Goal: Task Accomplishment & Management: Manage account settings

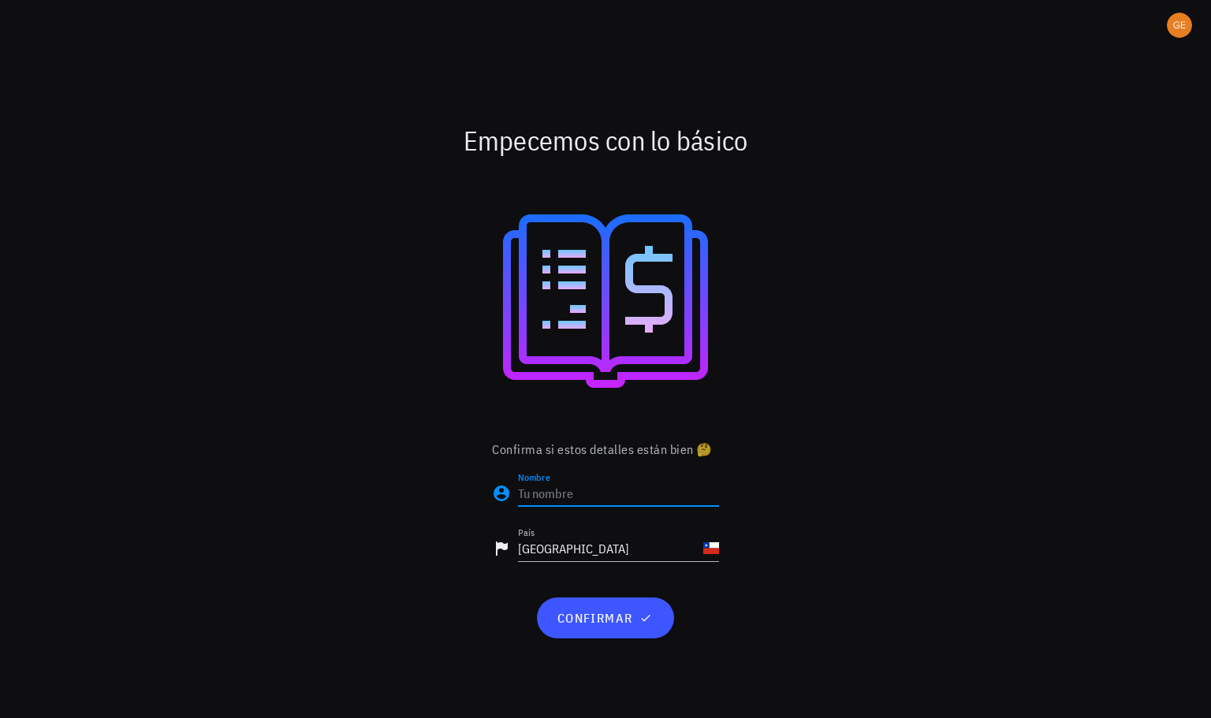
click at [607, 493] on input "Nombre" at bounding box center [618, 493] width 201 height 25
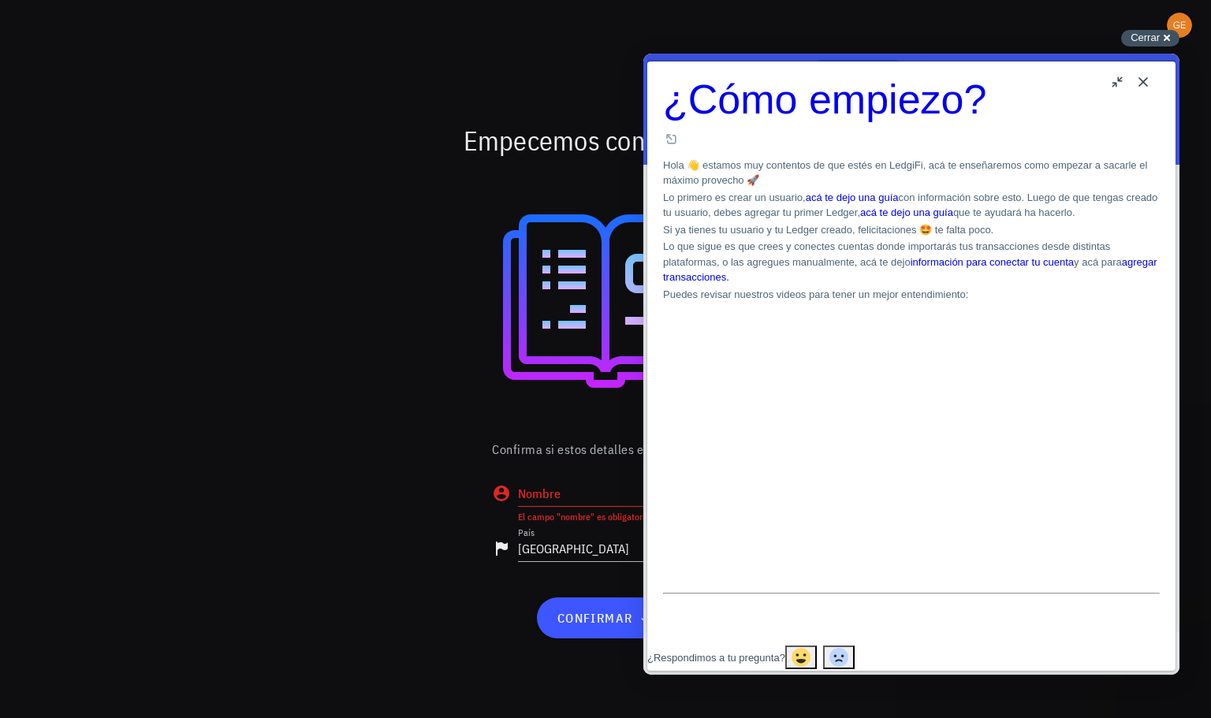
click at [1154, 39] on span "Cerrar" at bounding box center [1144, 38] width 29 height 12
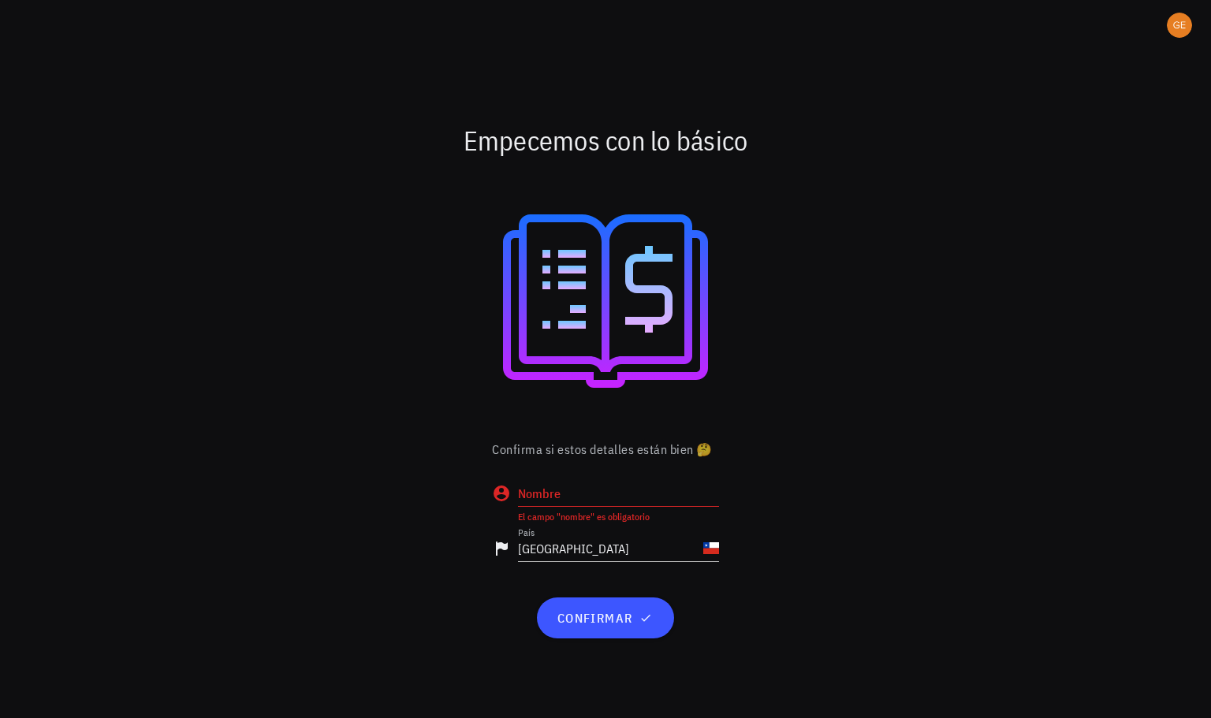
click at [638, 495] on input "Nombre" at bounding box center [618, 493] width 201 height 25
type input "test"
click at [590, 639] on div "confirmar" at bounding box center [605, 618] width 252 height 54
click at [597, 630] on button "confirmar" at bounding box center [605, 617] width 136 height 41
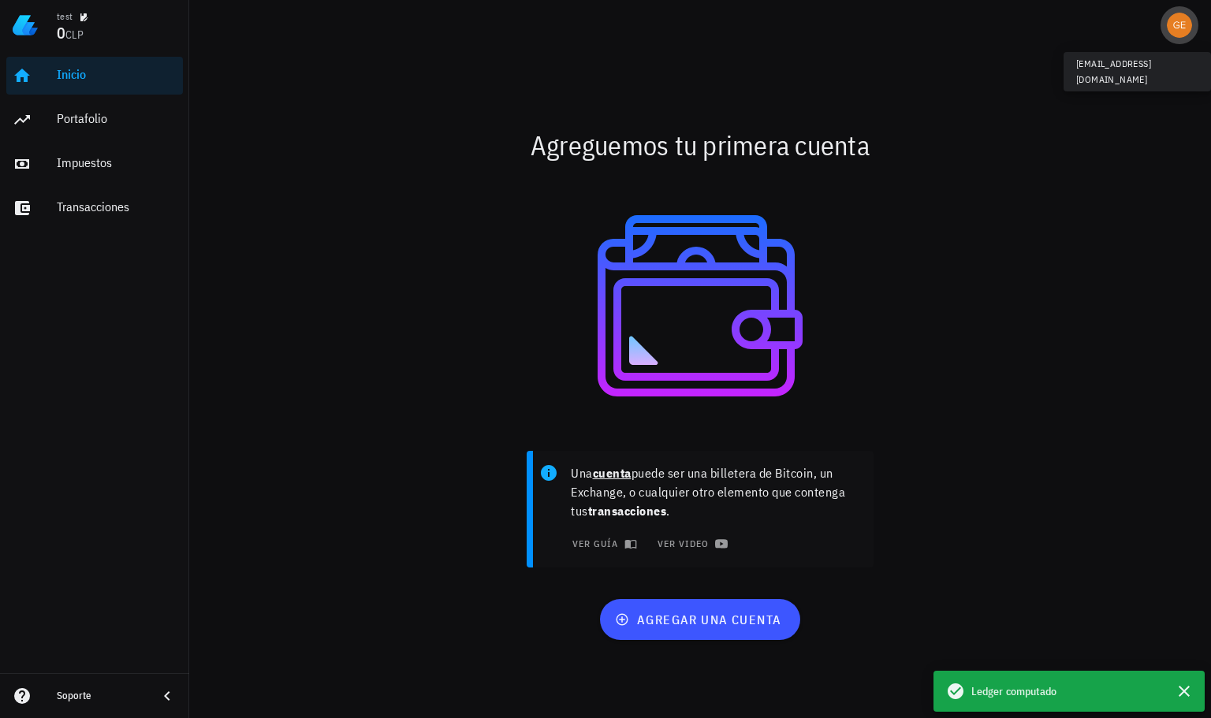
click at [1179, 20] on div "avatar" at bounding box center [1178, 25] width 25 height 25
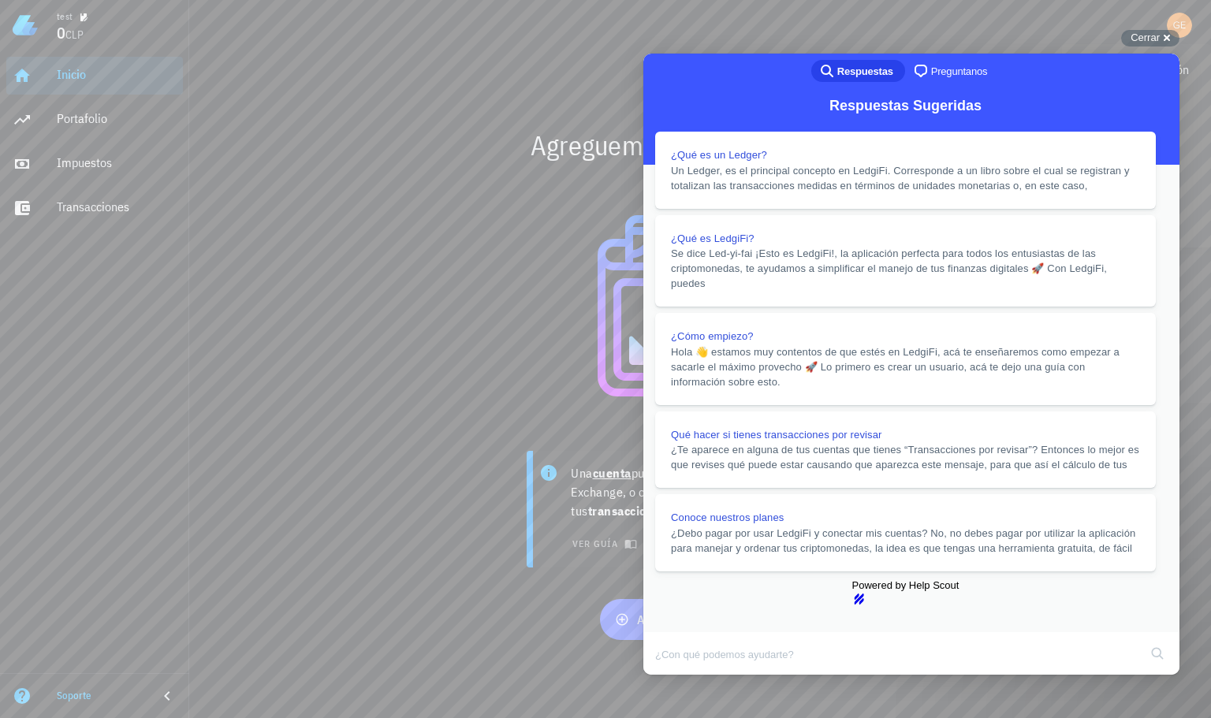
click at [672, 675] on button "Close" at bounding box center [658, 685] width 28 height 20
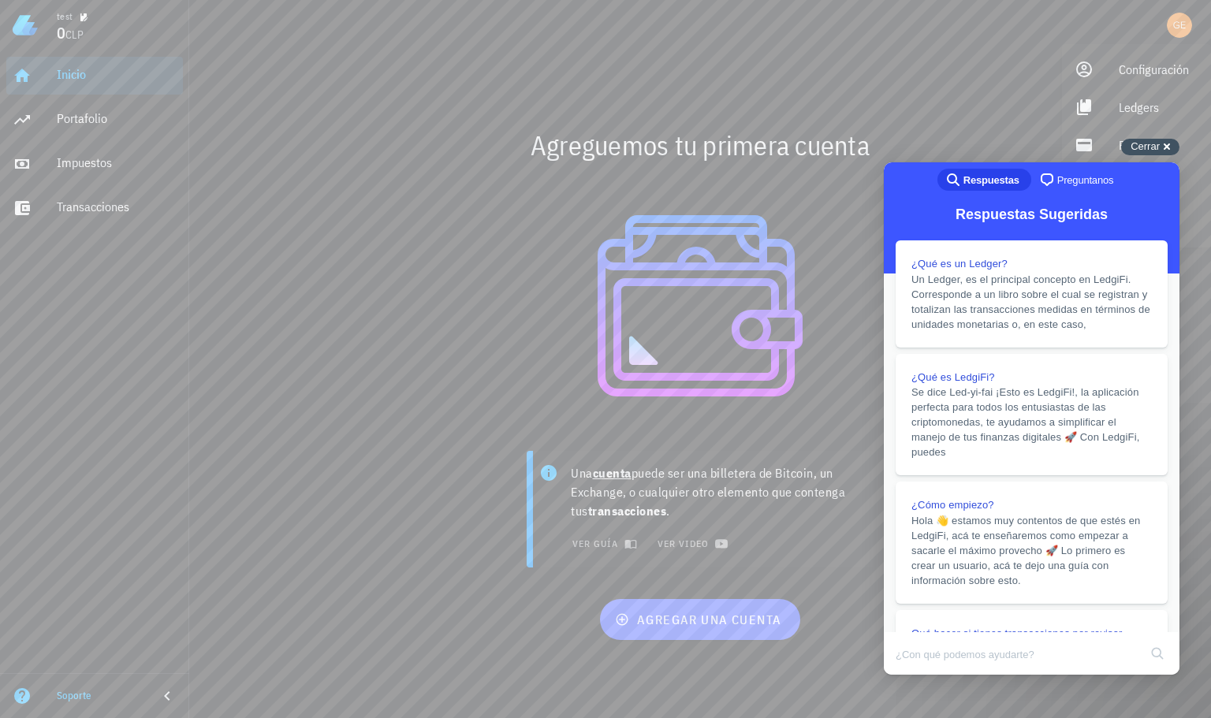
click at [1162, 146] on div "Cerrar cross-small" at bounding box center [1150, 147] width 58 height 17
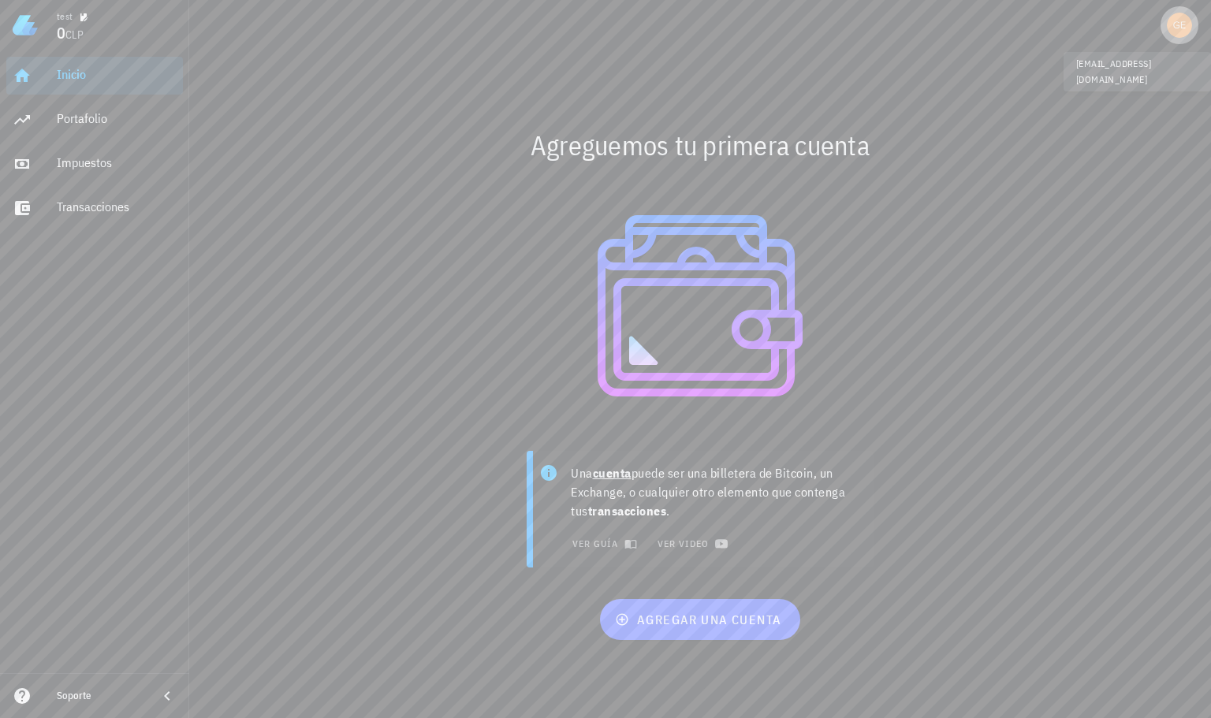
click at [1187, 25] on div "avatar" at bounding box center [1178, 25] width 25 height 25
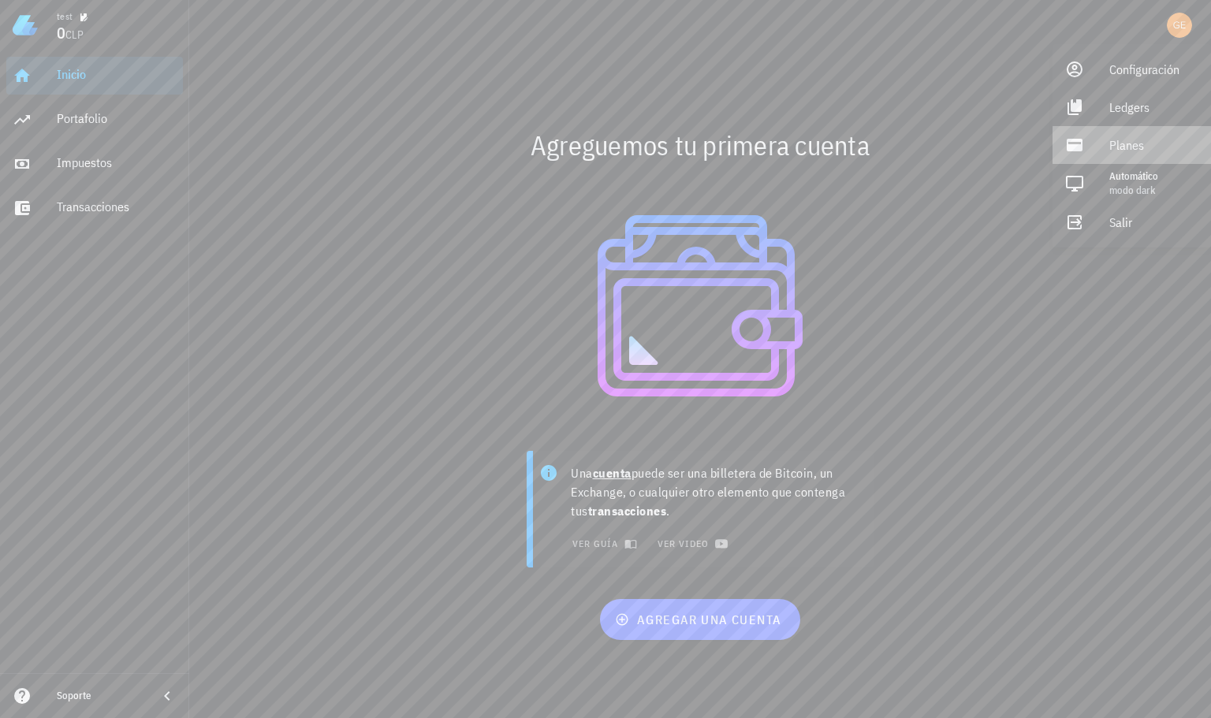
click at [1136, 146] on div "Planes" at bounding box center [1153, 145] width 89 height 32
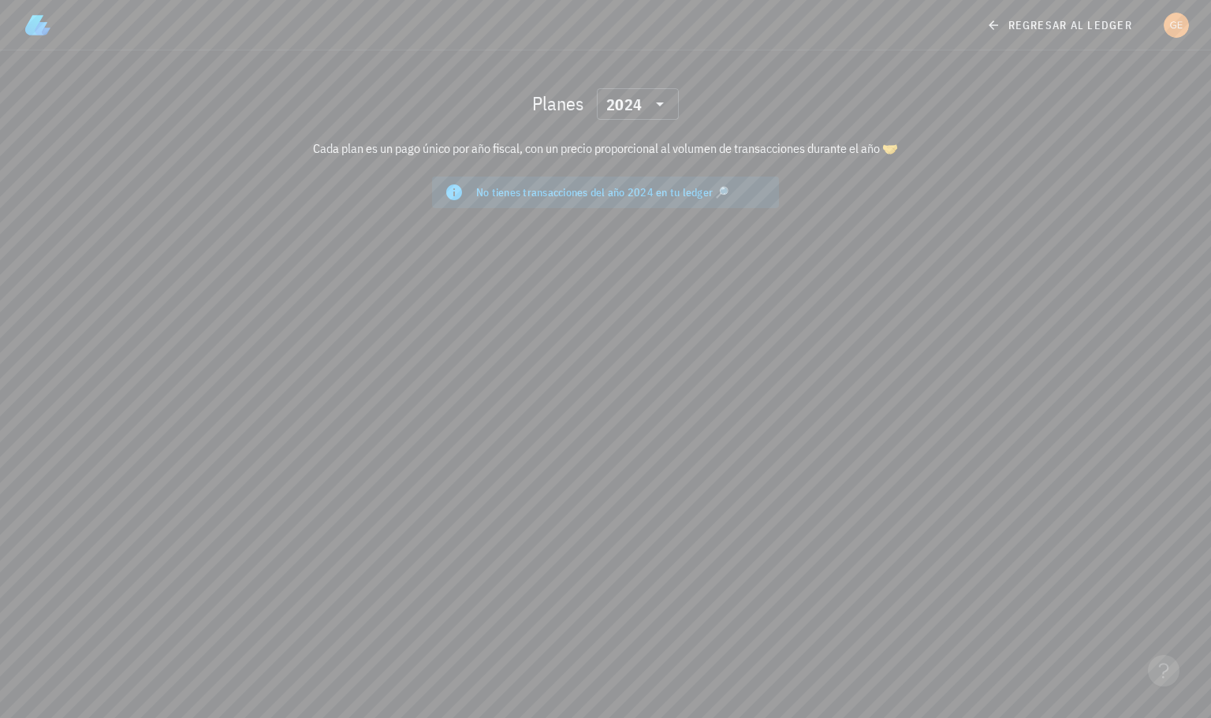
click at [617, 130] on div "Cada plan es un pago único por año fiscal, con un precio proporcional al volume…" at bounding box center [606, 148] width 934 height 38
click at [642, 109] on div "2024" at bounding box center [626, 104] width 41 height 32
click at [633, 149] on div "2025" at bounding box center [637, 145] width 57 height 13
click at [652, 105] on icon at bounding box center [659, 104] width 19 height 19
click at [632, 176] on div "2024" at bounding box center [637, 176] width 57 height 13
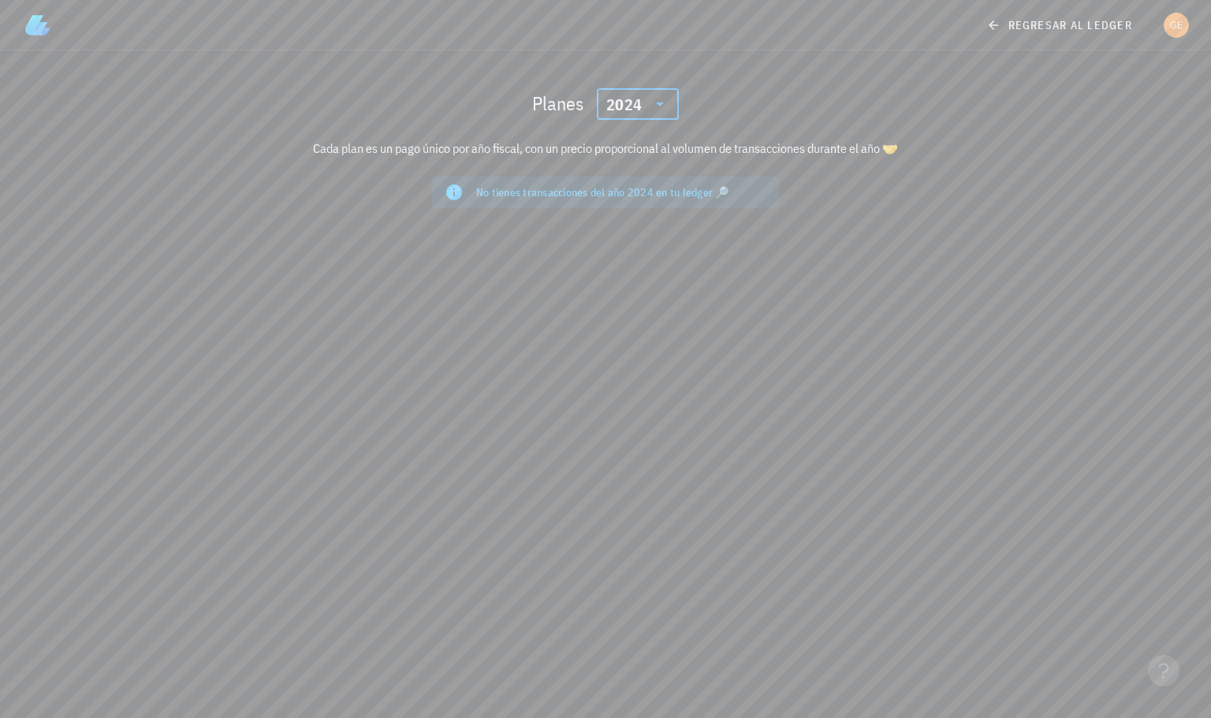
click at [631, 206] on div "No tienes transacciones del año 2024 en tu ledger 🔎" at bounding box center [605, 193] width 347 height 32
click at [563, 191] on div "No tienes transacciones del año 2024 en tu ledger 🔎" at bounding box center [621, 192] width 290 height 16
click at [485, 158] on div "Cada plan es un pago único por año fiscal, con un precio proporcional al volume…" at bounding box center [606, 148] width 934 height 38
drag, startPoint x: 422, startPoint y: 149, endPoint x: 739, endPoint y: 147, distance: 316.8
click at [714, 147] on div "Cada plan es un pago único por año fiscal, con un precio proporcional al volume…" at bounding box center [606, 148] width 934 height 38
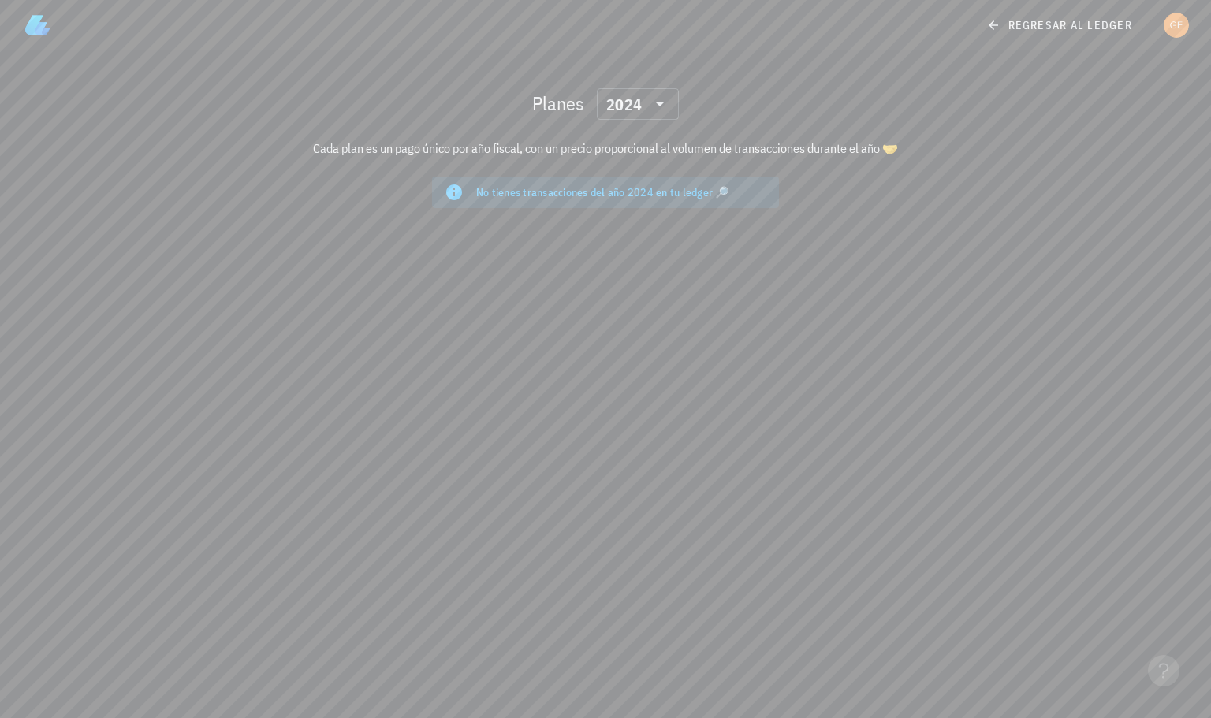
click at [842, 141] on div "Cada plan es un pago único por año fiscal, con un precio proporcional al volume…" at bounding box center [606, 148] width 934 height 38
click at [650, 114] on div "2024" at bounding box center [637, 104] width 63 height 32
click at [626, 152] on div "2025" at bounding box center [637, 144] width 57 height 25
click at [834, 95] on div "Planes ​ 2025" at bounding box center [606, 104] width 934 height 50
click at [981, 23] on link "regresar al ledger" at bounding box center [1060, 25] width 168 height 28
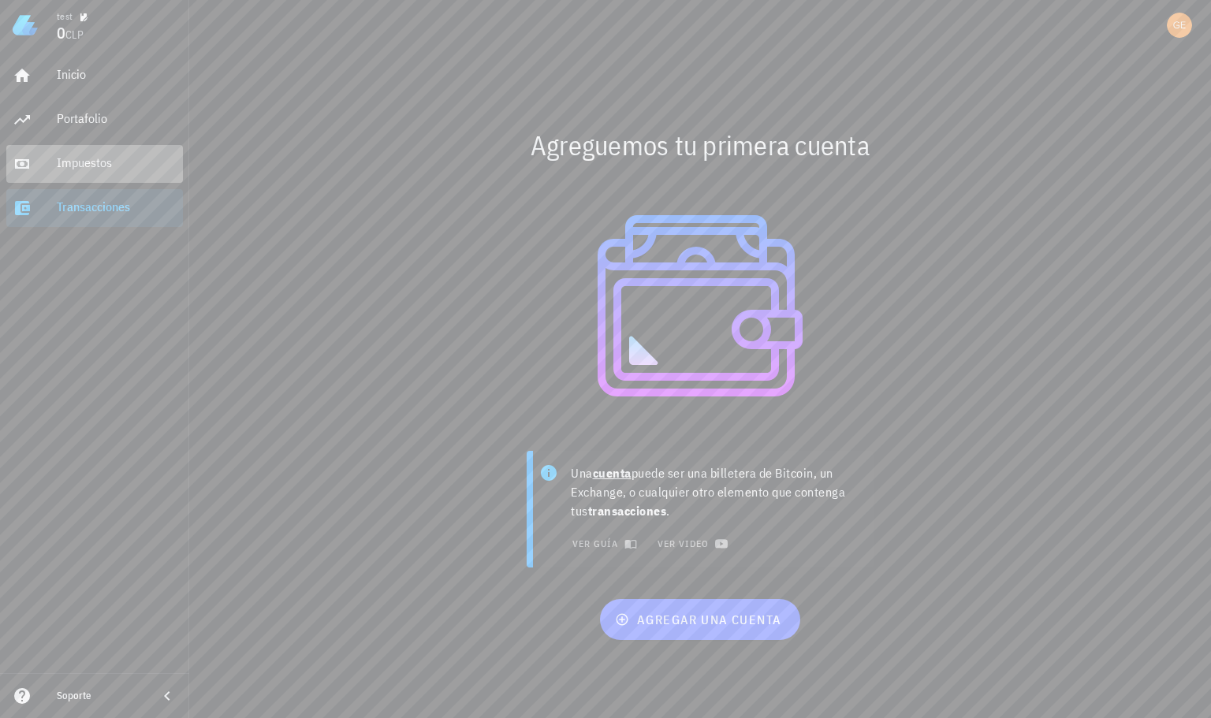
click at [88, 147] on div "Impuestos" at bounding box center [117, 163] width 120 height 35
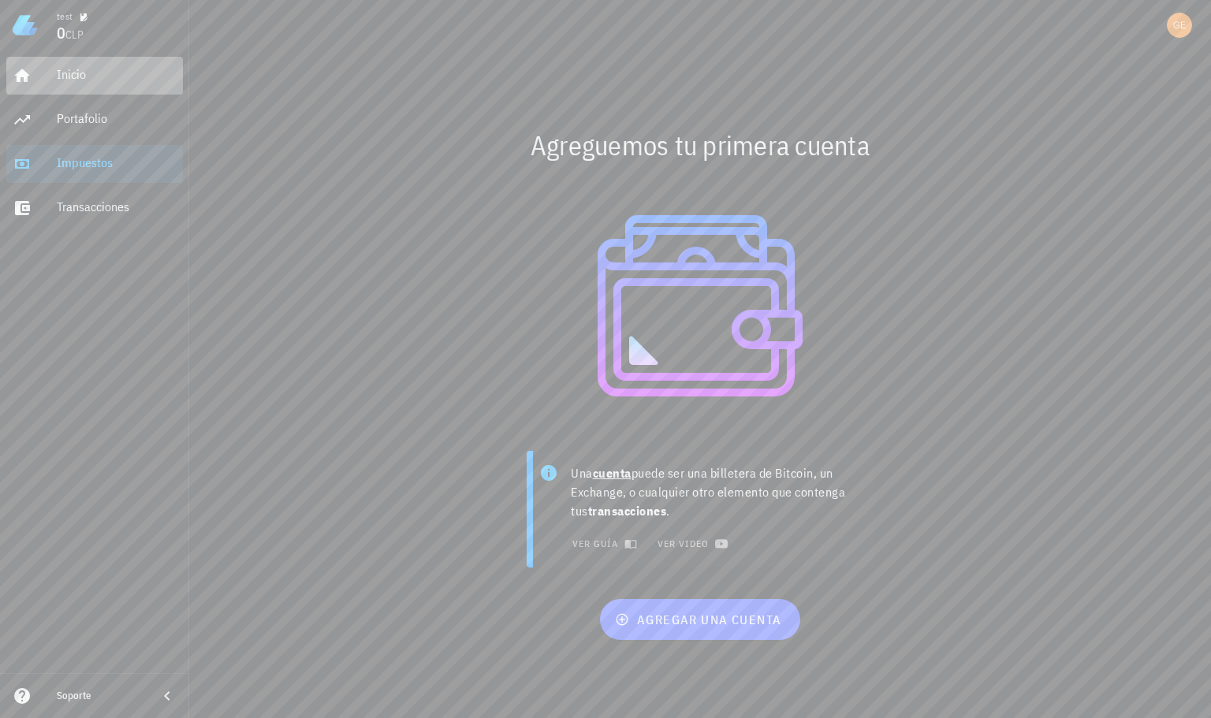
click at [78, 60] on div "Inicio" at bounding box center [117, 75] width 120 height 35
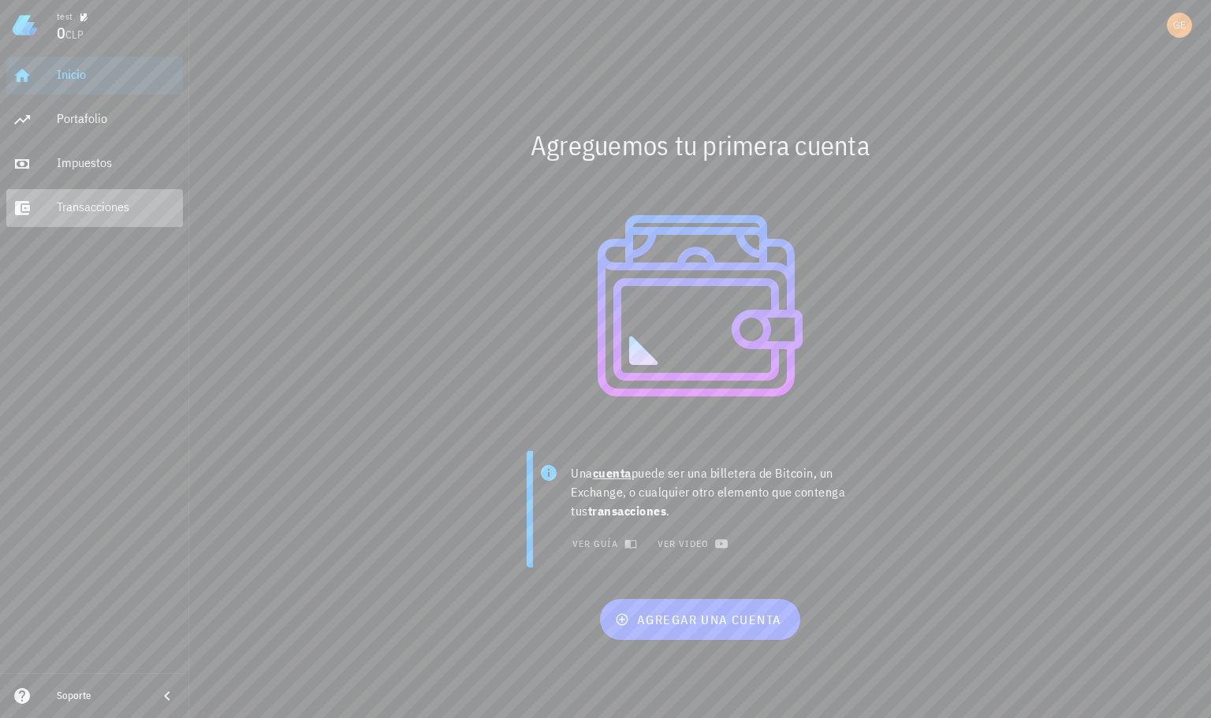
click at [90, 203] on div "Transacciones" at bounding box center [117, 206] width 120 height 15
click at [74, 19] on div "test" at bounding box center [117, 15] width 120 height 13
click at [86, 17] on icon "button" at bounding box center [83, 17] width 9 height 9
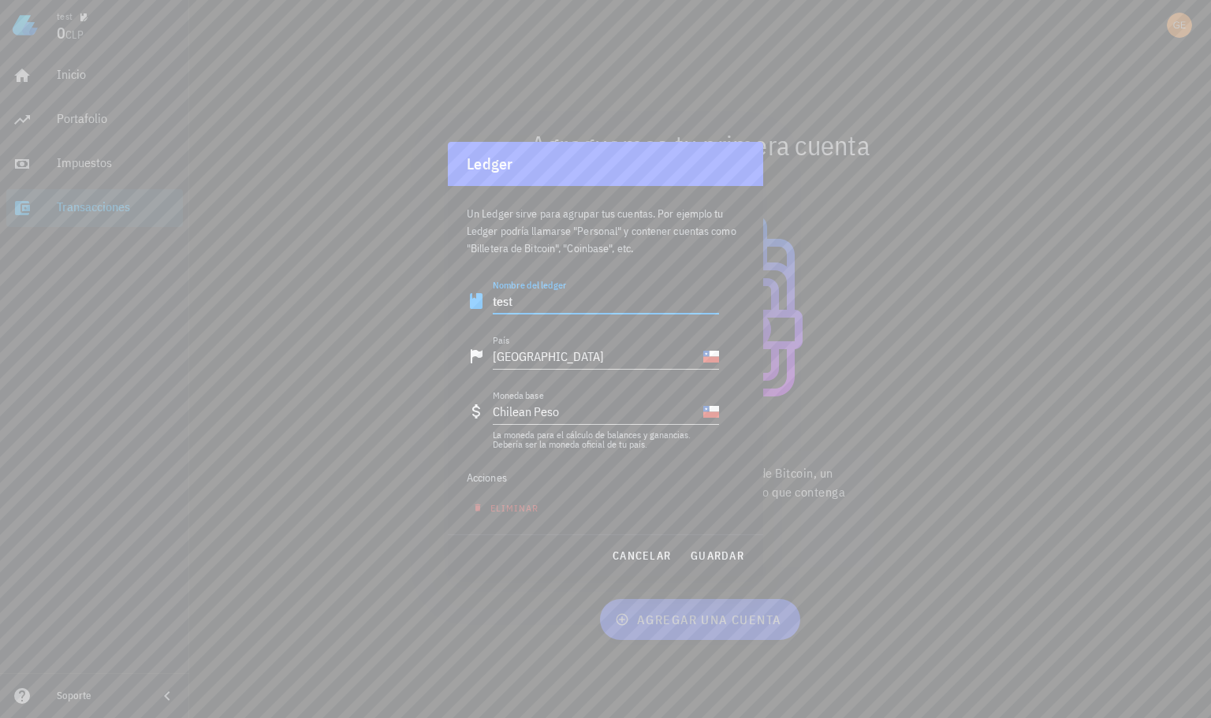
drag, startPoint x: 525, startPoint y: 301, endPoint x: 389, endPoint y: 291, distance: 135.9
click at [389, 291] on div "test 0 CLP Inicio Portafolio Impuestos Transacciones Soporte Agreguemos tu prim…" at bounding box center [605, 359] width 1211 height 718
click at [633, 485] on div "Acciones" at bounding box center [593, 478] width 252 height 38
click at [632, 552] on span "cancelar" at bounding box center [641, 556] width 59 height 14
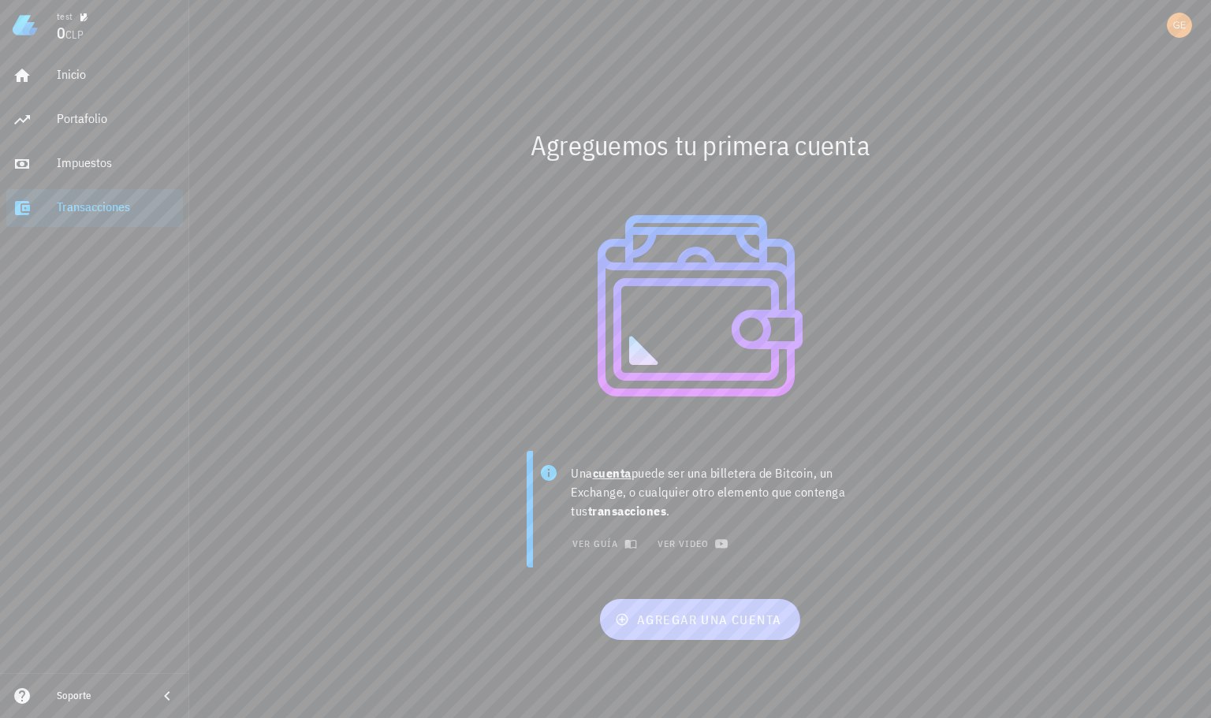
click at [682, 615] on span "agregar una cuenta" at bounding box center [699, 620] width 163 height 16
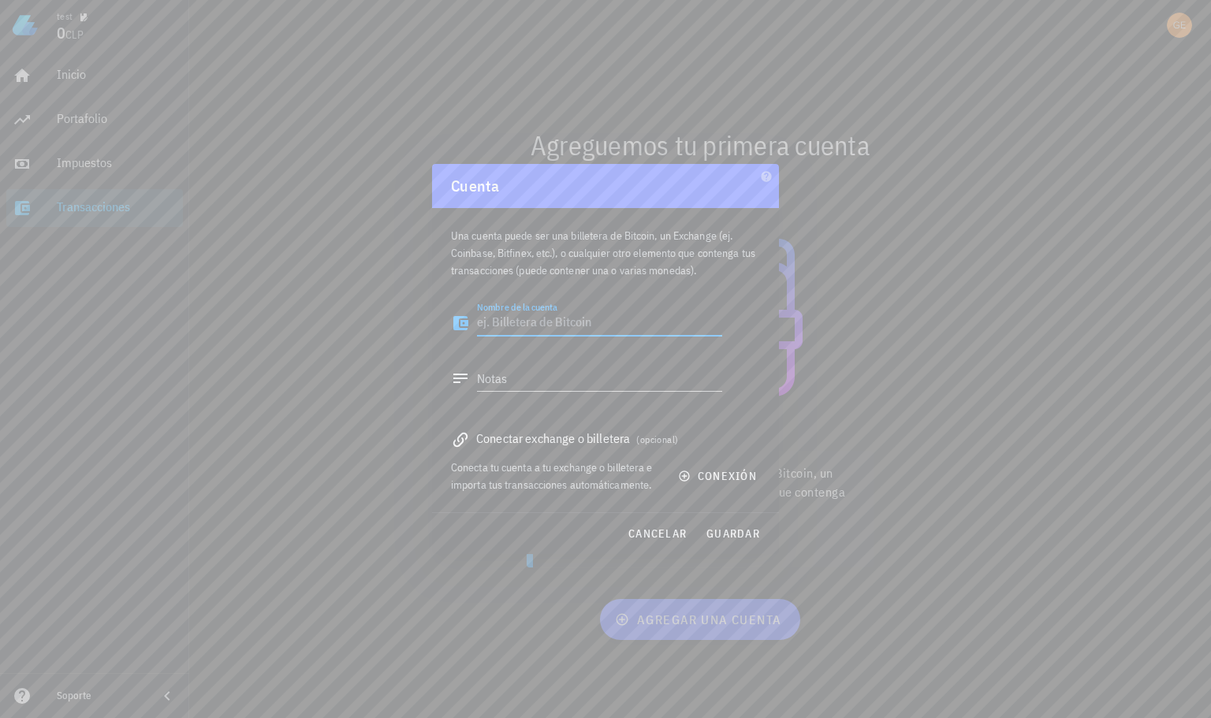
click at [551, 319] on textarea "Nombre de la cuenta" at bounding box center [599, 323] width 245 height 25
drag, startPoint x: 723, startPoint y: 478, endPoint x: 708, endPoint y: 467, distance: 19.2
click at [708, 467] on button "conexión" at bounding box center [718, 476] width 101 height 28
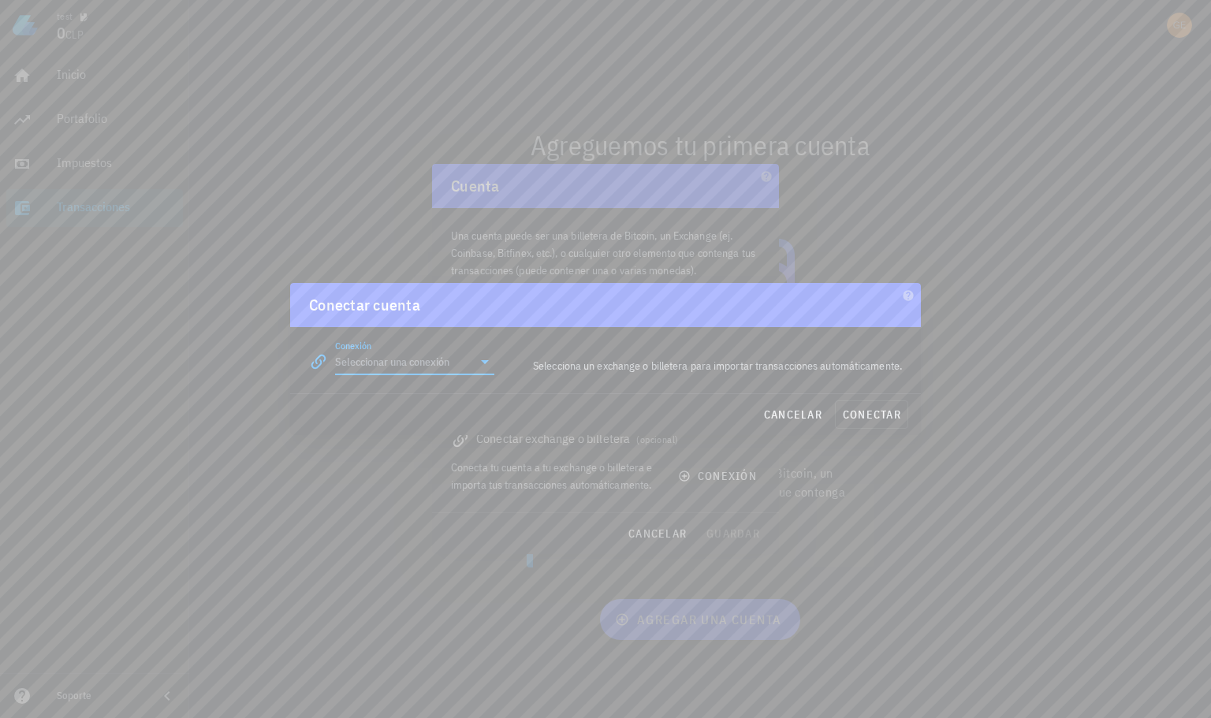
drag, startPoint x: 433, startPoint y: 349, endPoint x: 452, endPoint y: 367, distance: 26.2
click at [433, 351] on input "Conexión" at bounding box center [403, 361] width 137 height 25
click at [458, 368] on input "Conexión" at bounding box center [403, 361] width 137 height 25
click at [436, 438] on div "Binance" at bounding box center [465, 437] width 172 height 15
type input "Binance"
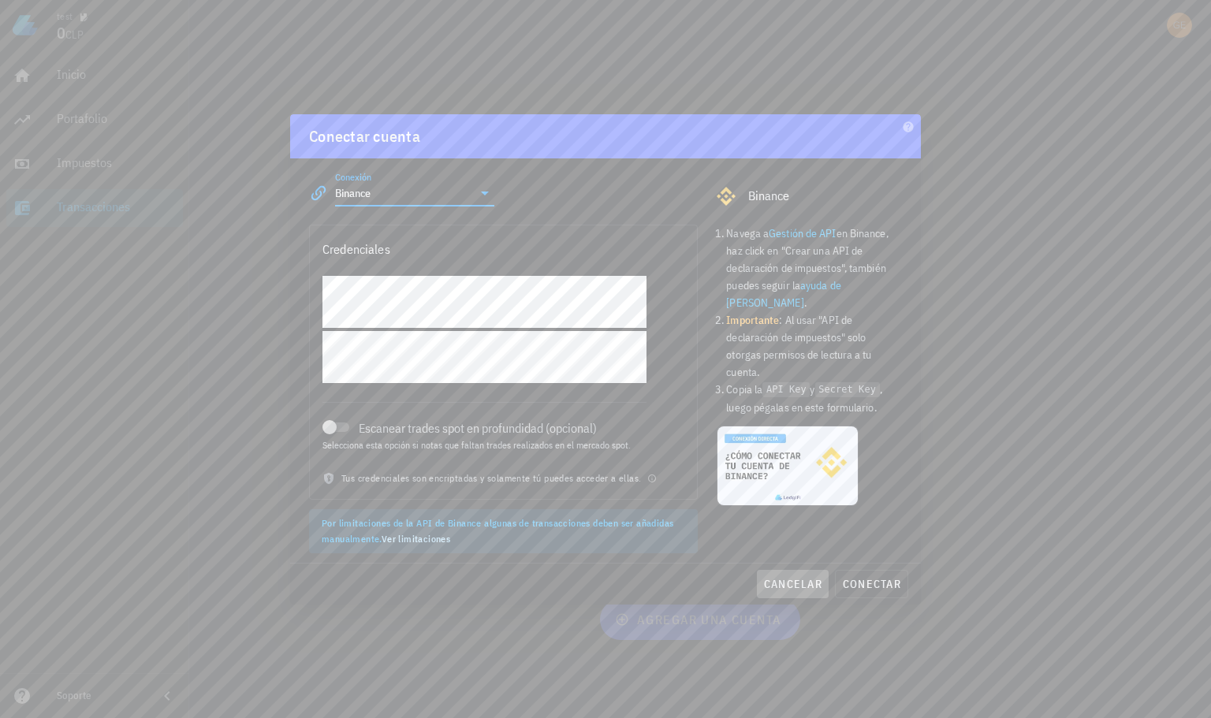
click at [783, 584] on span "cancelar" at bounding box center [792, 584] width 59 height 14
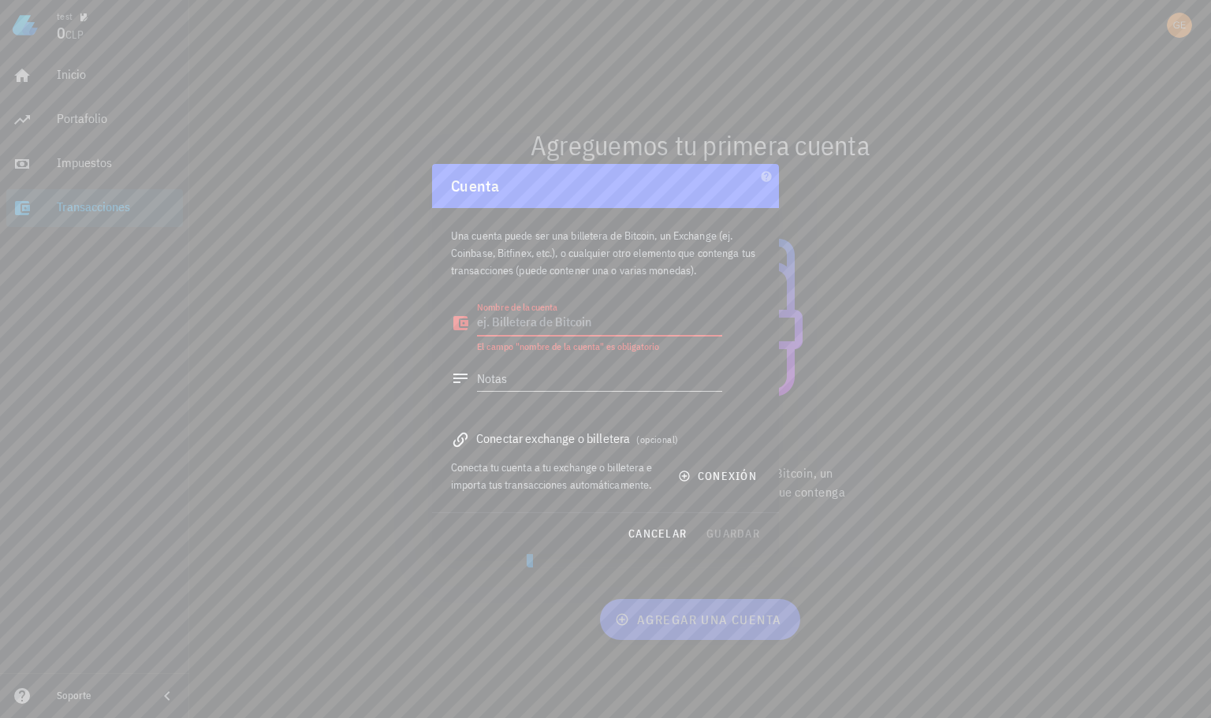
click at [571, 329] on textarea "Nombre de la cuenta" at bounding box center [599, 323] width 245 height 25
click at [598, 374] on textarea "Notas" at bounding box center [599, 378] width 245 height 25
click at [716, 472] on span "conexión" at bounding box center [719, 476] width 76 height 14
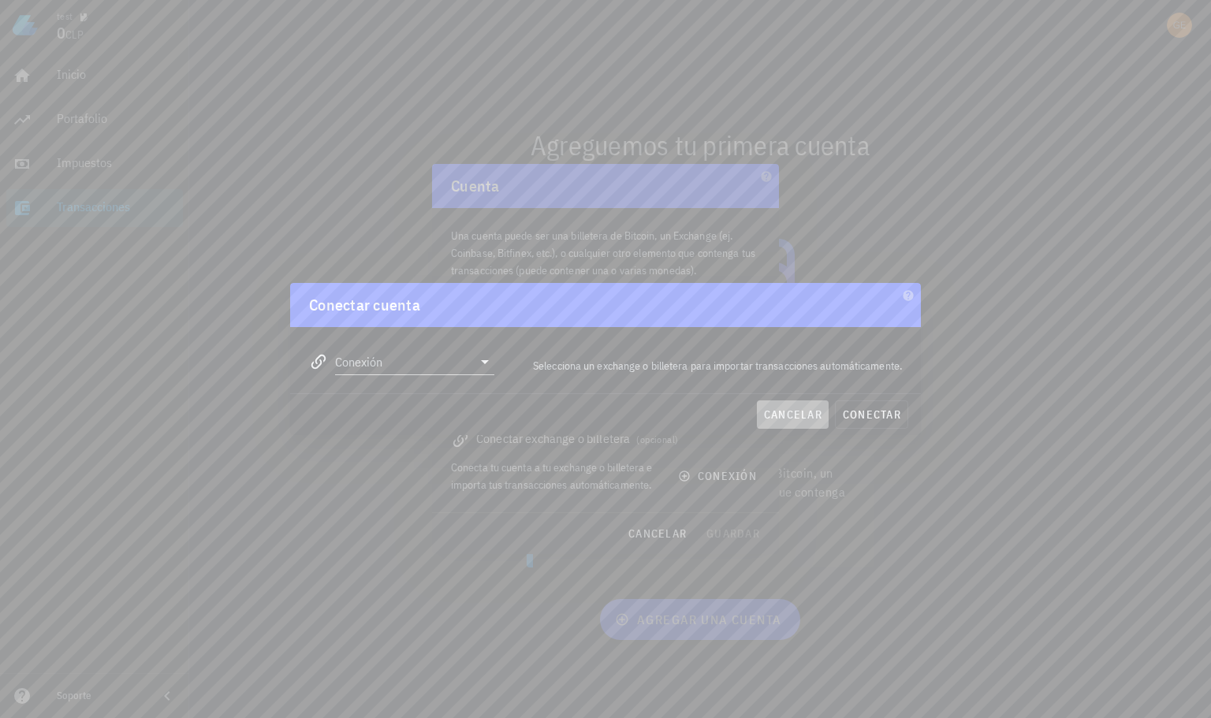
drag, startPoint x: 786, startPoint y: 416, endPoint x: 762, endPoint y: 411, distance: 24.1
click at [786, 415] on span "cancelar" at bounding box center [792, 414] width 59 height 14
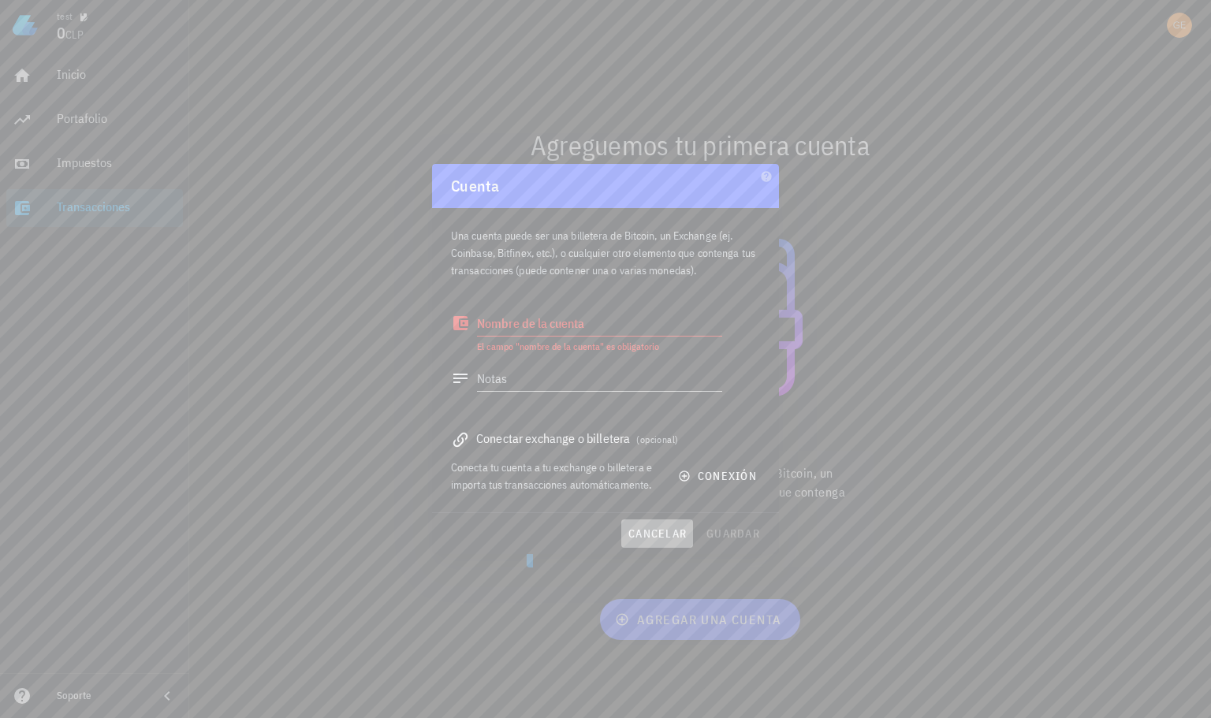
click at [643, 525] on button "cancelar" at bounding box center [657, 533] width 72 height 28
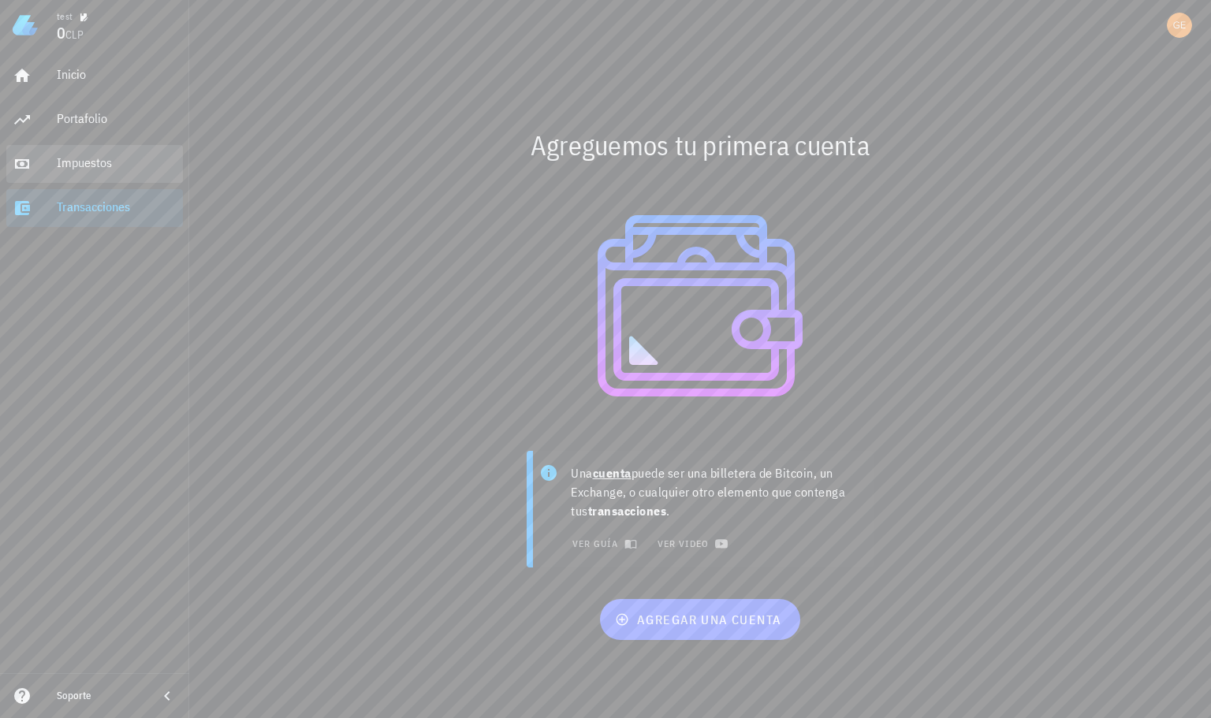
click at [91, 171] on div "Impuestos" at bounding box center [117, 163] width 120 height 35
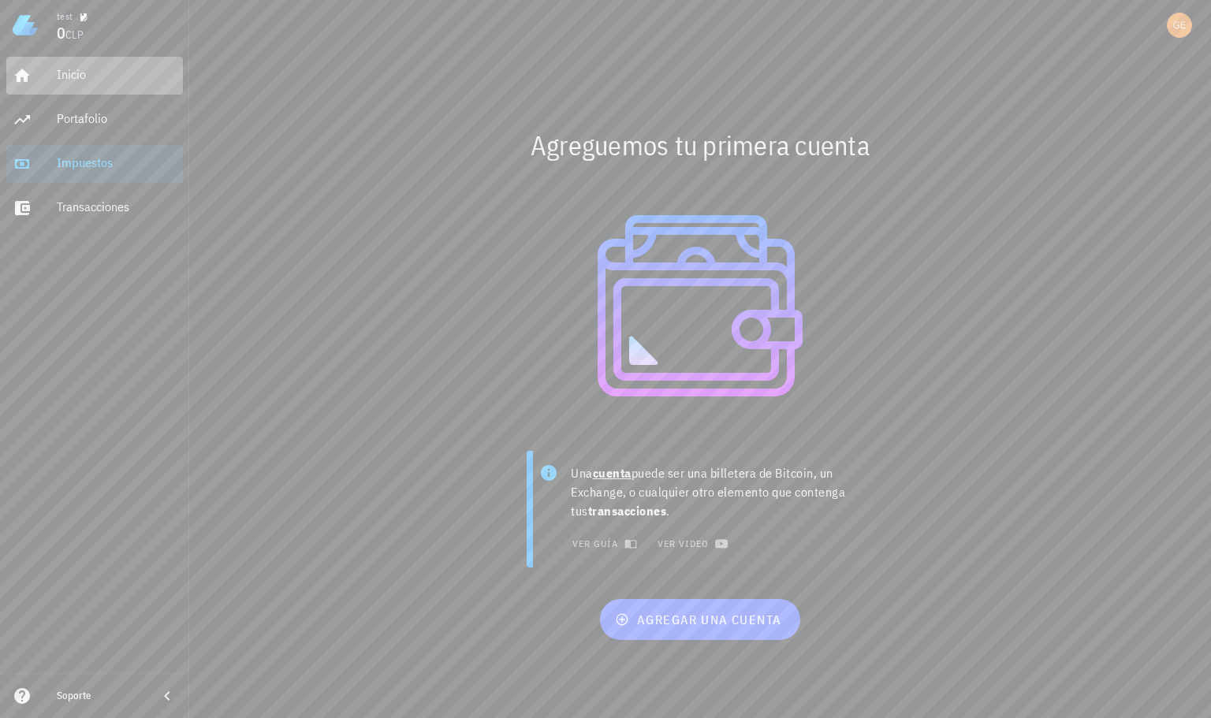
click at [70, 70] on div "Inicio" at bounding box center [117, 74] width 120 height 15
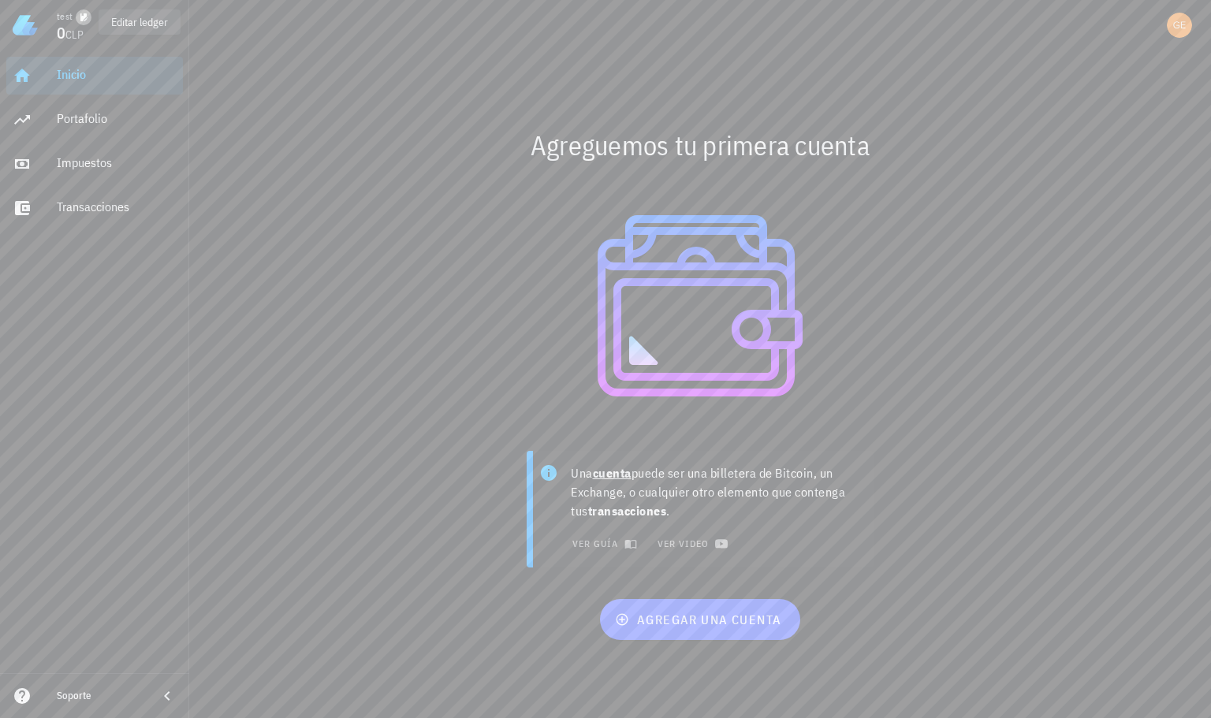
click at [87, 17] on icon "button" at bounding box center [83, 17] width 9 height 9
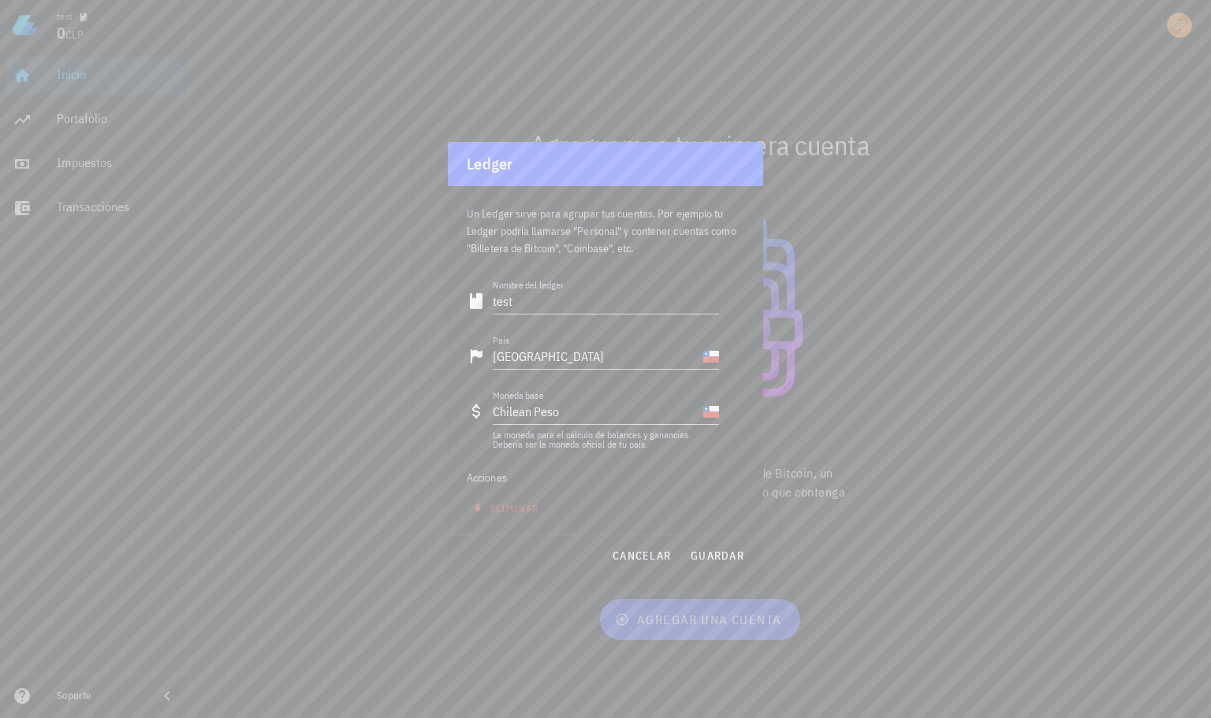
drag, startPoint x: 564, startPoint y: 304, endPoint x: 432, endPoint y: 285, distance: 133.7
click at [433, 285] on div "test 0 CLP Inicio Portafolio Impuestos Transacciones Soporte Agreguemos tu prim…" at bounding box center [605, 359] width 1211 height 718
type input "G"
type input "Personal"
click at [728, 556] on span "guardar" at bounding box center [717, 556] width 54 height 14
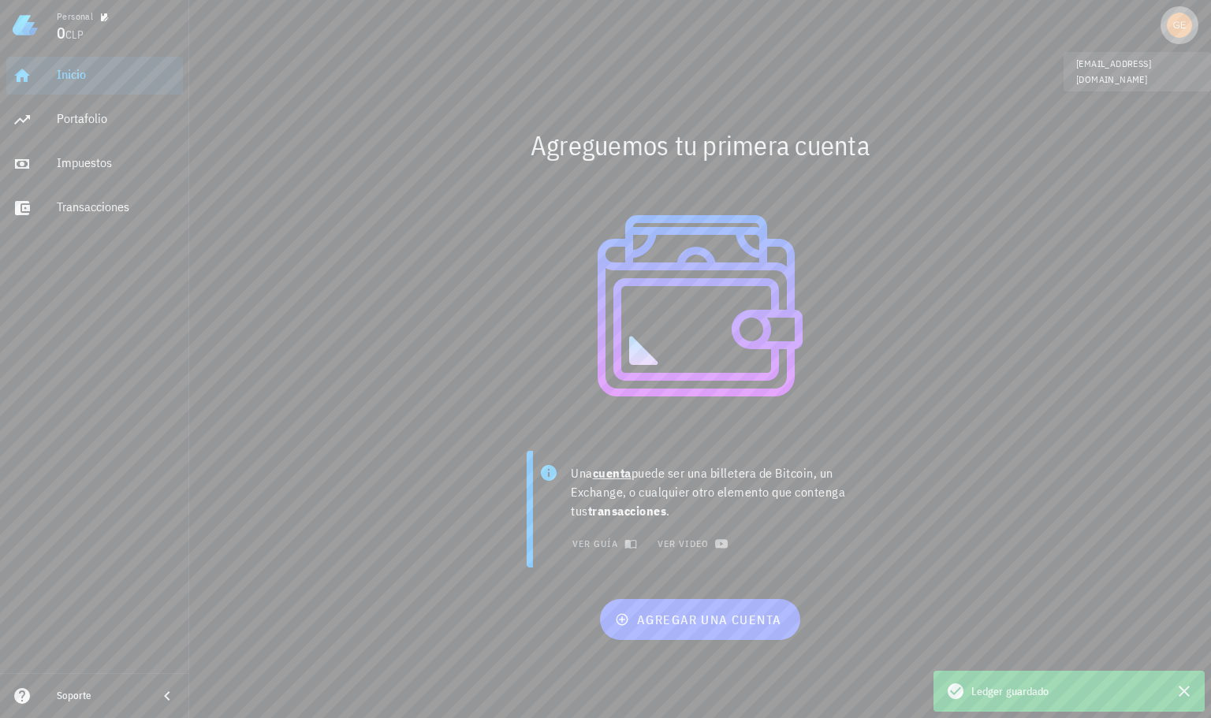
click at [1177, 27] on div "avatar" at bounding box center [1178, 25] width 25 height 25
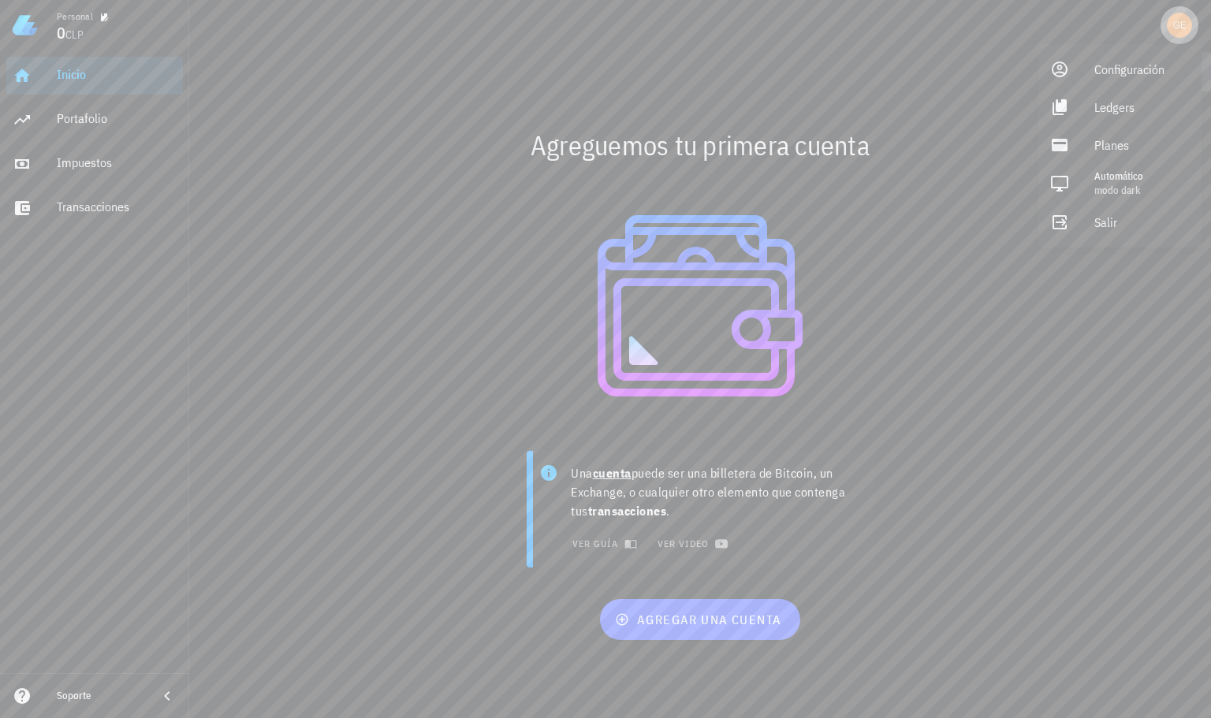
click at [1177, 27] on div "avatar" at bounding box center [1178, 25] width 25 height 25
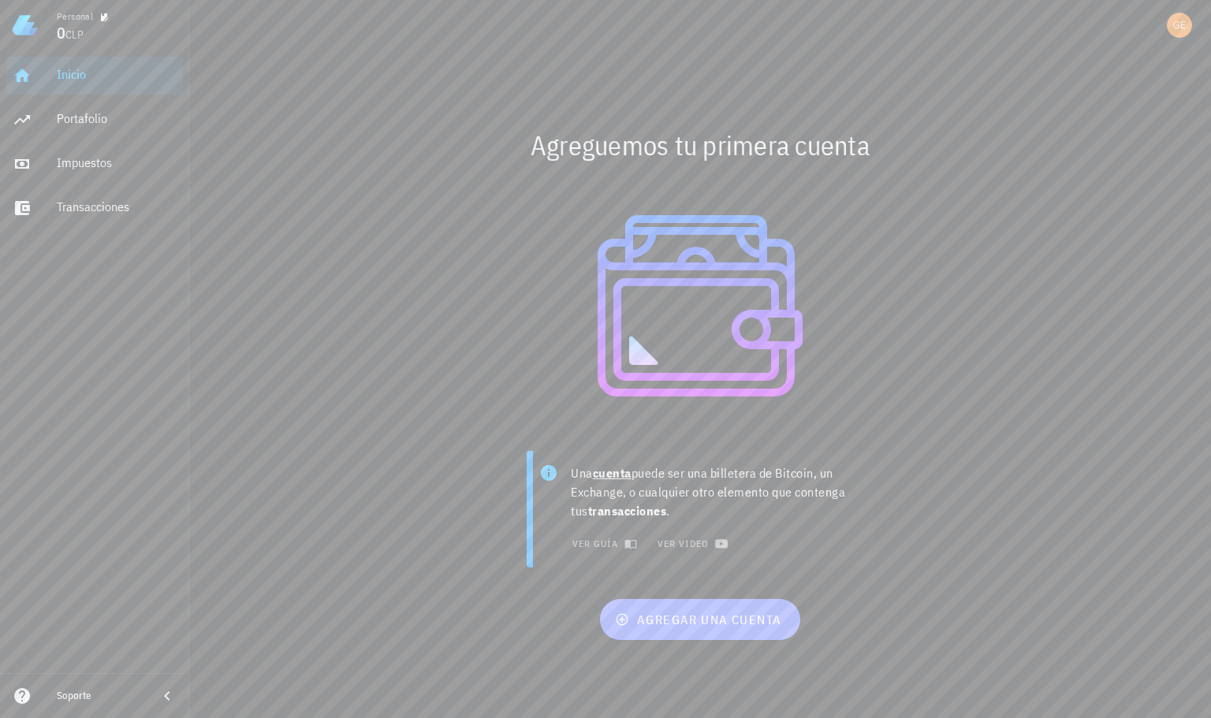
click at [701, 616] on span "agregar una cuenta" at bounding box center [699, 620] width 163 height 16
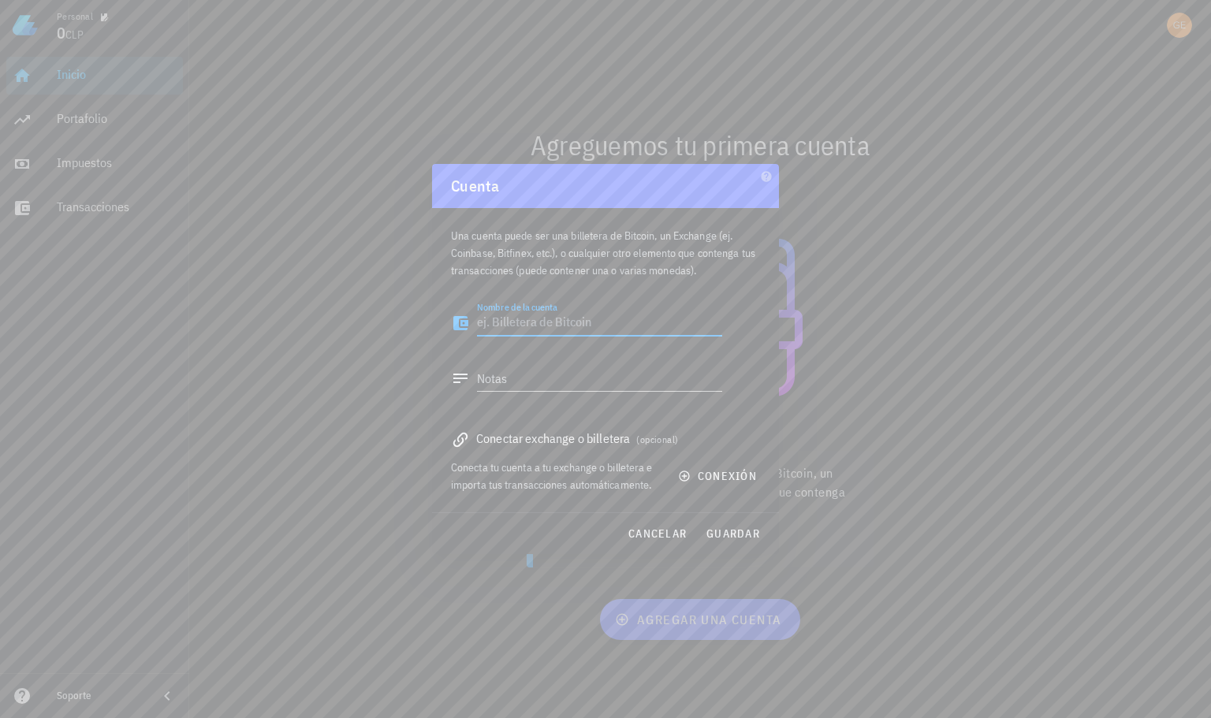
click at [568, 322] on textarea "Nombre de la cuenta" at bounding box center [599, 323] width 245 height 25
drag, startPoint x: 536, startPoint y: 334, endPoint x: 426, endPoint y: 328, distance: 110.5
click at [426, 328] on div "Personal 0 CLP Inicio Portafolio Impuestos Transacciones Soporte Agreguemos tu …" at bounding box center [605, 359] width 1211 height 718
type textarea "Binance"
click at [718, 534] on span "guardar" at bounding box center [732, 533] width 54 height 14
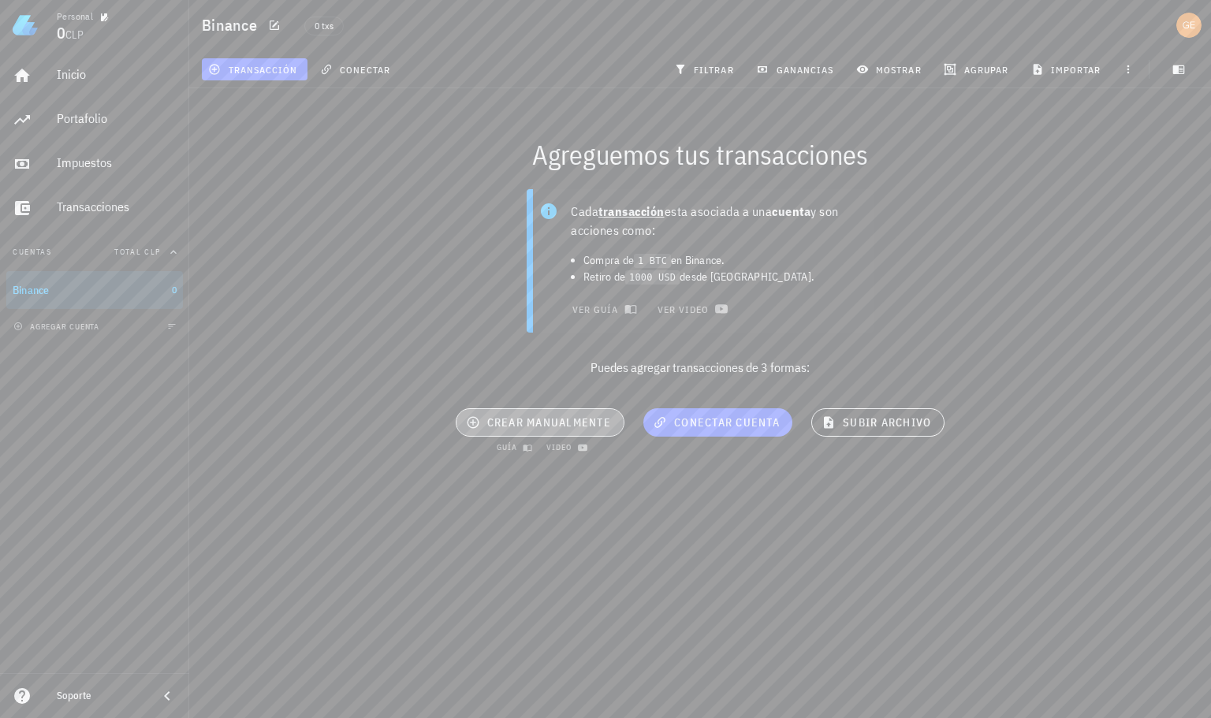
click at [569, 418] on span "crear manualmente" at bounding box center [540, 422] width 142 height 14
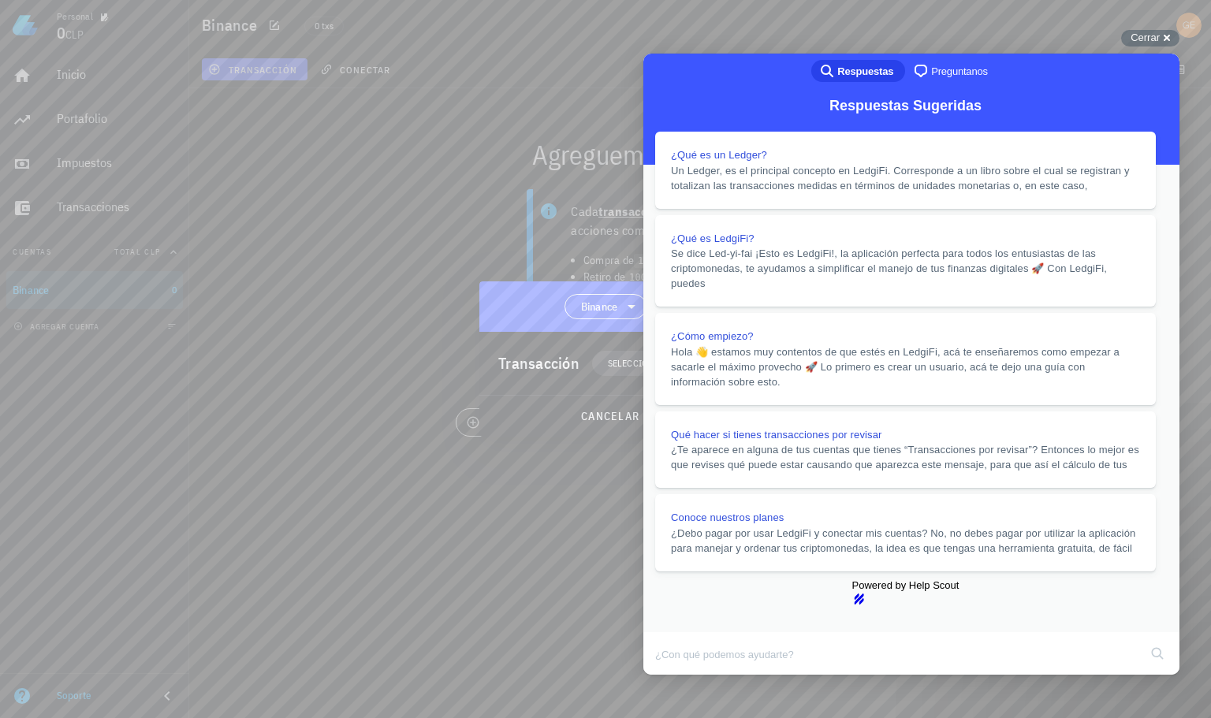
click at [672, 675] on button "Close" at bounding box center [658, 685] width 28 height 20
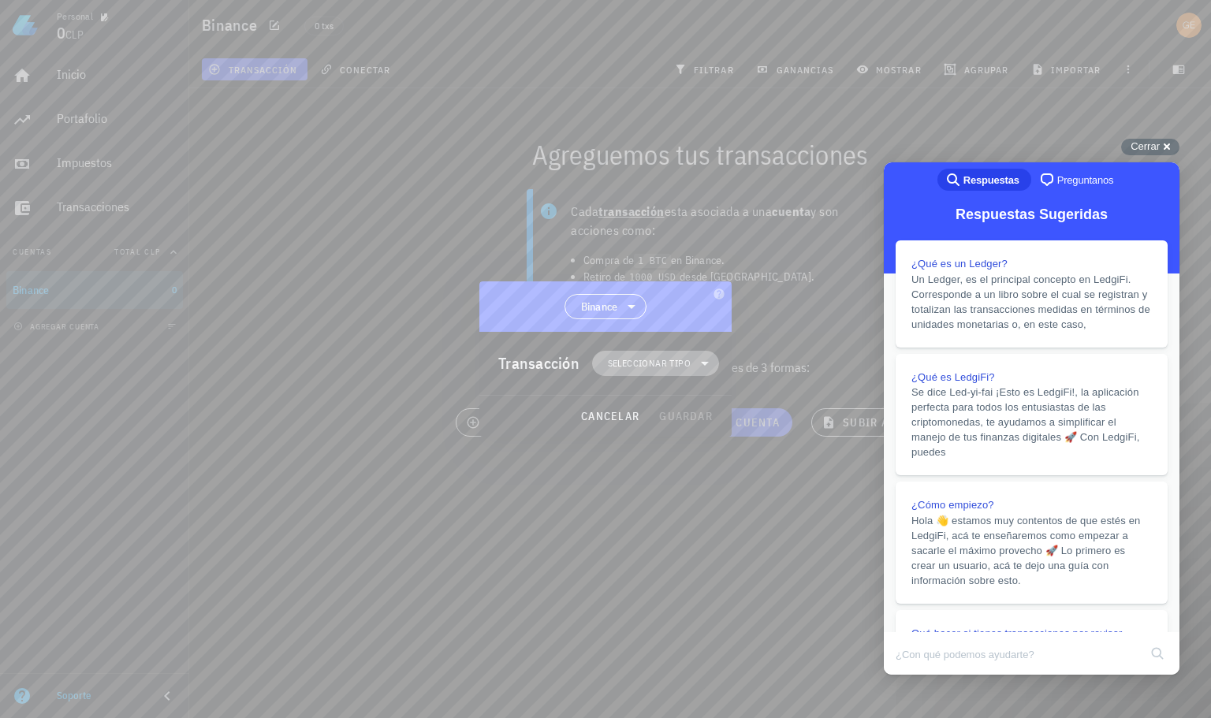
click at [664, 360] on span "Seleccionar tipo" at bounding box center [649, 363] width 83 height 16
drag, startPoint x: 522, startPoint y: 369, endPoint x: 539, endPoint y: 375, distance: 18.4
click at [531, 371] on div "Transacción" at bounding box center [538, 363] width 81 height 25
drag, startPoint x: 586, startPoint y: 414, endPoint x: 606, endPoint y: 414, distance: 19.7
click at [590, 414] on span "cancelar" at bounding box center [609, 416] width 59 height 14
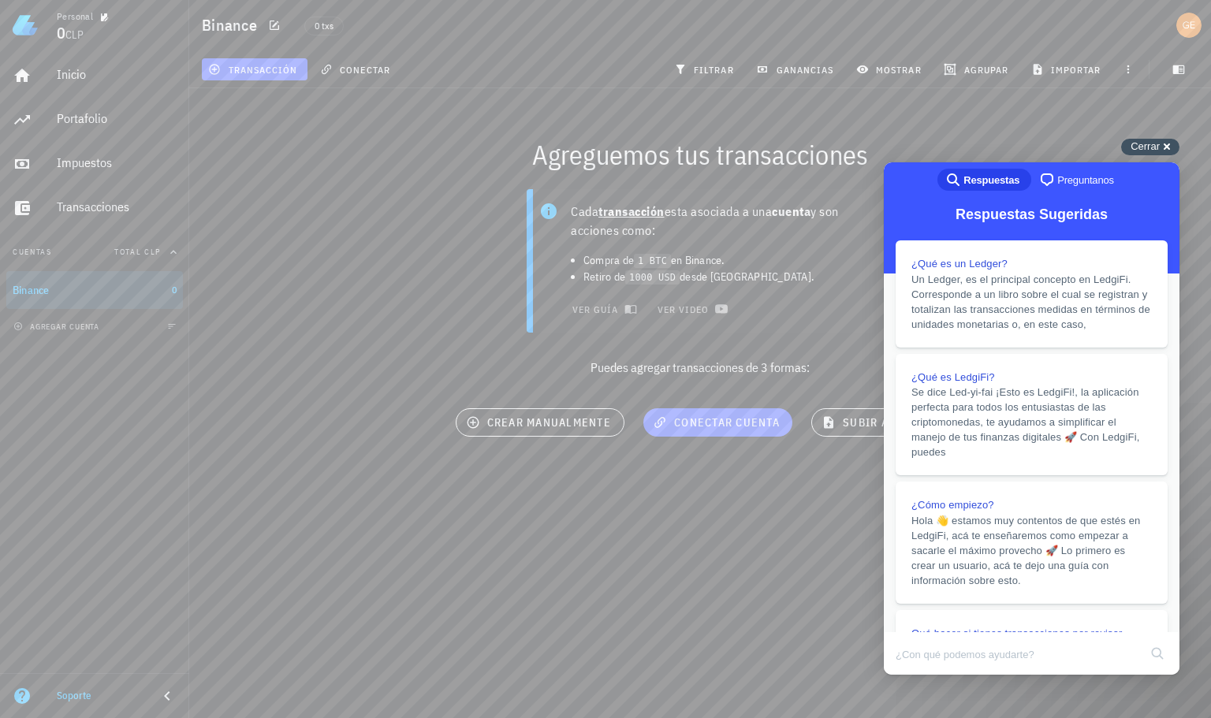
click at [1152, 145] on span "Cerrar" at bounding box center [1144, 146] width 29 height 12
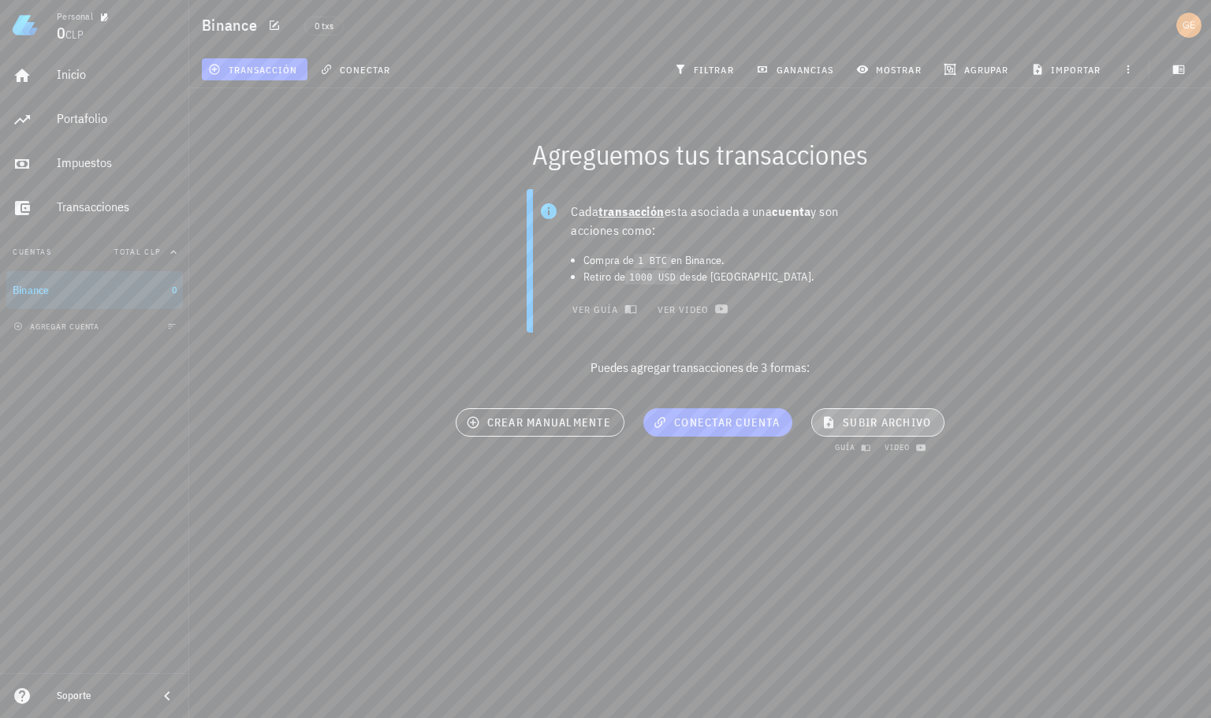
click at [899, 421] on span "subir archivo" at bounding box center [877, 422] width 106 height 14
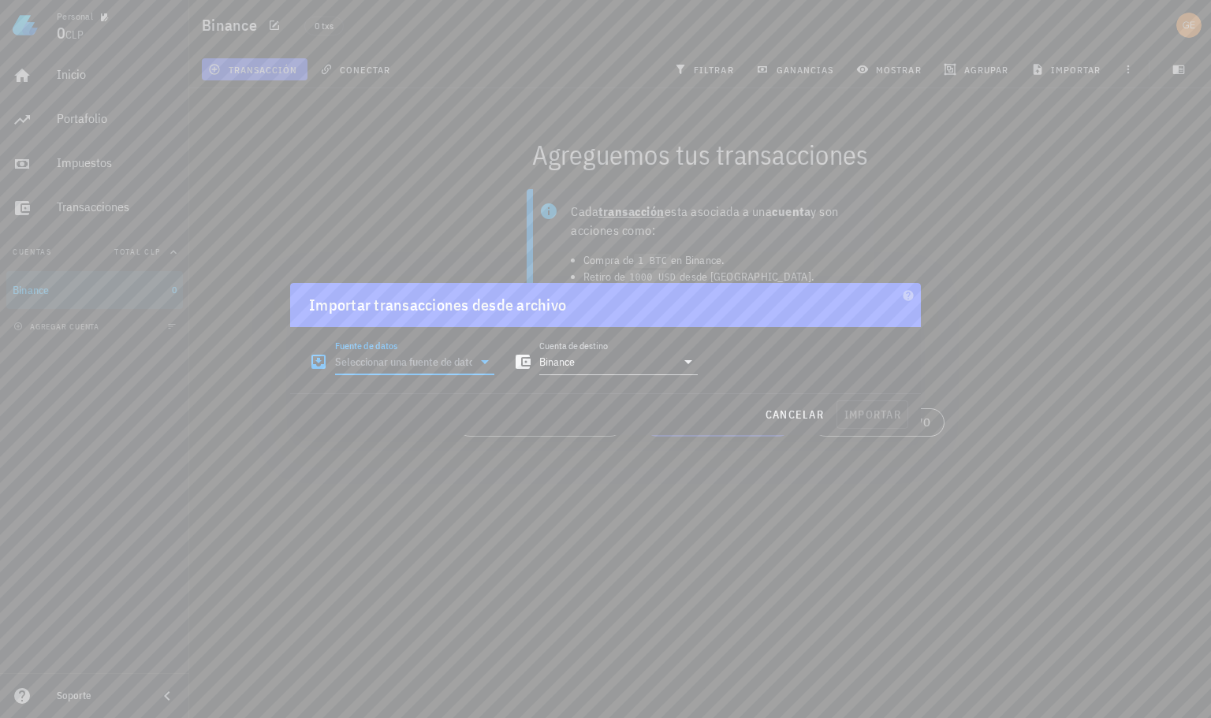
click at [442, 370] on input "Fuente de datos" at bounding box center [403, 361] width 137 height 25
click at [498, 454] on div "Historial de Transacciones" at bounding box center [484, 451] width 210 height 13
type input "Binance"
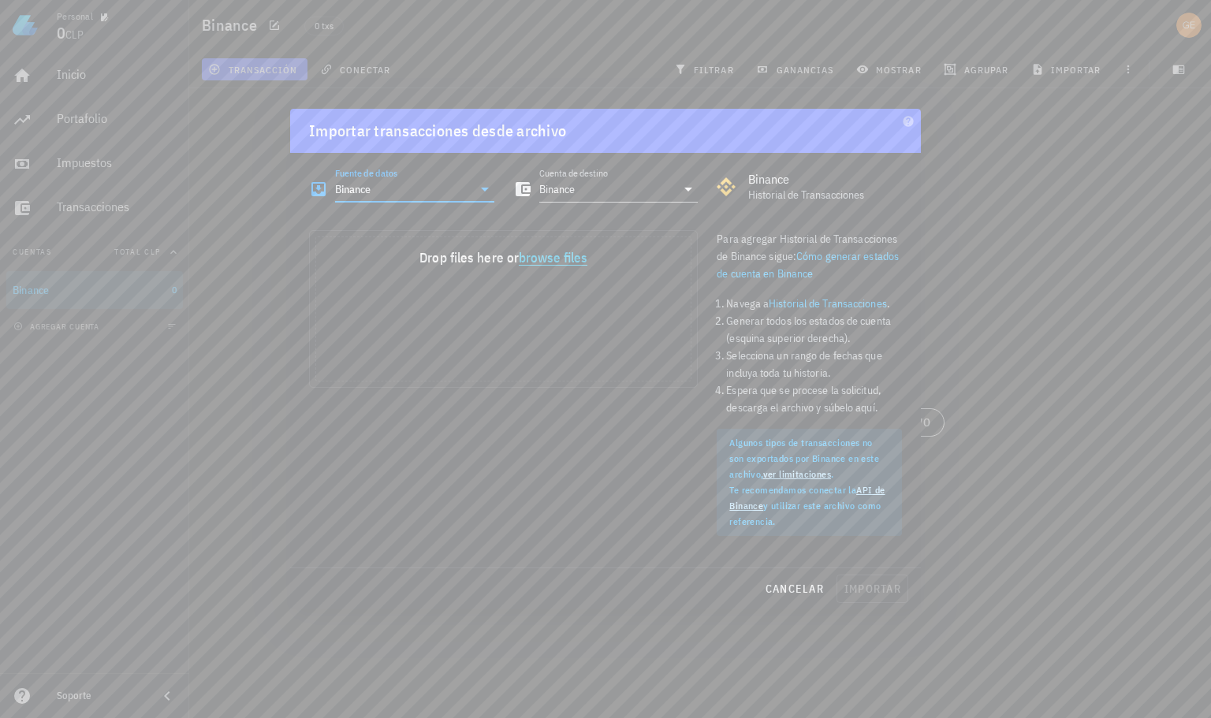
click at [534, 258] on button "browse files" at bounding box center [553, 258] width 69 height 14
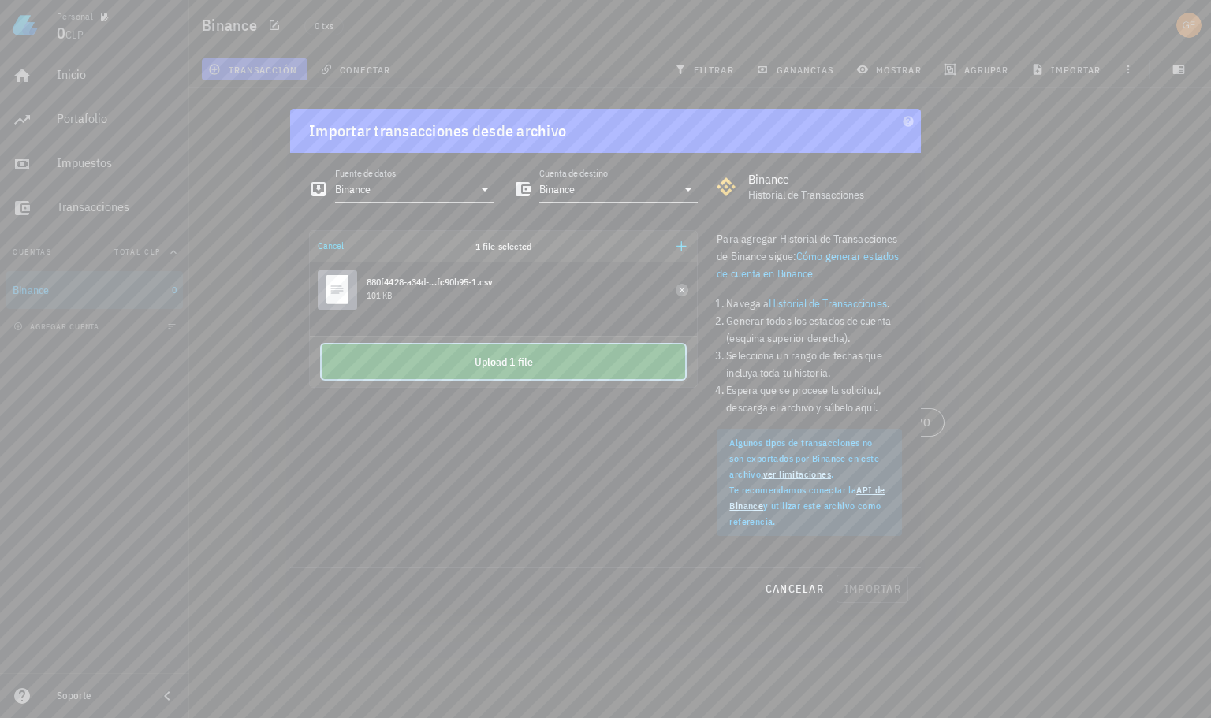
click at [586, 364] on button "Upload 1 file" at bounding box center [503, 361] width 363 height 35
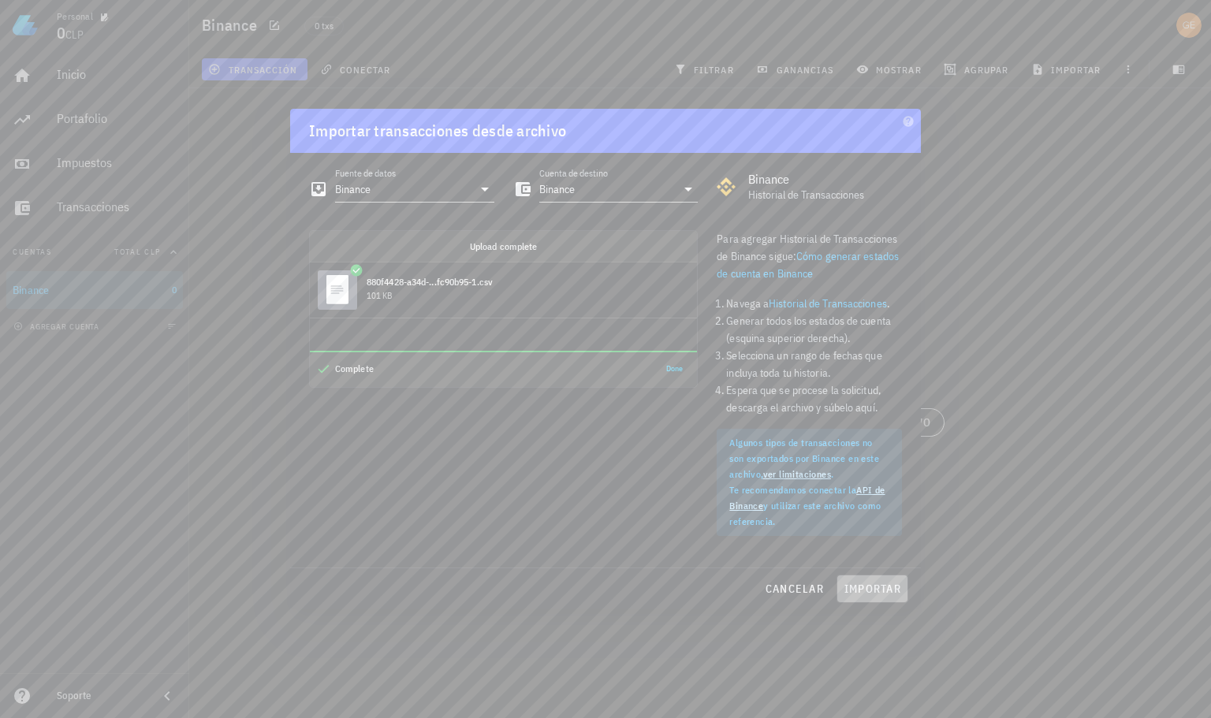
click at [878, 586] on span "importar" at bounding box center [872, 589] width 58 height 14
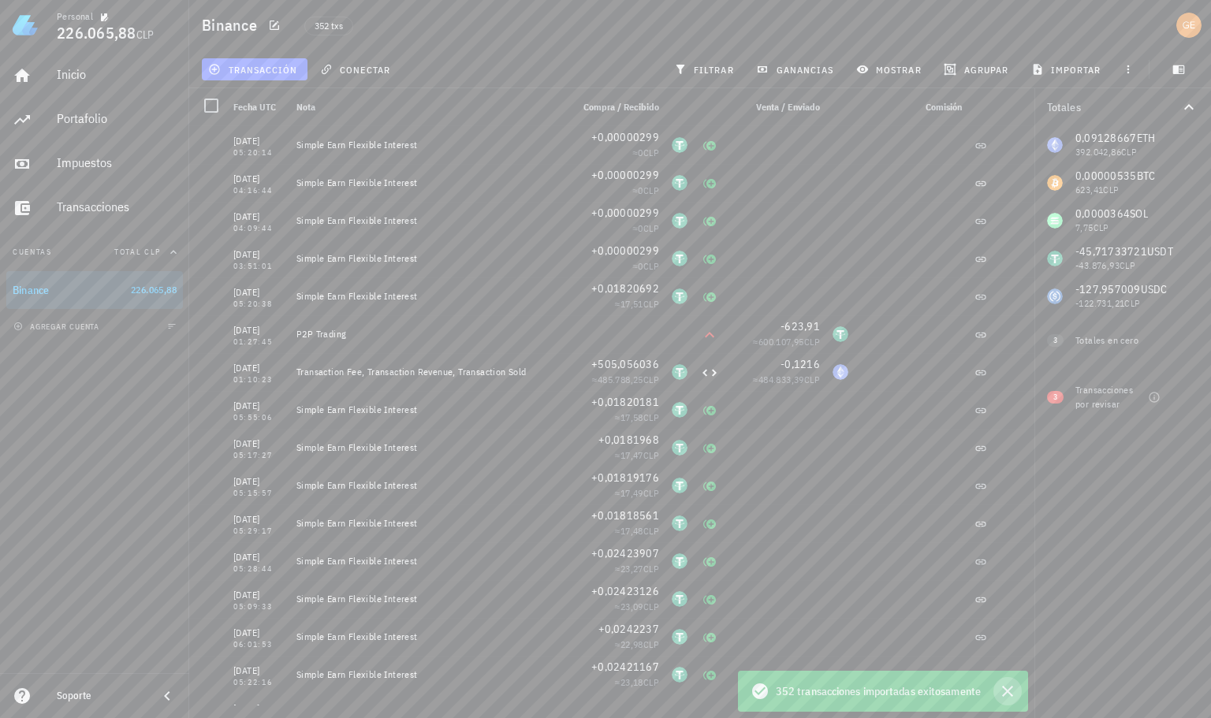
click at [1008, 693] on icon "button" at bounding box center [1007, 691] width 11 height 11
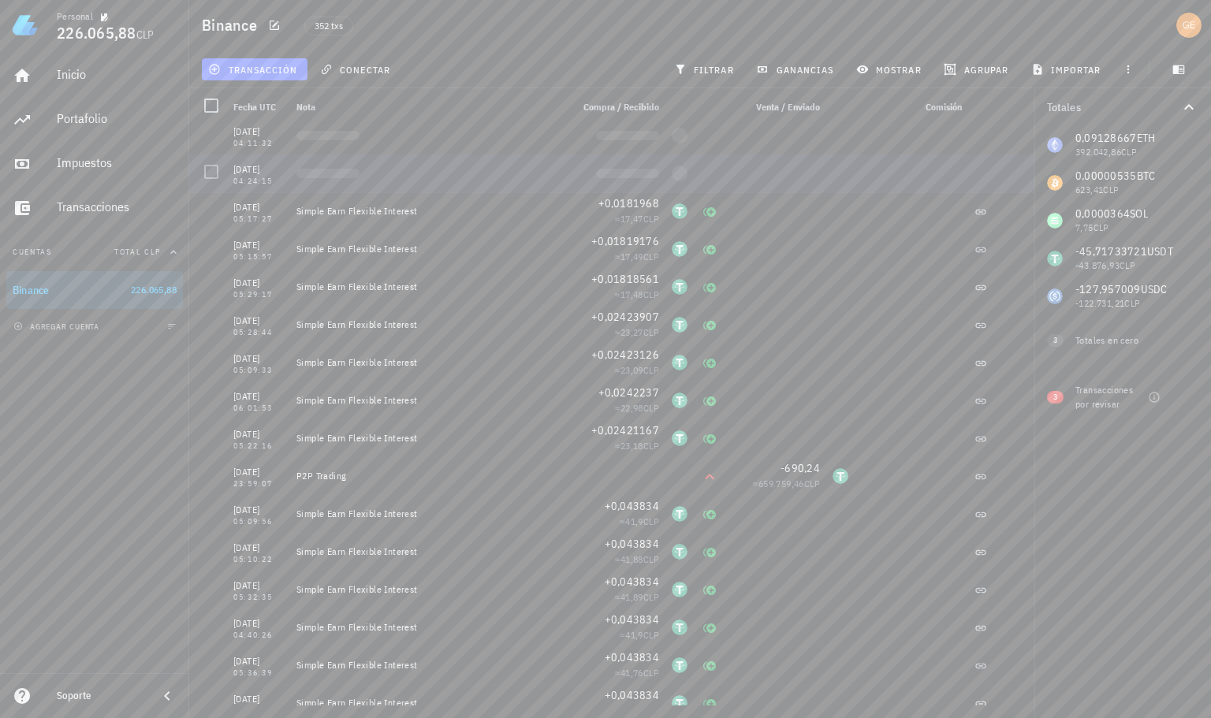
scroll to position [158, 0]
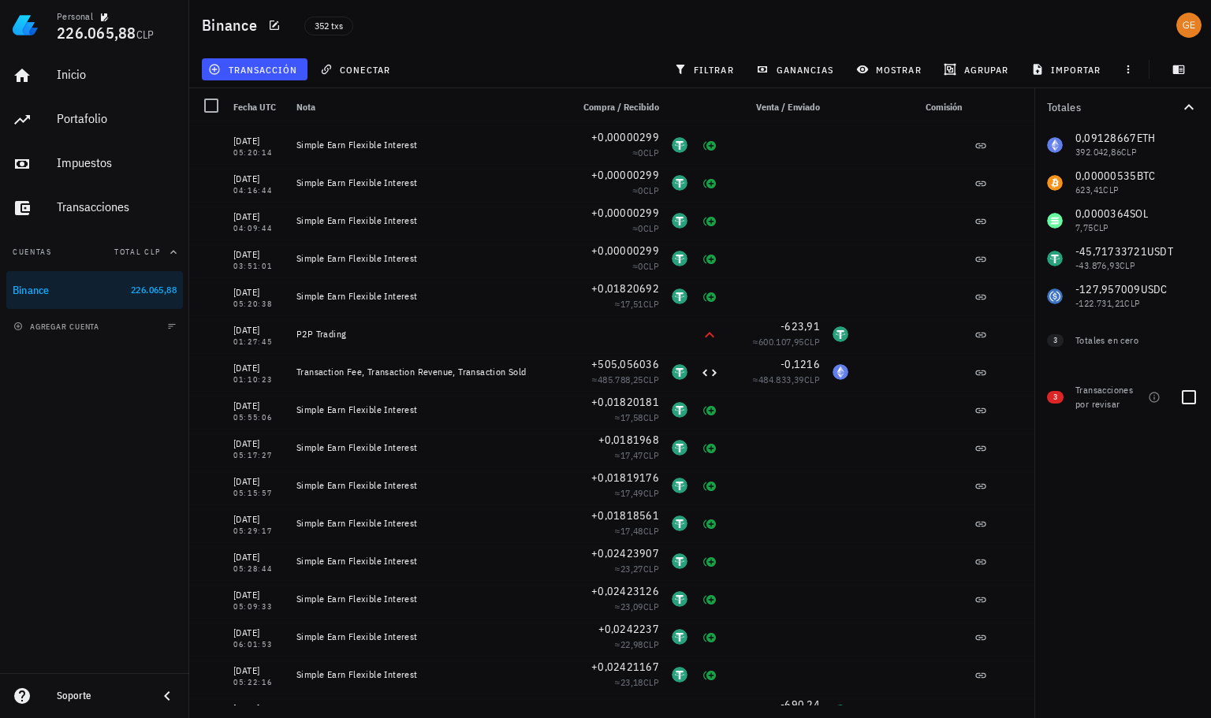
click at [1114, 403] on div "Transacciones por revisar" at bounding box center [1108, 397] width 66 height 28
click at [1185, 398] on div at bounding box center [1188, 397] width 27 height 27
checkbox input "true"
click at [1111, 172] on div "0,09128667 ETH 392.042,86 CLP 0,00000535 BTC 623,41 CLP 0,0000364 SOL 7,75 CLP …" at bounding box center [1122, 220] width 177 height 189
click at [1059, 182] on div "0,09128667 ETH 392.042,86 CLP 0,00000535 BTC 623,41 CLP 0,0000364 SOL 7,75 CLP …" at bounding box center [1122, 220] width 177 height 189
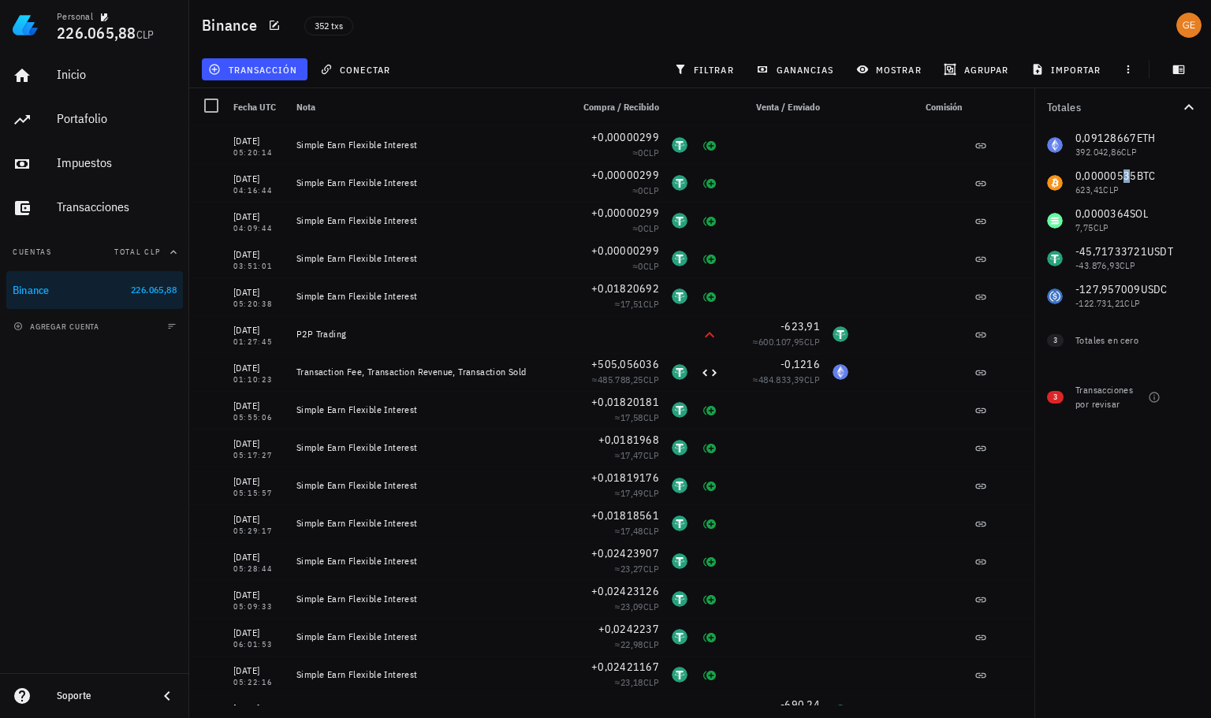
drag, startPoint x: 1122, startPoint y: 176, endPoint x: 1160, endPoint y: 173, distance: 37.9
click at [1129, 177] on div "0,09128667 ETH 392.042,86 CLP 0,00000535 BTC 623,41 CLP 0,0000364 SOL 7,75 CLP …" at bounding box center [1122, 220] width 177 height 189
drag, startPoint x: 1136, startPoint y: 179, endPoint x: 1098, endPoint y: 175, distance: 38.0
click at [1132, 179] on div "0,09128667 ETH 392.042,86 CLP 0,00000535 BTC 623,41 CLP 0,0000364 SOL 7,75 CLP …" at bounding box center [1122, 220] width 177 height 189
drag, startPoint x: 1098, startPoint y: 175, endPoint x: 1079, endPoint y: 178, distance: 19.2
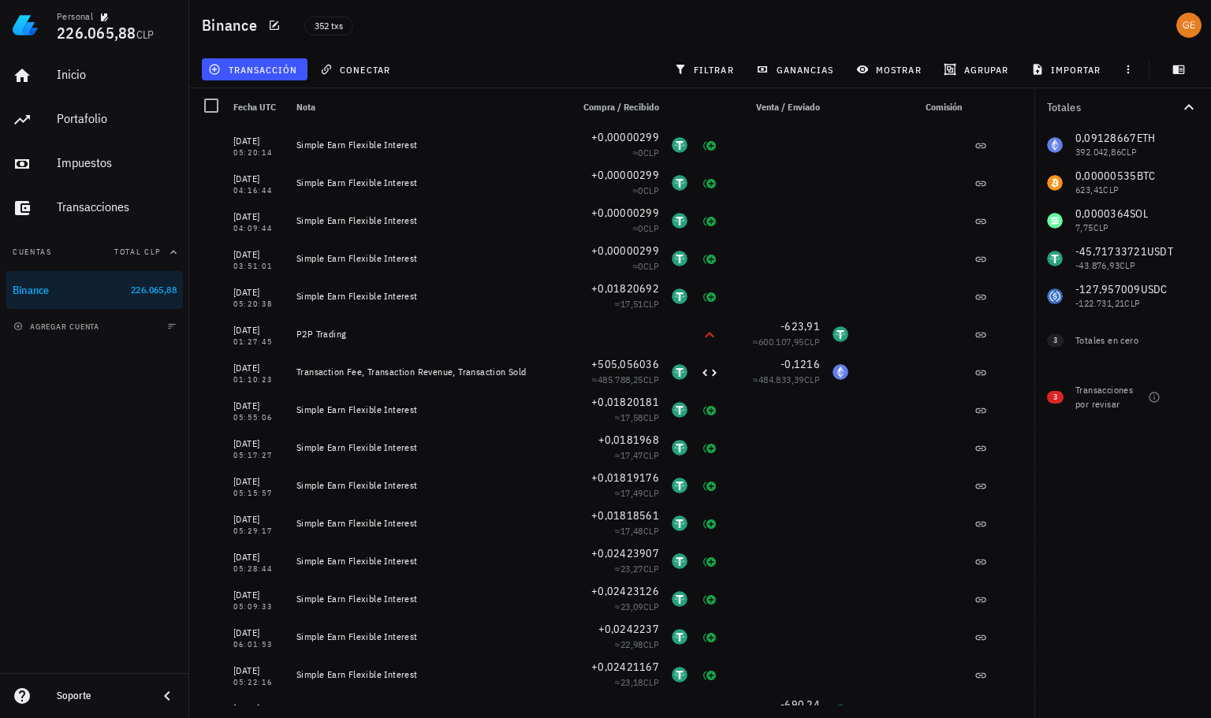
click at [1097, 175] on div "0,09128667 ETH 392.042,86 CLP 0,00000535 BTC 623,41 CLP 0,0000364 SOL 7,75 CLP …" at bounding box center [1122, 220] width 177 height 189
click at [1076, 179] on div "0,09128667 ETH 392.042,86 CLP 0,00000535 BTC 623,41 CLP 0,0000364 SOL 7,75 CLP …" at bounding box center [1122, 220] width 177 height 189
click at [1072, 180] on div "0,09128667 ETH 392.042,86 CLP 0,00000535 BTC 623,41 CLP 0,0000364 SOL 7,75 CLP …" at bounding box center [1122, 220] width 177 height 189
click at [894, 69] on span "mostrar" at bounding box center [890, 69] width 62 height 13
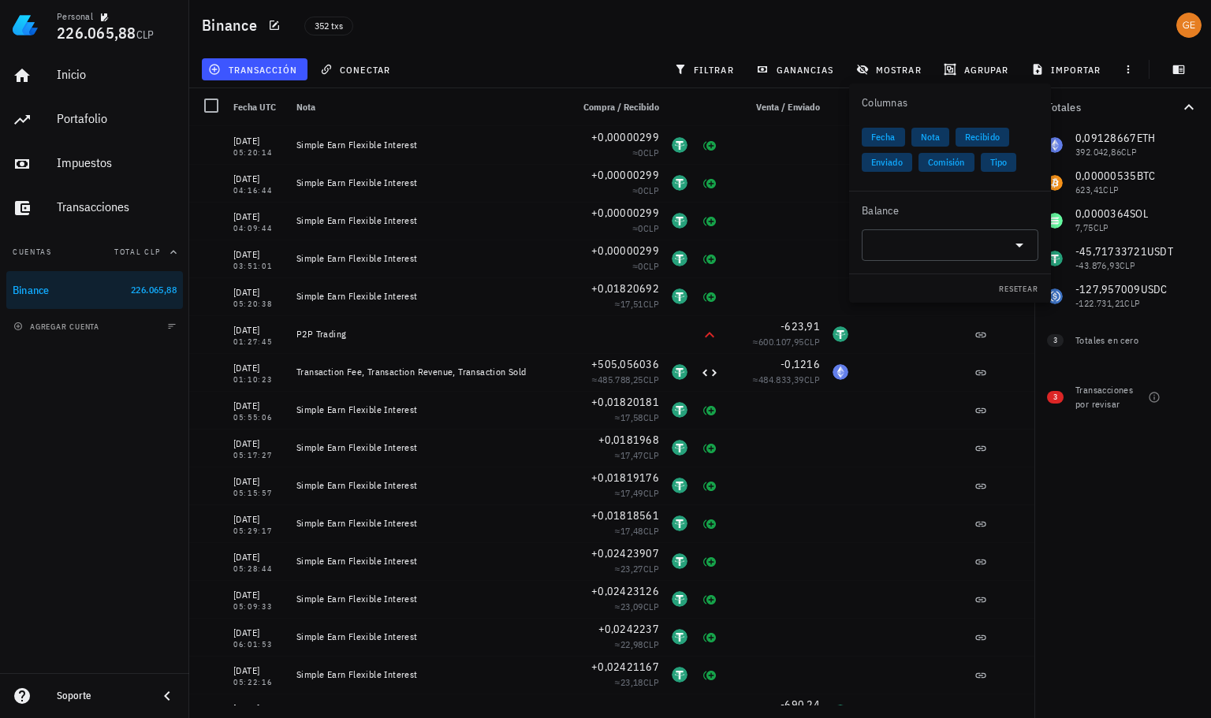
click at [1099, 174] on div "0,09128667 ETH 392.042,86 CLP 0,00000535 BTC 623,41 CLP 0,0000364 SOL 7,75 CLP …" at bounding box center [1122, 220] width 177 height 189
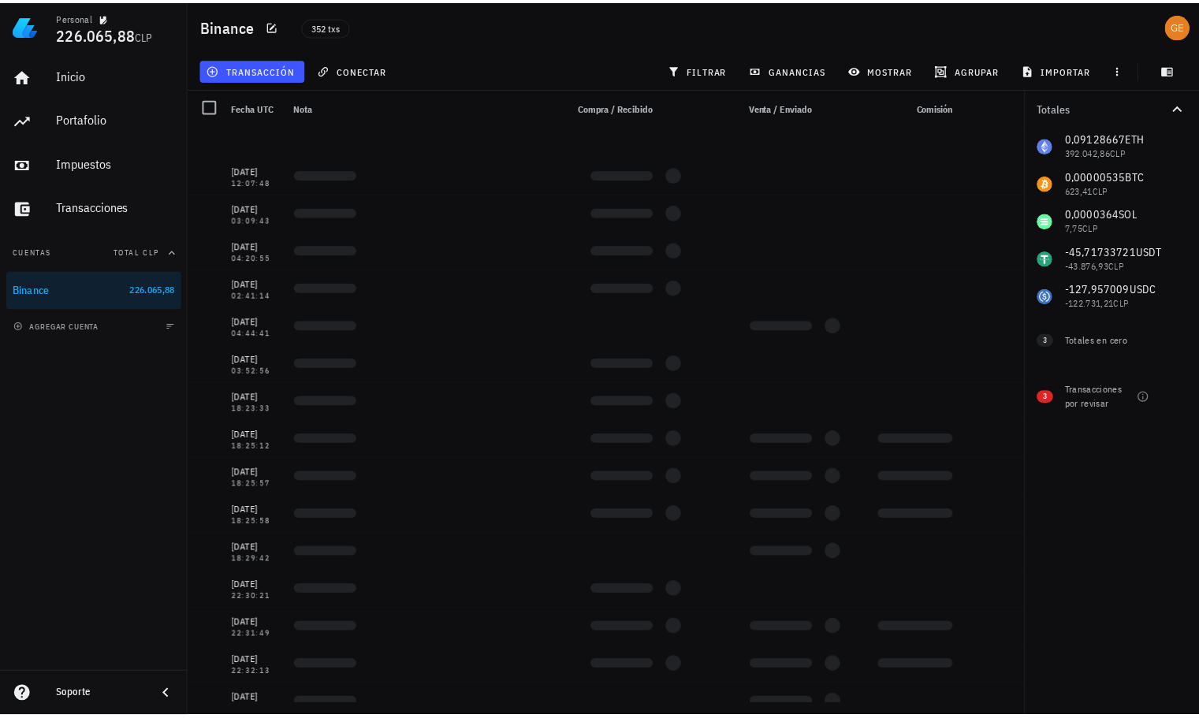
scroll to position [12737, 0]
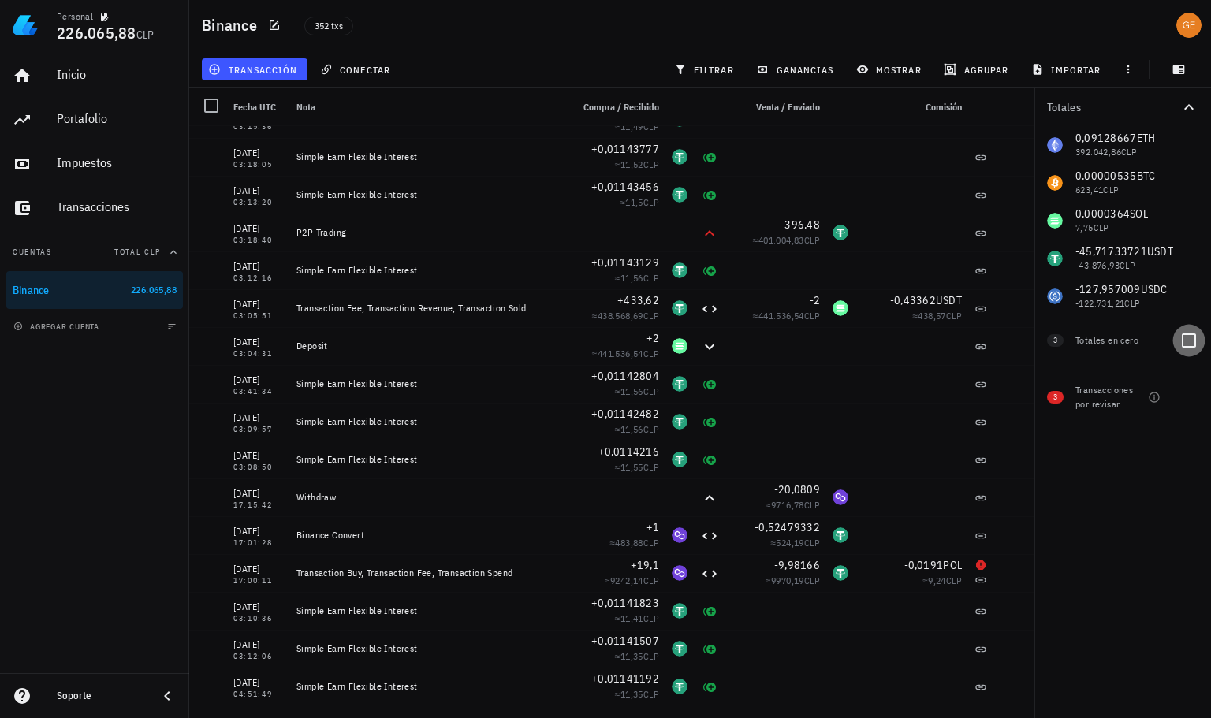
click at [1191, 341] on div at bounding box center [1188, 340] width 27 height 27
checkbox input "true"
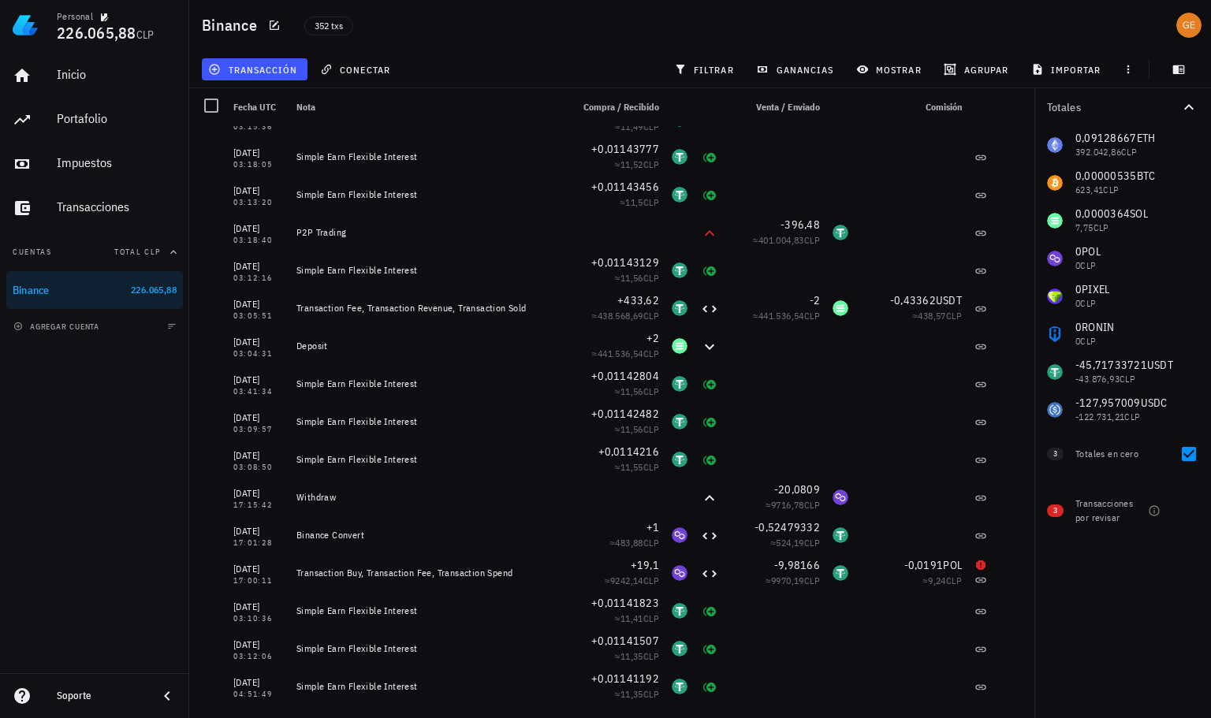
drag, startPoint x: 1097, startPoint y: 210, endPoint x: 1059, endPoint y: 236, distance: 45.9
click at [1097, 210] on div "0,09128667 ETH 392.042,86 CLP 0,00000535 BTC 623,41 CLP 0,0000364 SOL 7,75 CLP …" at bounding box center [1122, 277] width 177 height 303
click at [1058, 236] on div "0,09128667 ETH 392.042,86 CLP 0,00000535 BTC 623,41 CLP 0,0000364 SOL 7,75 CLP …" at bounding box center [1122, 277] width 177 height 303
click at [1055, 221] on div "0,09128667 ETH 392.042,86 CLP 0,00000535 BTC 623,41 CLP 0,0000364 SOL 7,75 CLP …" at bounding box center [1122, 277] width 177 height 303
click at [63, 165] on div "Impuestos" at bounding box center [117, 162] width 120 height 15
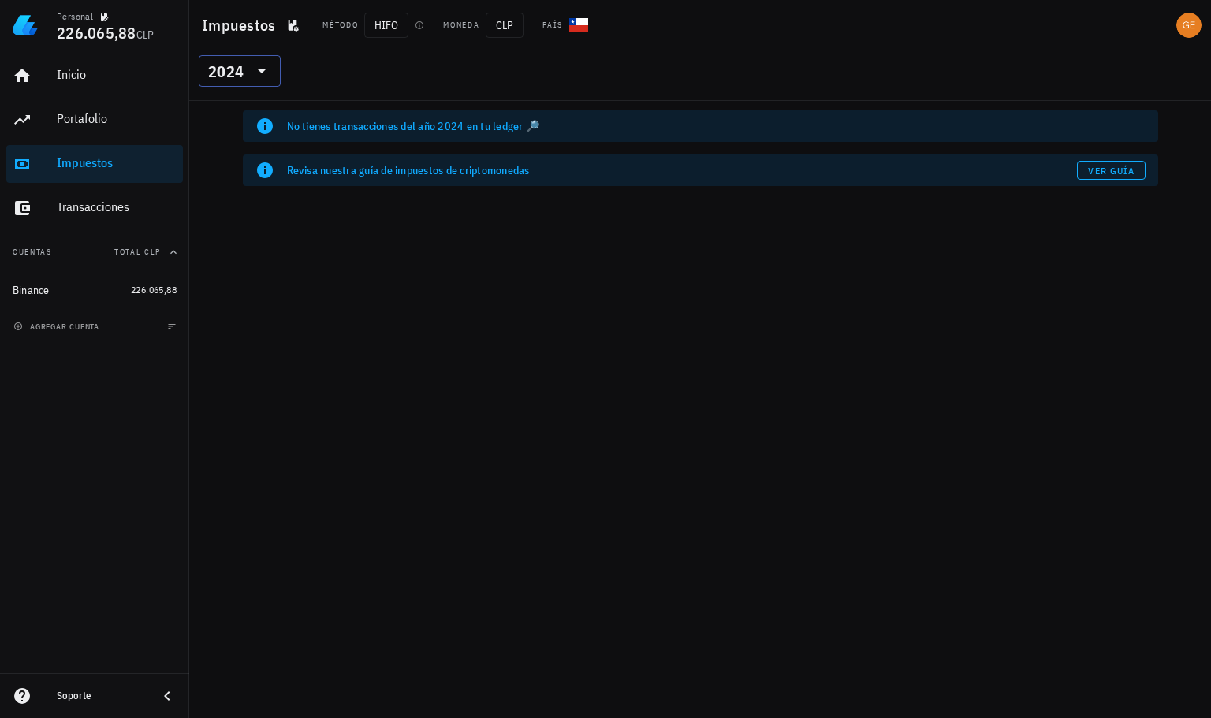
click at [247, 76] on input "text" at bounding box center [248, 70] width 2 height 25
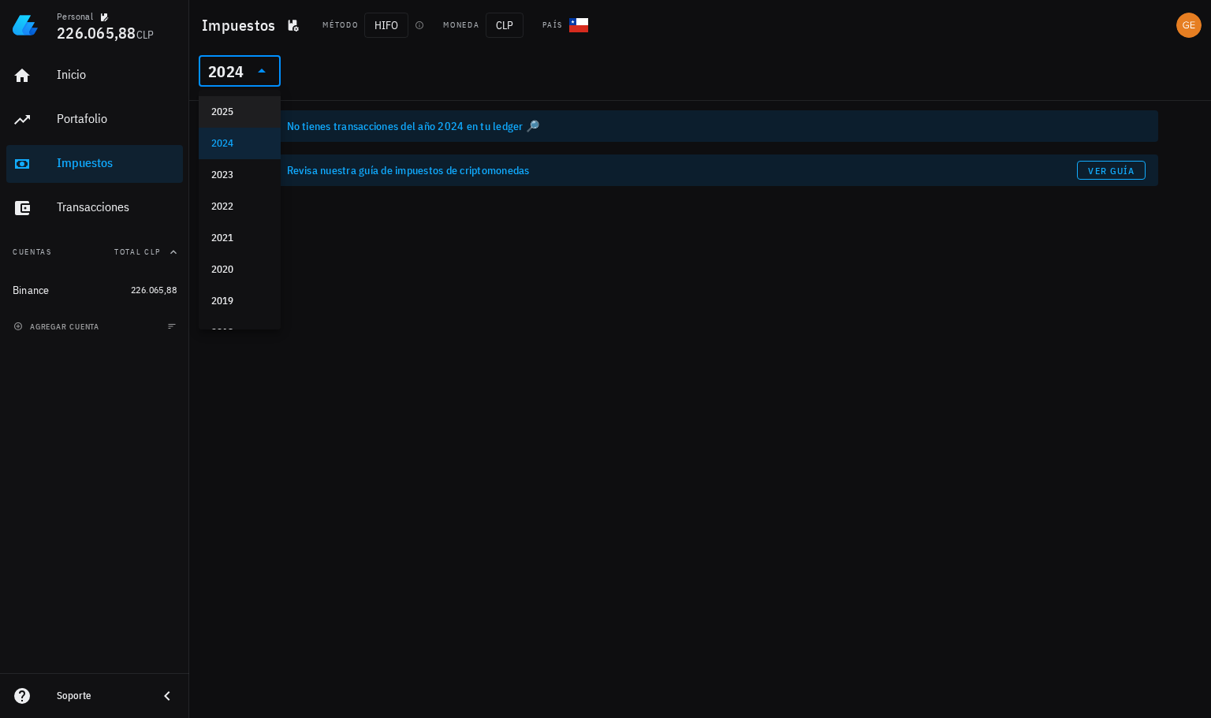
click at [236, 114] on div "2025" at bounding box center [239, 112] width 57 height 13
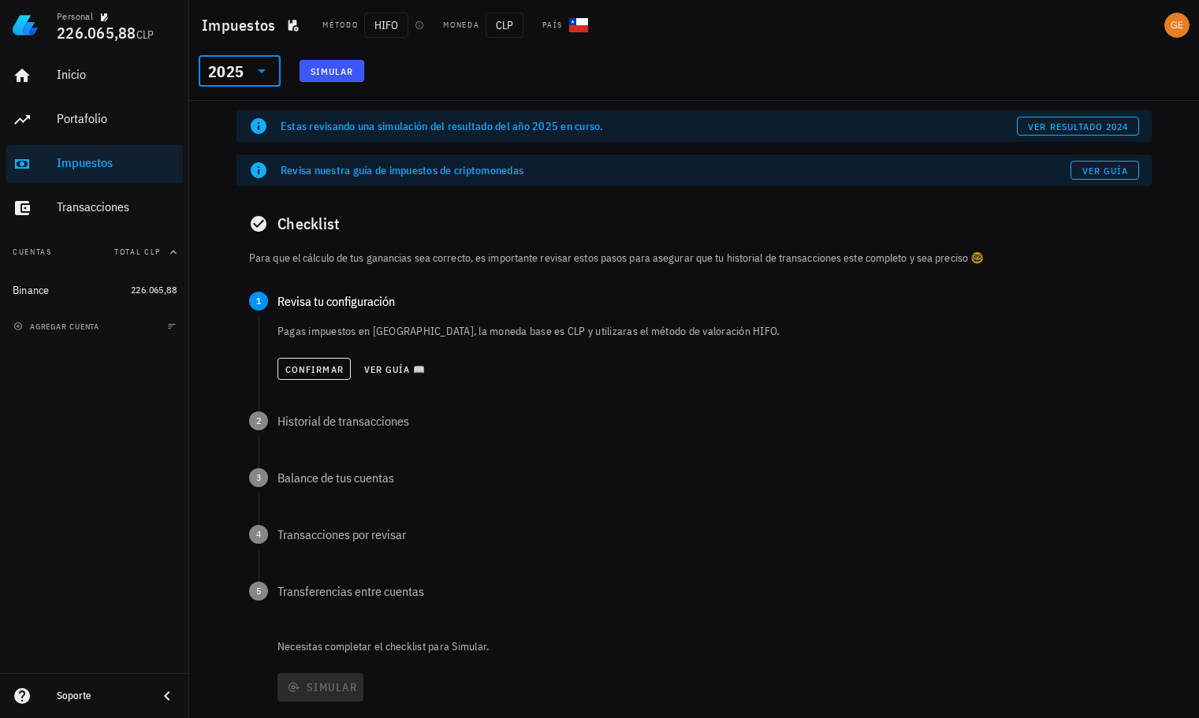
click at [258, 62] on icon at bounding box center [261, 70] width 19 height 19
click at [686, 112] on div "Estas revisando una simulación del resultado del año 2025 en curso. ver resulta…" at bounding box center [693, 126] width 915 height 32
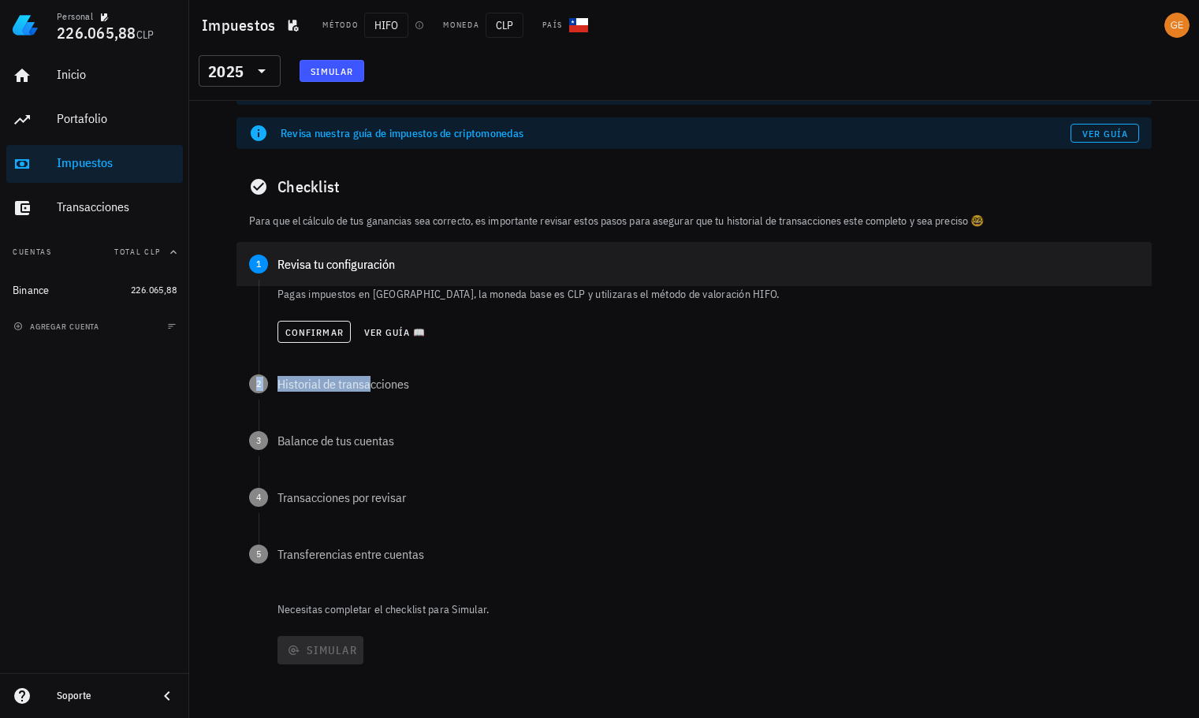
drag, startPoint x: 315, startPoint y: 378, endPoint x: 389, endPoint y: 258, distance: 141.5
click at [361, 319] on div "1 Revisa tu configuración Pagas impuestos en Chile, la moneda base es CLP y uti…" at bounding box center [693, 421] width 915 height 359
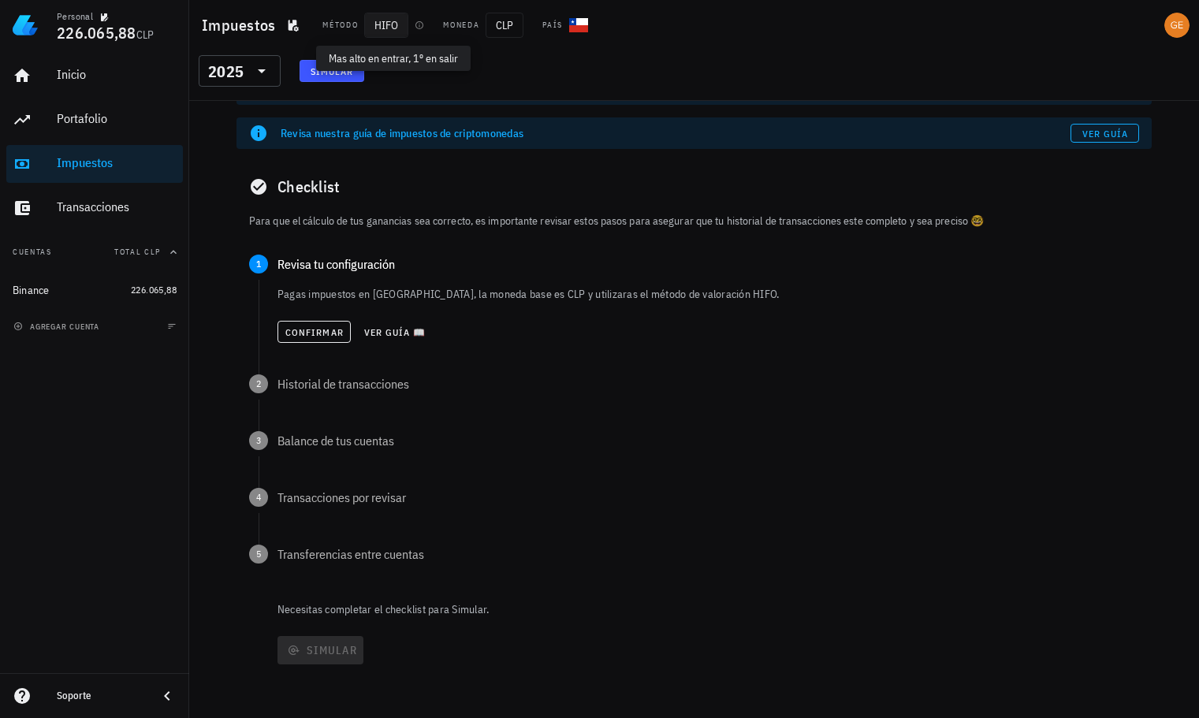
click at [390, 24] on span "HIFO" at bounding box center [386, 25] width 44 height 25
click at [389, 25] on span "HIFO" at bounding box center [386, 25] width 44 height 25
click at [421, 23] on icon "button" at bounding box center [419, 24] width 9 height 9
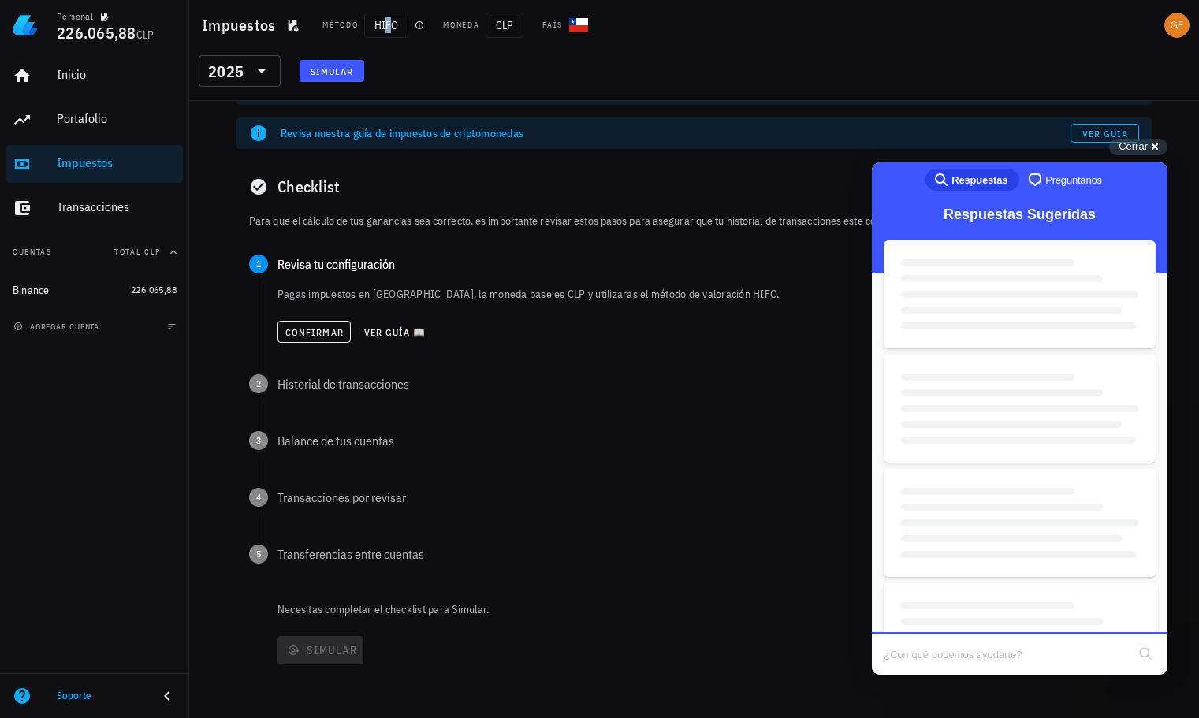
scroll to position [0, 0]
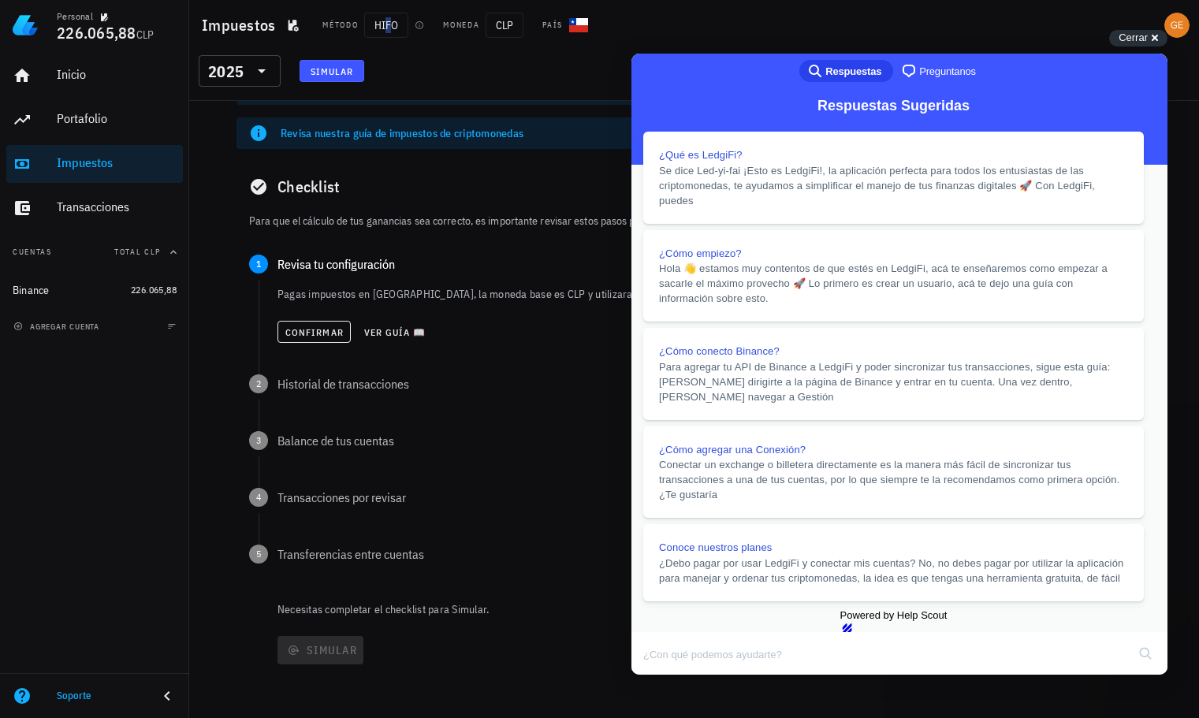
click at [660, 675] on button "Close" at bounding box center [646, 685] width 28 height 20
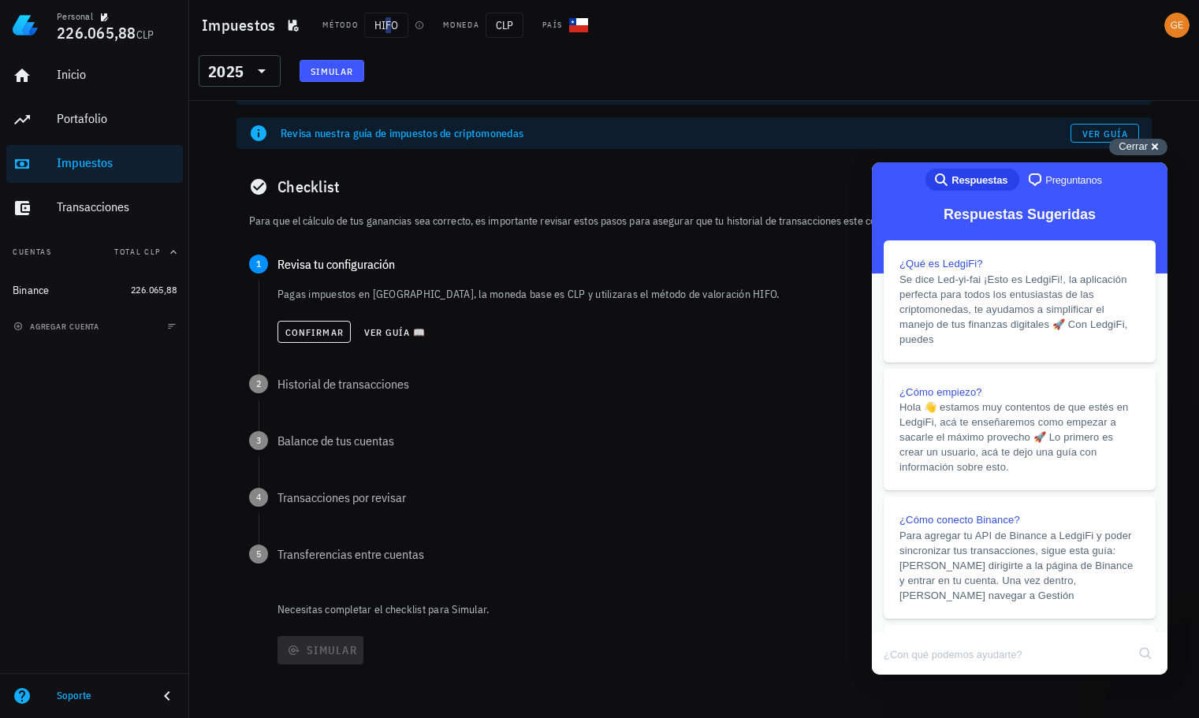
click at [1140, 149] on span "Cerrar" at bounding box center [1132, 146] width 29 height 12
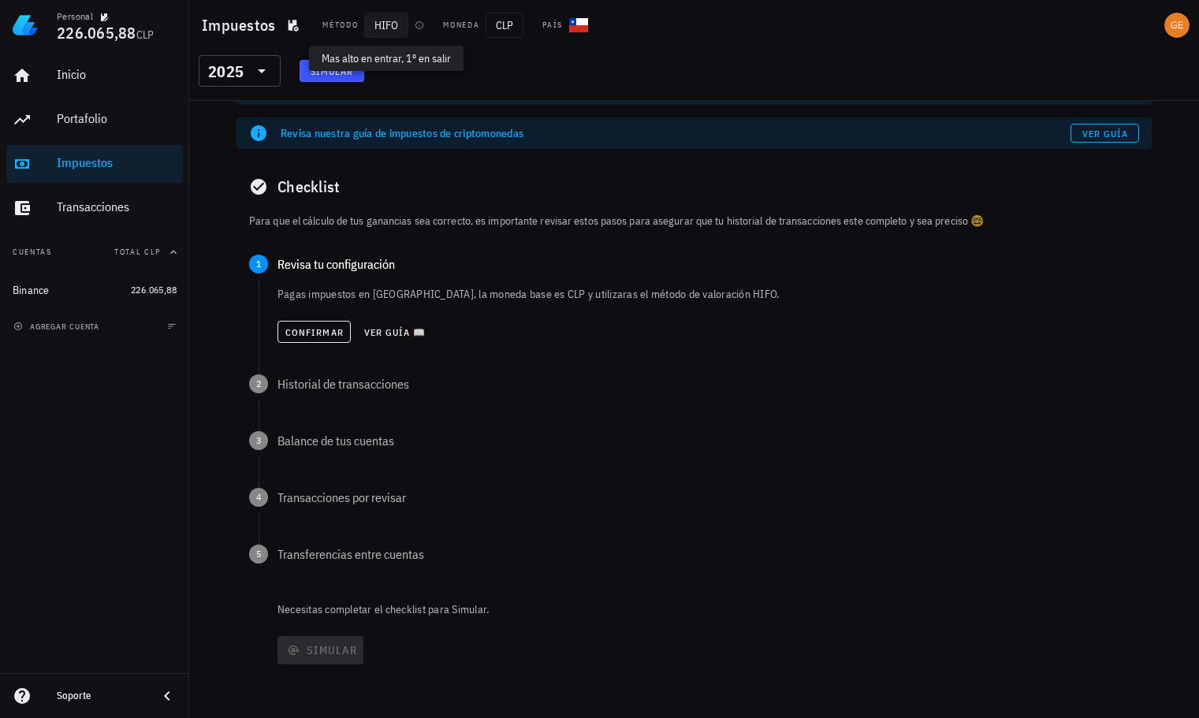
click at [401, 28] on span "HIFO" at bounding box center [386, 25] width 44 height 25
click at [385, 20] on span "HIFO" at bounding box center [386, 25] width 44 height 25
drag, startPoint x: 372, startPoint y: 20, endPoint x: 336, endPoint y: 19, distance: 36.3
click at [364, 20] on span "HIFO" at bounding box center [386, 25] width 44 height 25
click at [333, 20] on div "Método" at bounding box center [339, 25] width 35 height 13
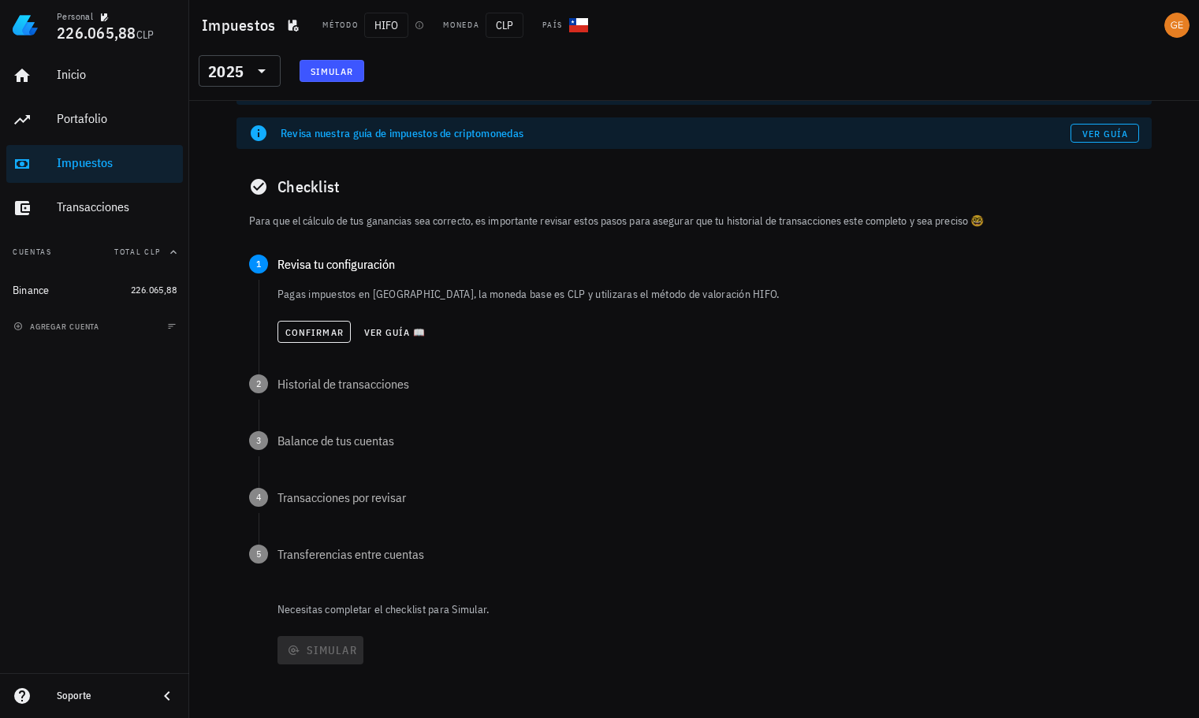
drag, startPoint x: 326, startPoint y: 23, endPoint x: 313, endPoint y: 25, distance: 13.6
click at [325, 24] on div "Método" at bounding box center [339, 25] width 35 height 13
click at [289, 26] on icon "button" at bounding box center [293, 26] width 10 height 12
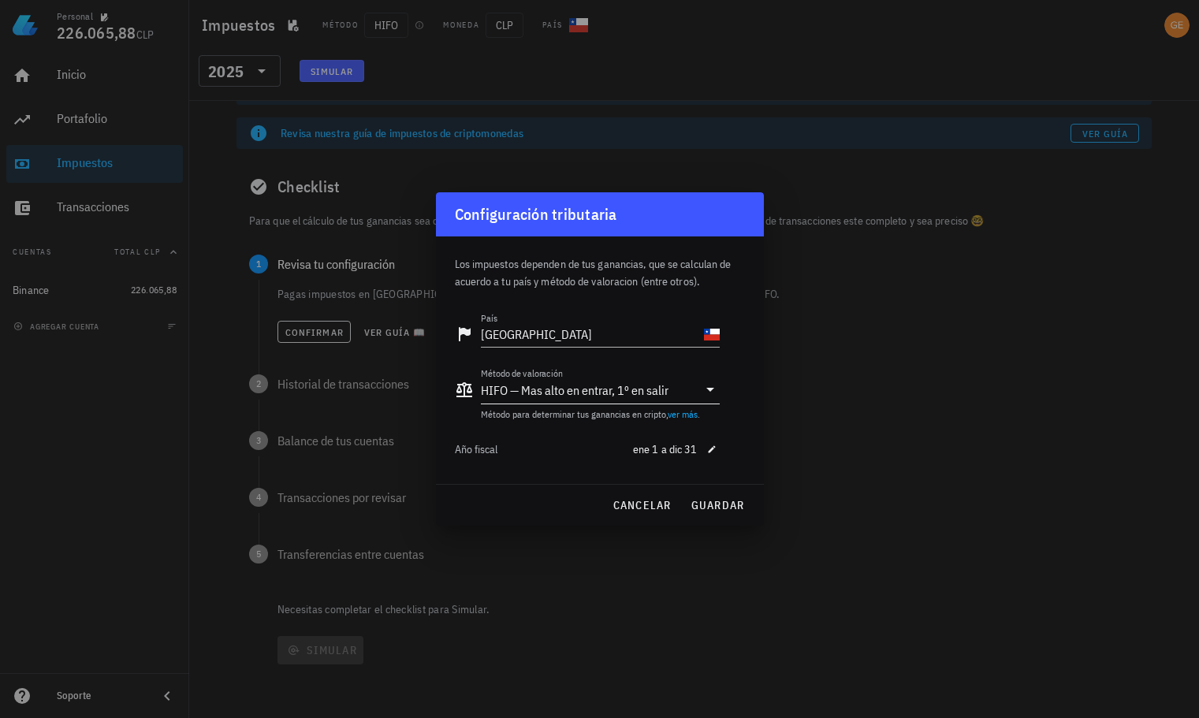
click at [701, 394] on icon at bounding box center [710, 389] width 19 height 19
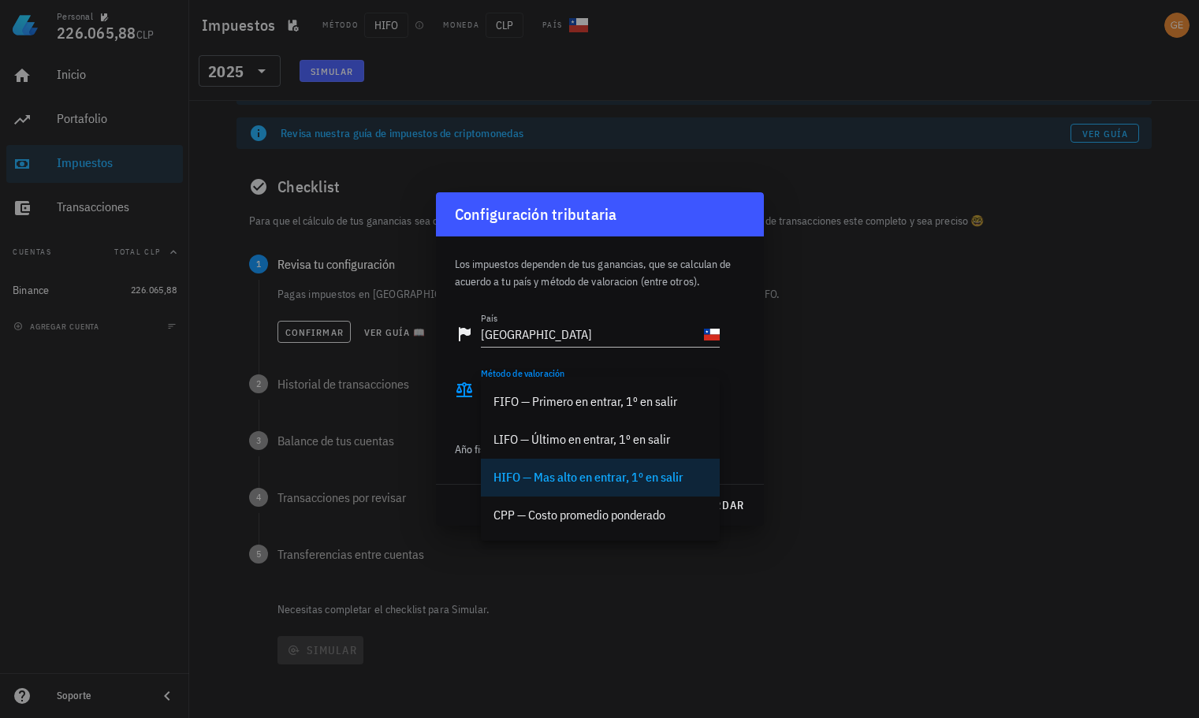
drag, startPoint x: 860, startPoint y: 414, endPoint x: 855, endPoint y: 407, distance: 8.5
click at [856, 407] on div at bounding box center [599, 359] width 1199 height 718
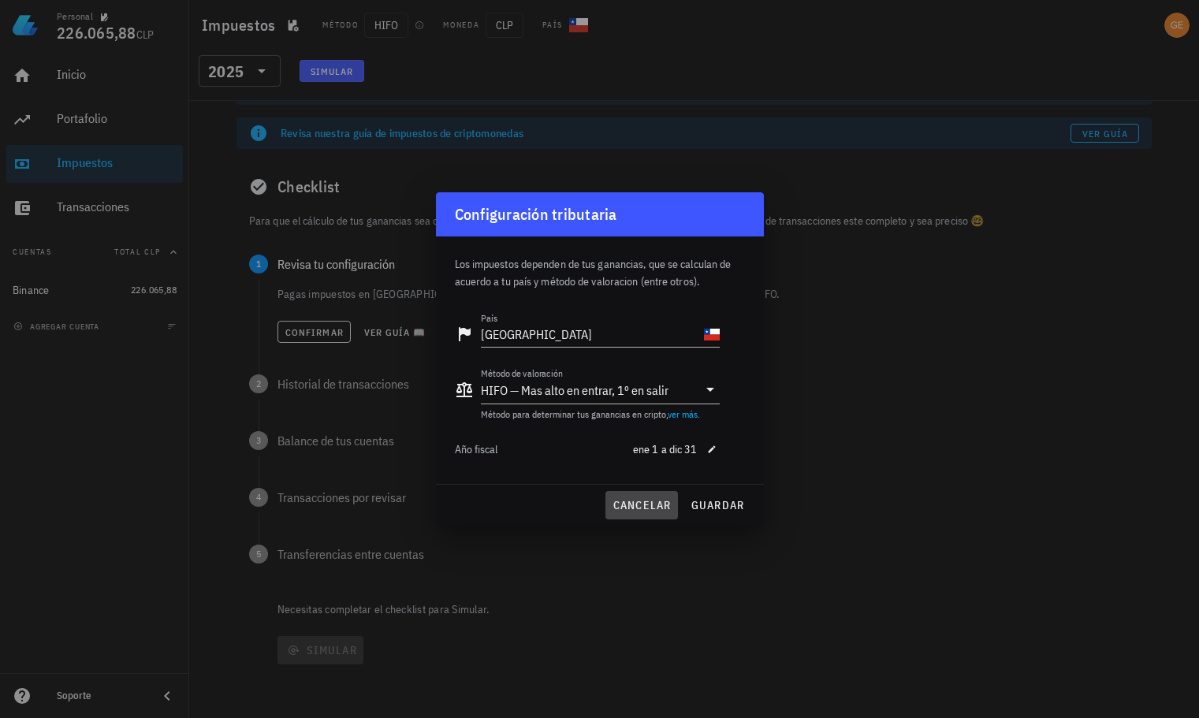
click at [628, 505] on span "cancelar" at bounding box center [641, 505] width 59 height 14
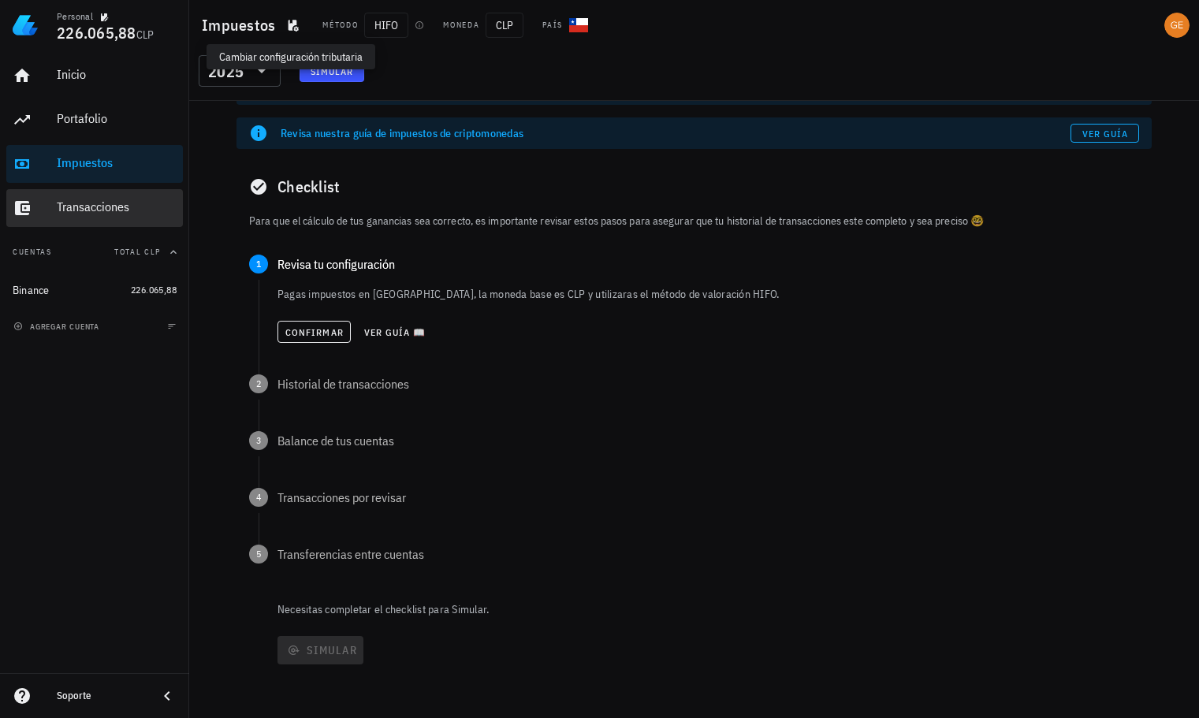
click at [110, 209] on div "Transacciones" at bounding box center [117, 206] width 120 height 15
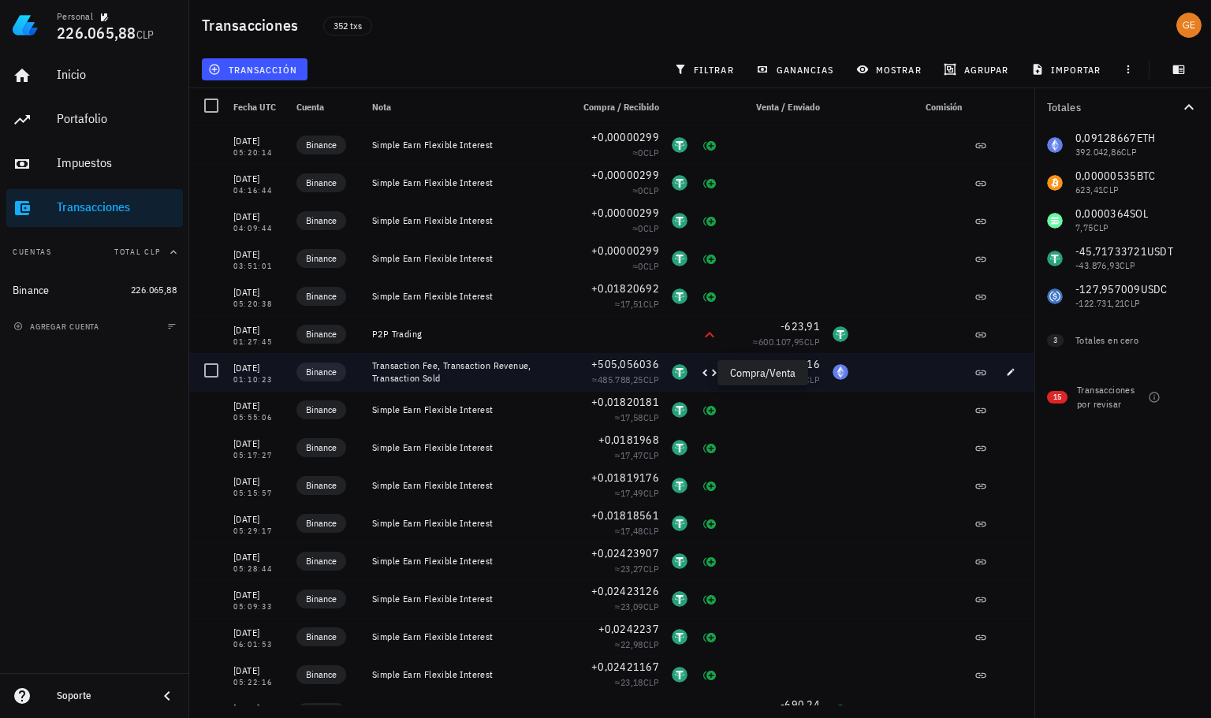
click at [700, 375] on icon at bounding box center [709, 372] width 19 height 19
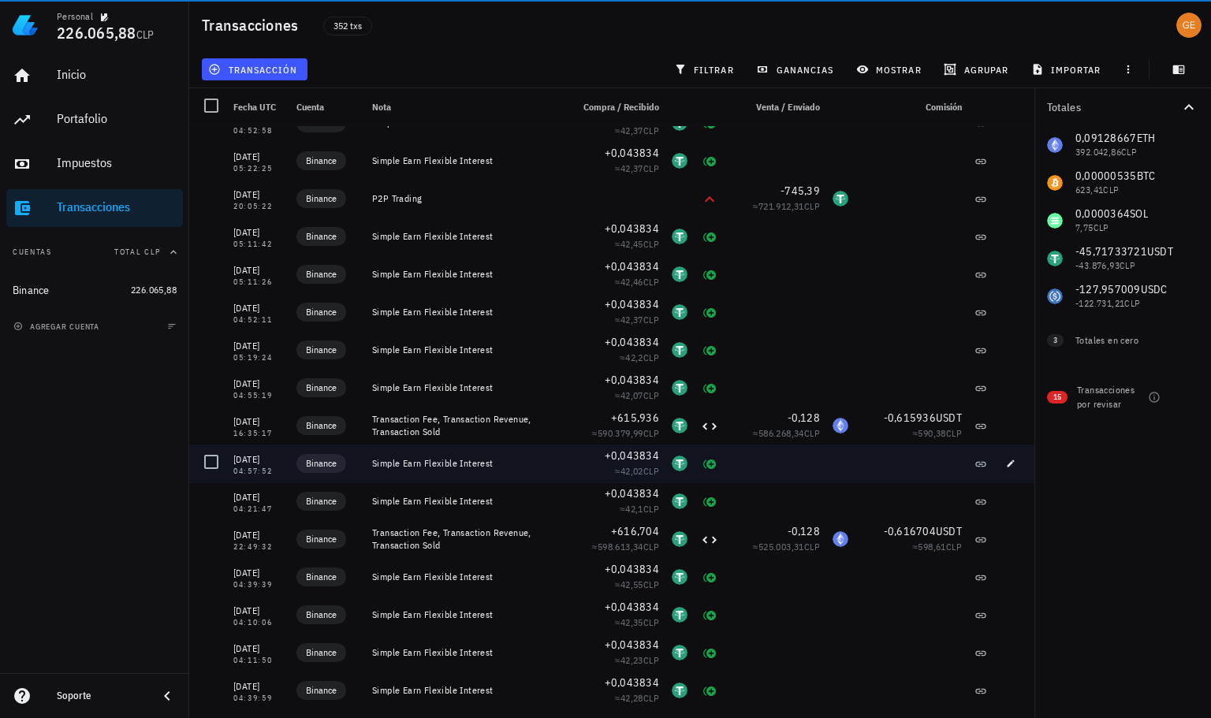
scroll to position [1970, 0]
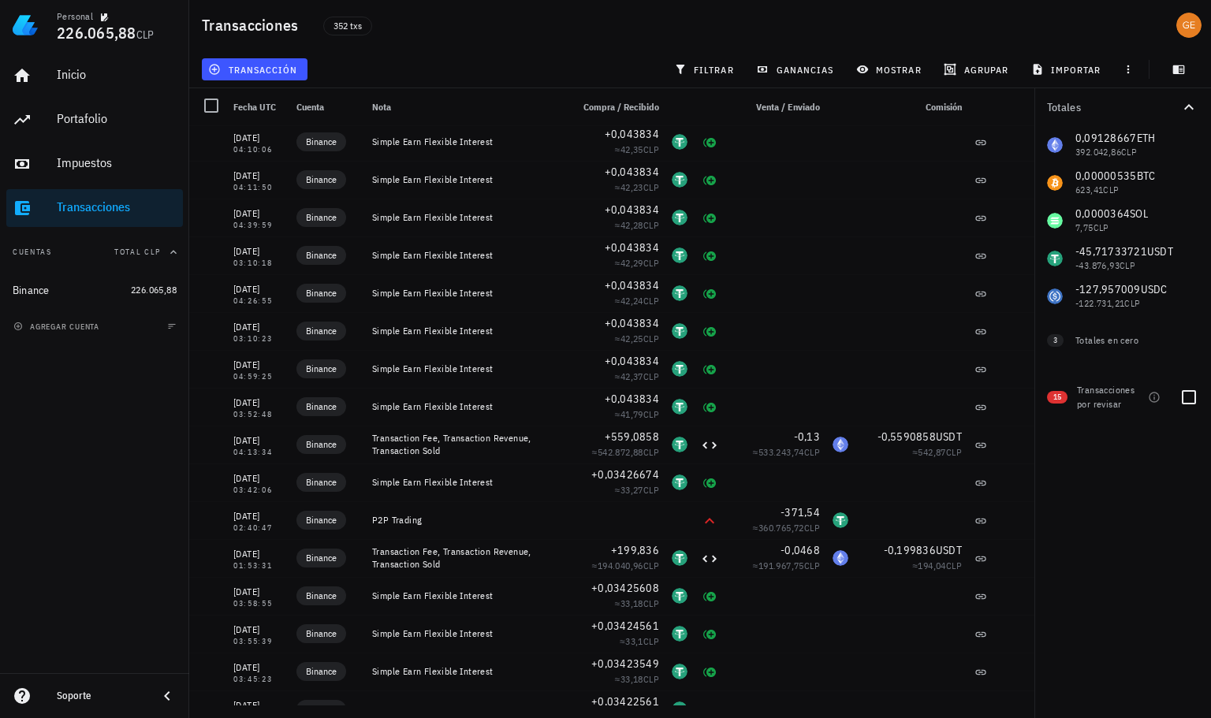
click at [1059, 396] on span "15" at bounding box center [1057, 397] width 8 height 13
click at [1181, 392] on div at bounding box center [1188, 397] width 27 height 27
checkbox input "true"
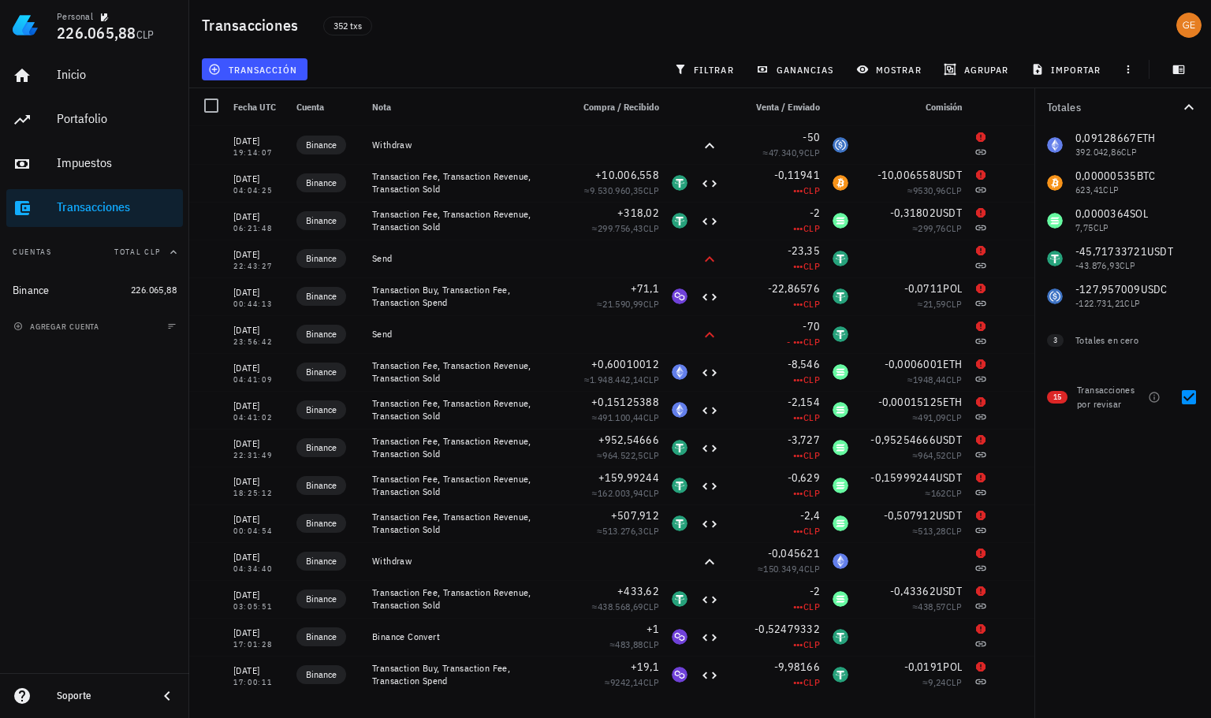
click at [638, 107] on span "Compra / Recibido" at bounding box center [621, 107] width 76 height 12
click at [606, 71] on div "transacción filtrar ganancias mostrar agrupar importar" at bounding box center [700, 69] width 1002 height 38
click at [1125, 67] on icon "button" at bounding box center [1127, 69] width 13 height 13
click at [707, 68] on span "filtrar" at bounding box center [705, 69] width 57 height 13
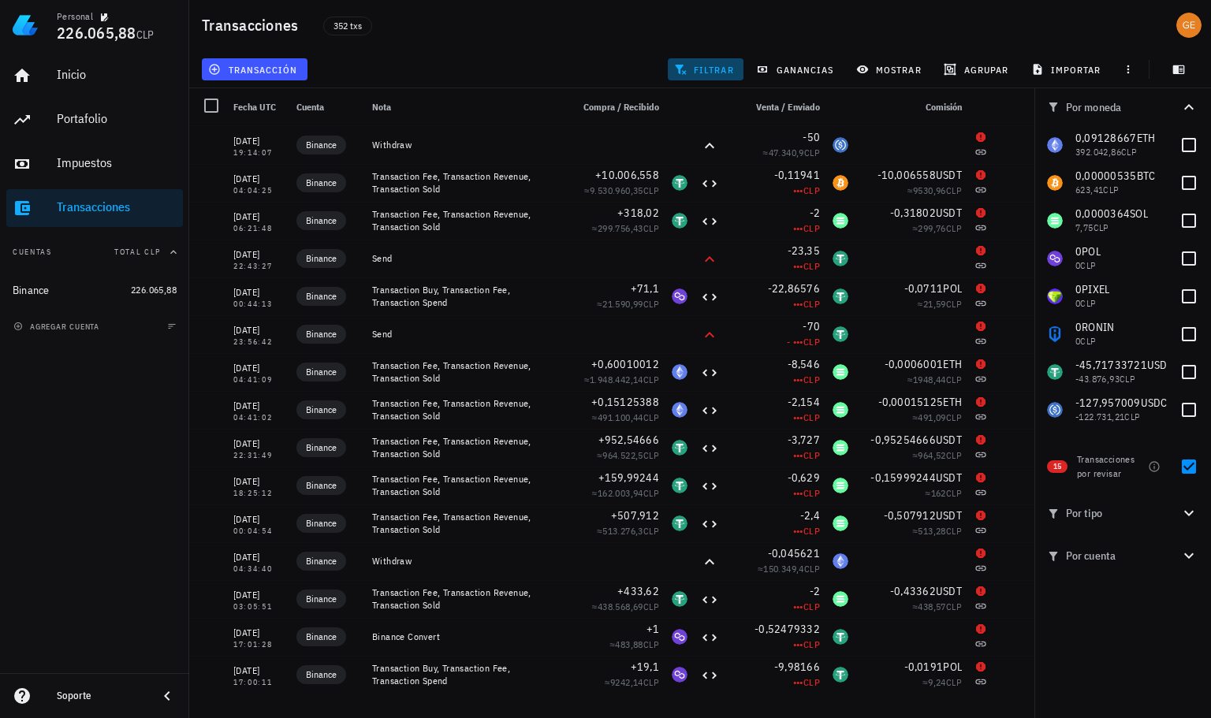
click at [707, 68] on span "filtrar" at bounding box center [705, 69] width 57 height 13
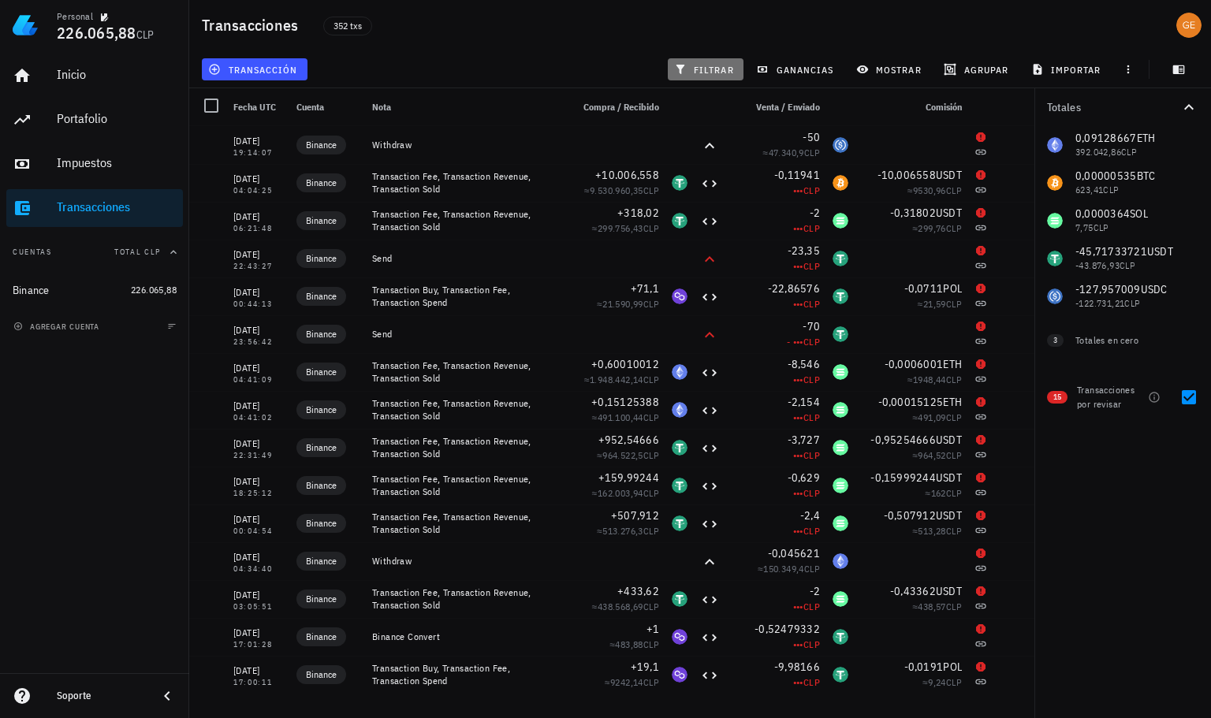
click at [722, 69] on span "filtrar" at bounding box center [705, 69] width 57 height 13
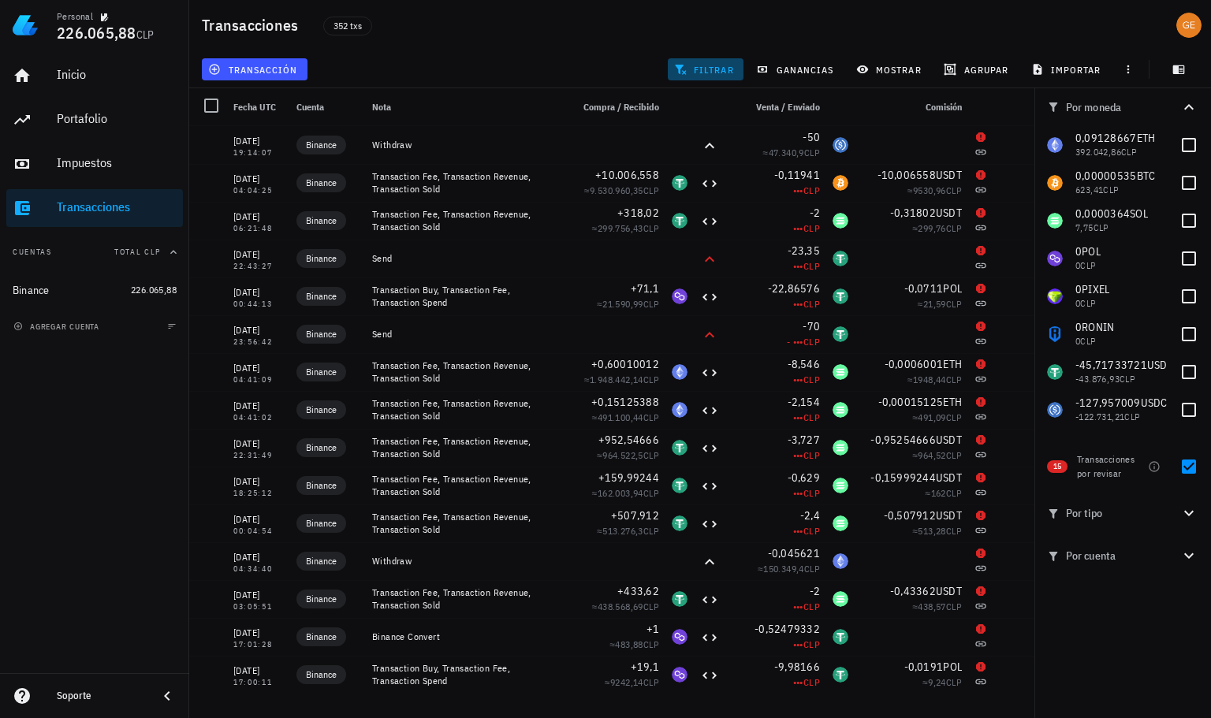
click at [722, 69] on span "filtrar" at bounding box center [705, 69] width 57 height 13
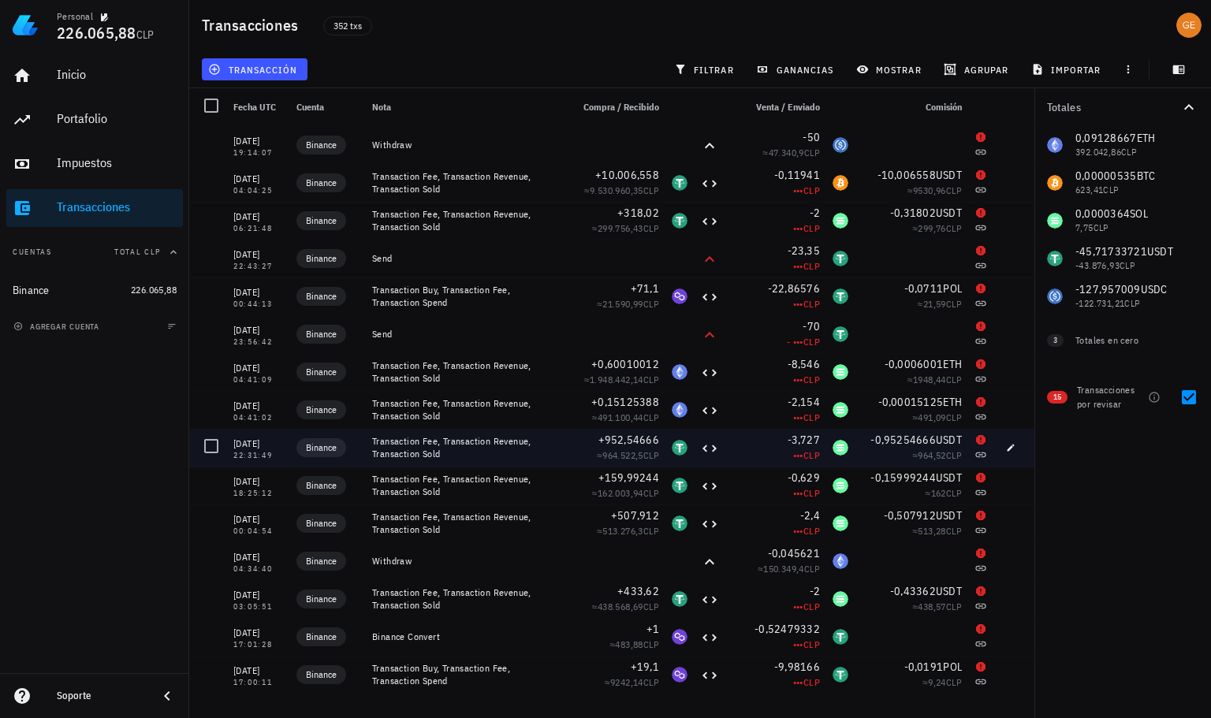
click at [1073, 461] on div "Totales 0,09128667 ETH 392.042,86 CLP 0,00000535 BTC 623,41 CLP 0,0000364 SOL 7…" at bounding box center [1122, 403] width 177 height 630
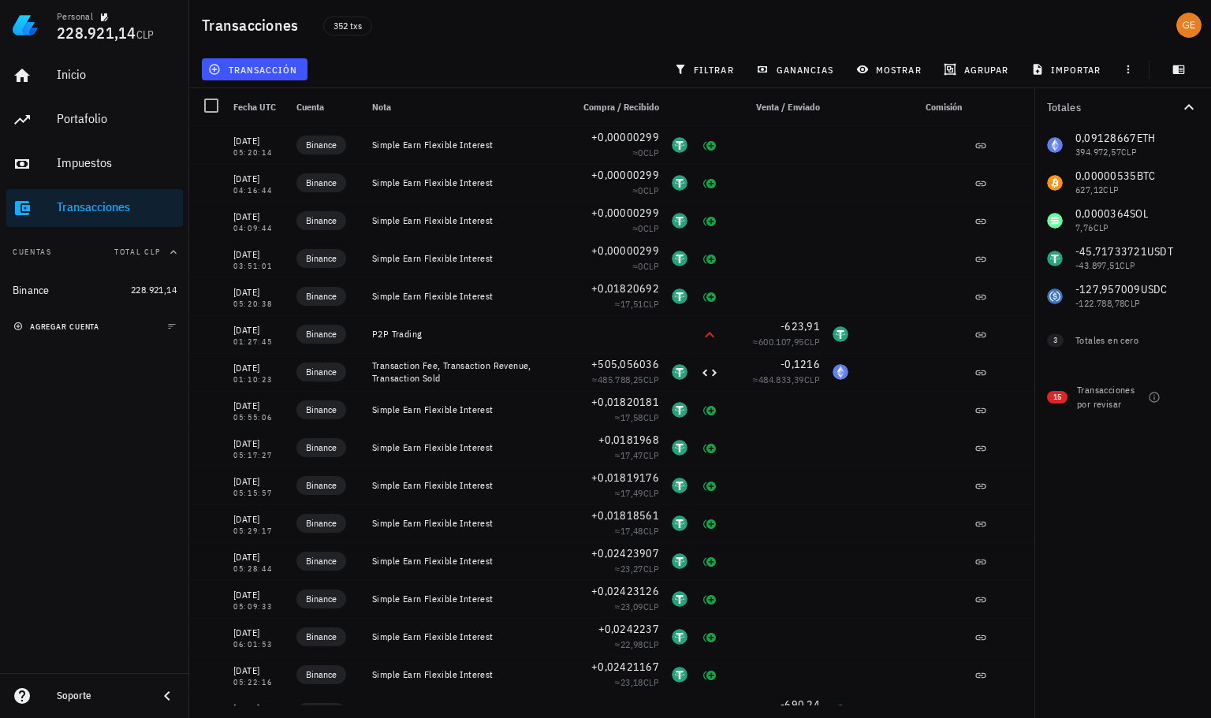
click at [86, 327] on span "agregar cuenta" at bounding box center [58, 327] width 83 height 10
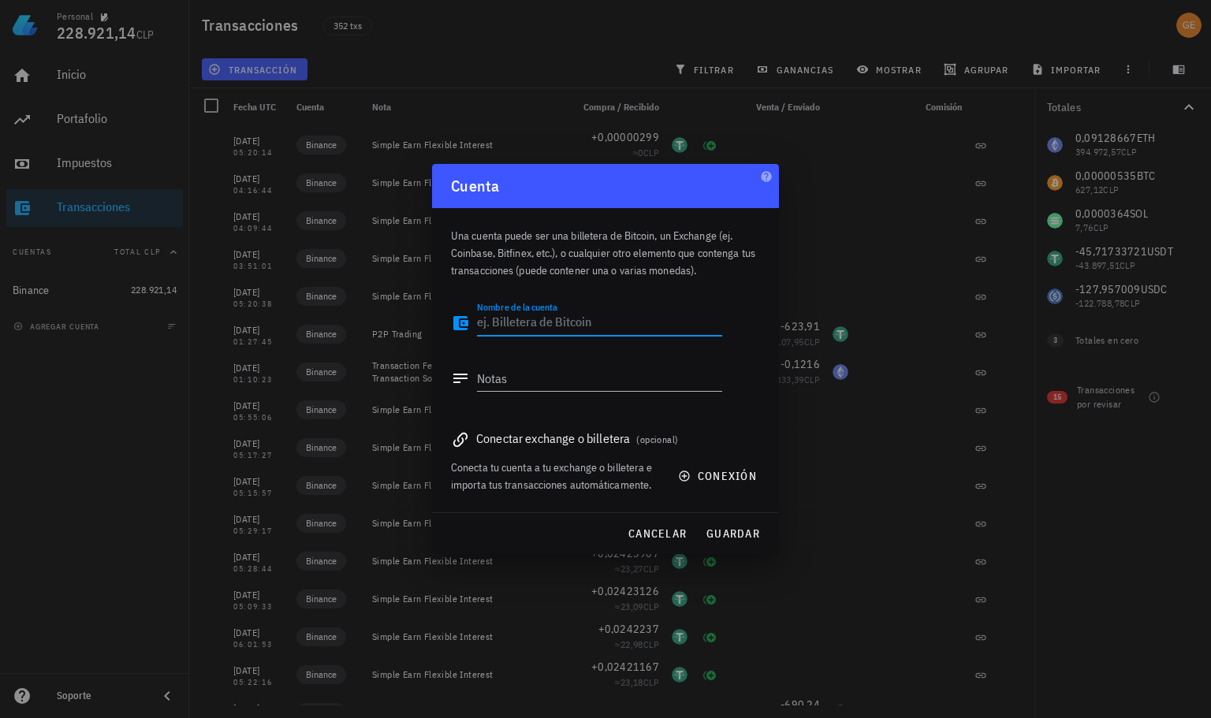
click at [578, 327] on textarea "Nombre de la cuenta" at bounding box center [599, 323] width 245 height 25
type textarea "Wallet"
drag, startPoint x: 738, startPoint y: 530, endPoint x: 749, endPoint y: 526, distance: 10.7
click at [742, 528] on span "guardar" at bounding box center [732, 533] width 54 height 14
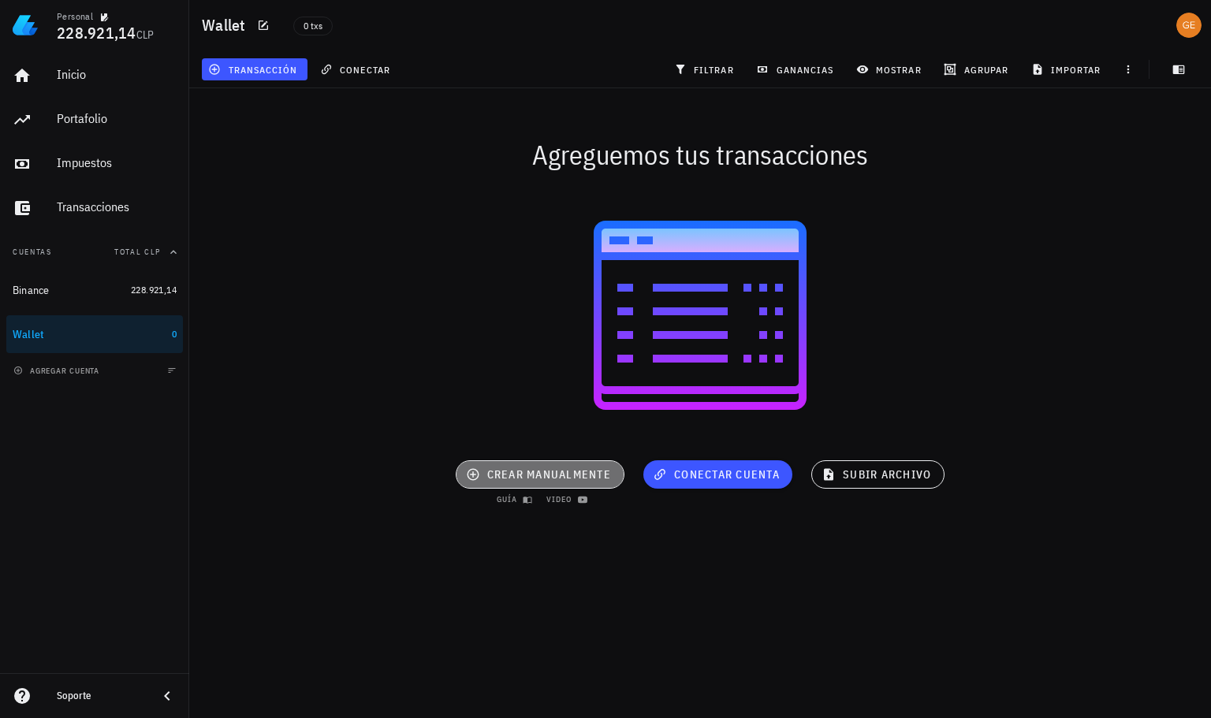
click at [552, 469] on span "crear manualmente" at bounding box center [540, 474] width 142 height 14
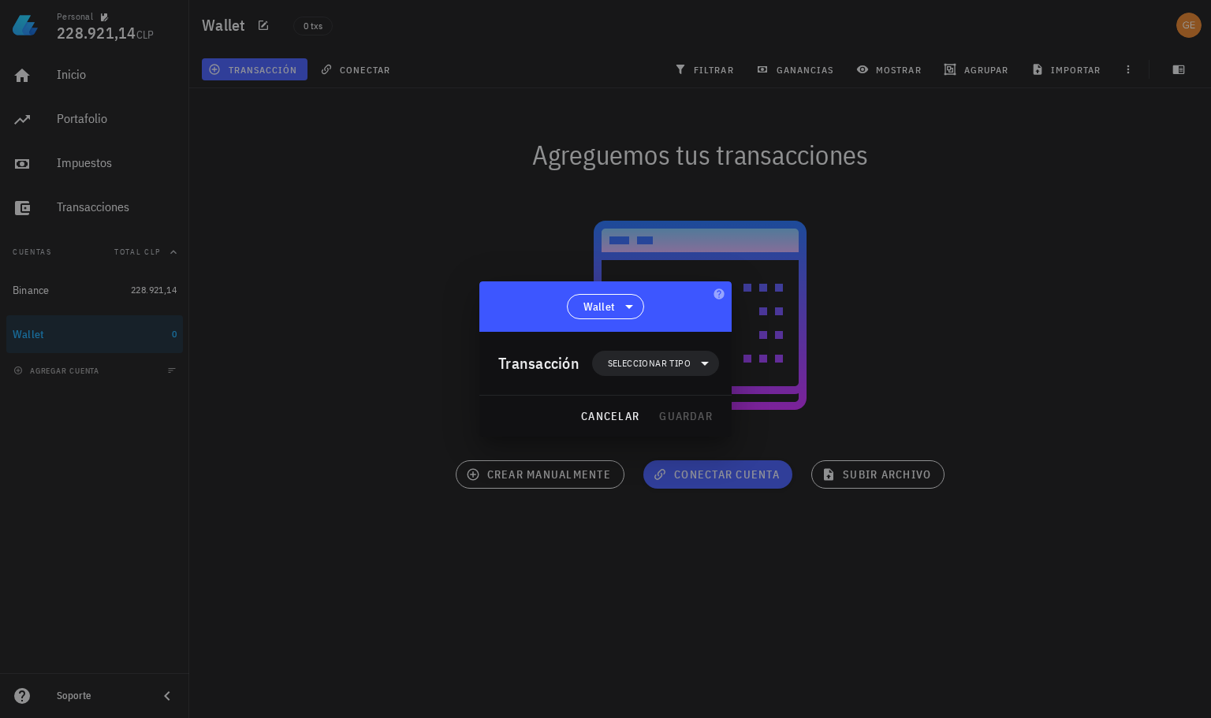
click at [416, 251] on div at bounding box center [605, 359] width 1211 height 718
click at [593, 415] on span "cancelar" at bounding box center [609, 416] width 59 height 14
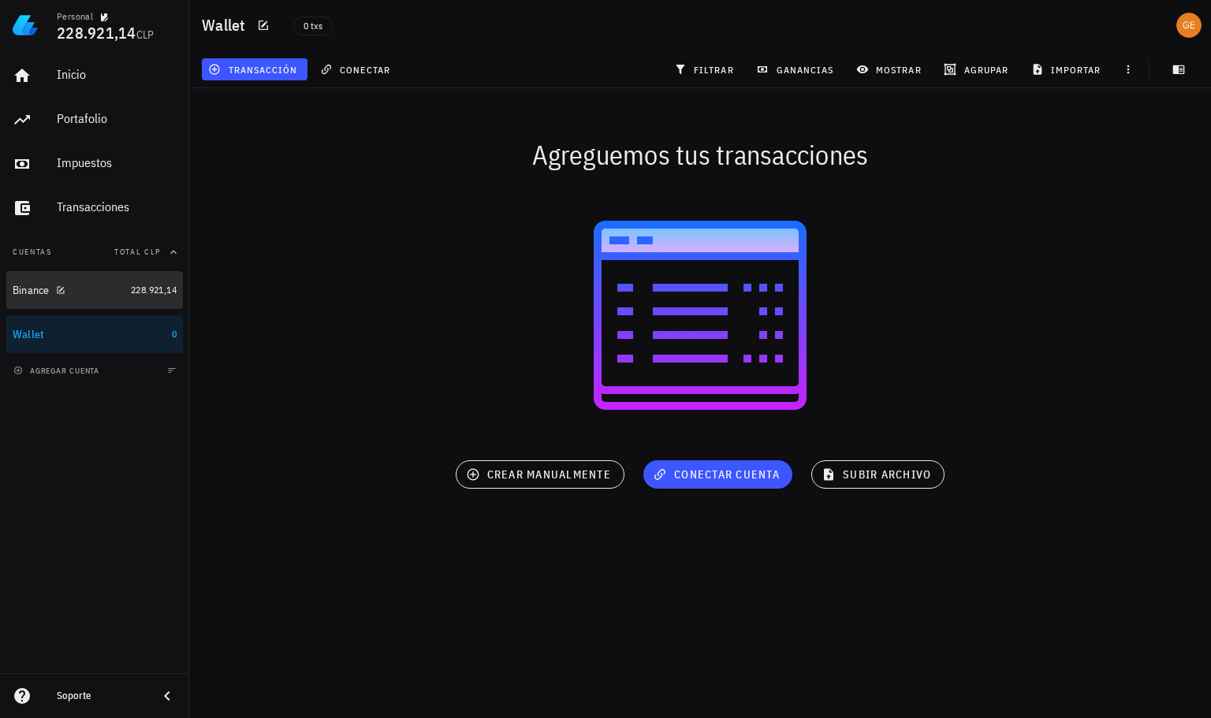
click at [87, 284] on div "Binance" at bounding box center [69, 290] width 112 height 15
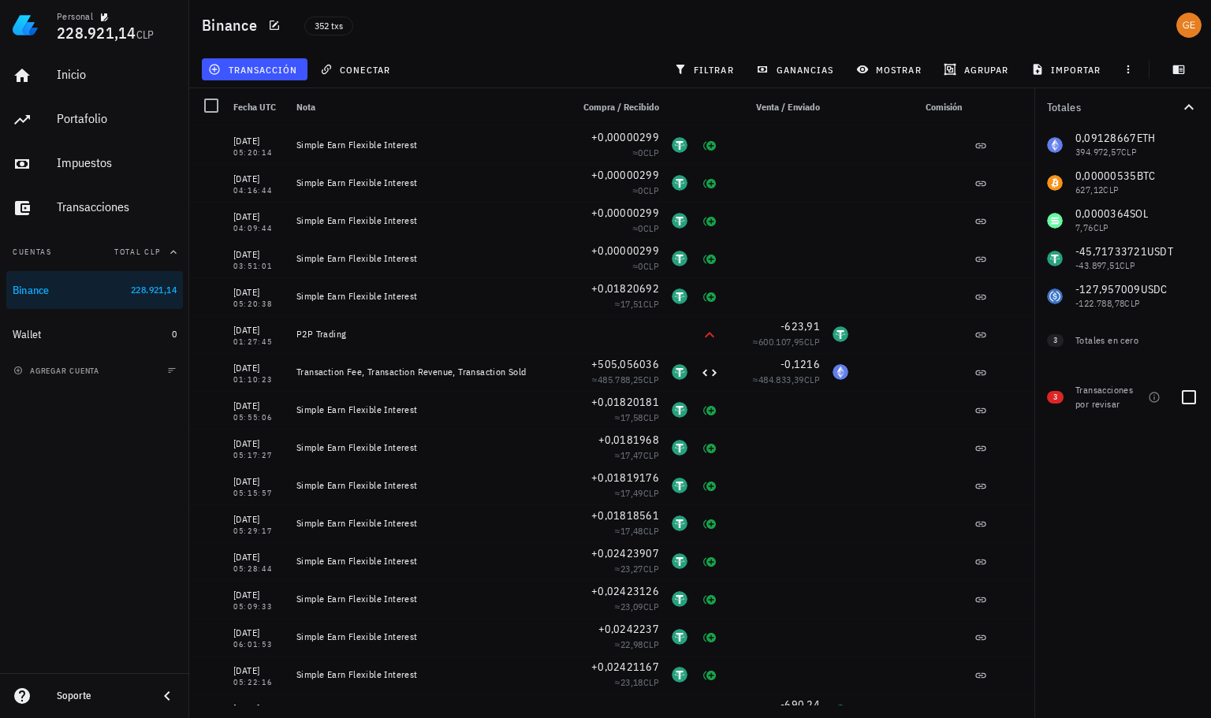
click at [1111, 397] on div "Transacciones por revisar" at bounding box center [1108, 397] width 66 height 28
click at [1202, 402] on div at bounding box center [1188, 397] width 27 height 27
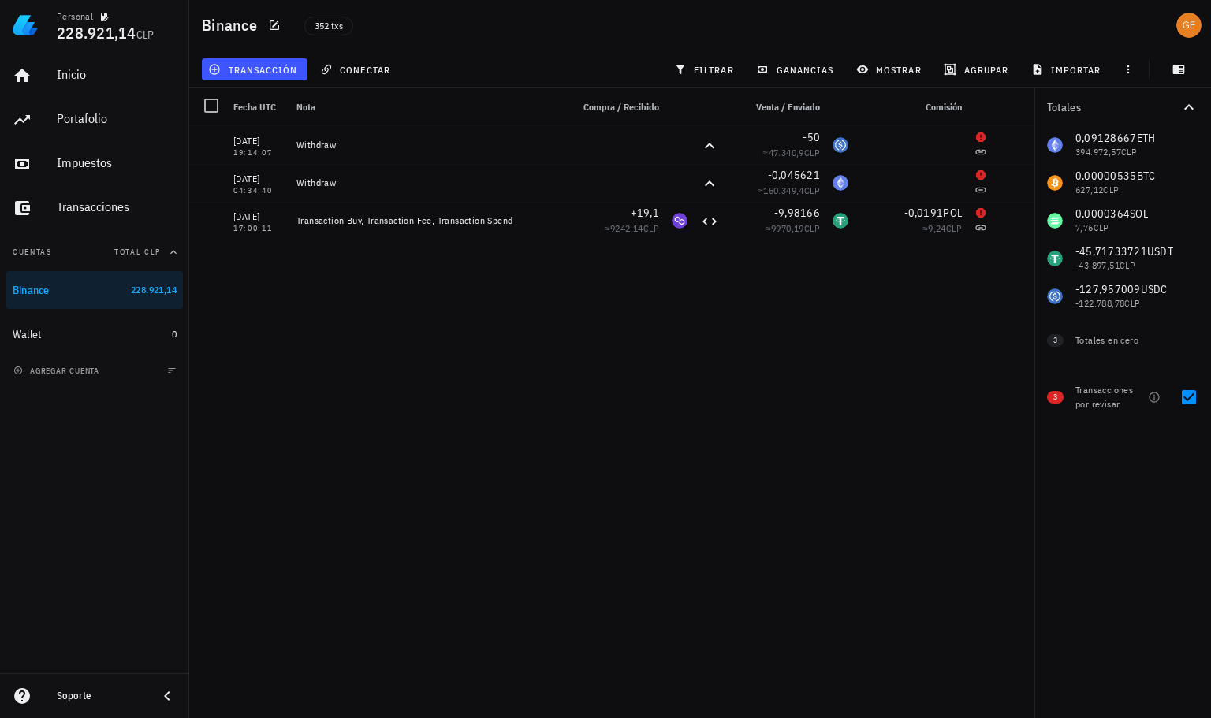
click at [1076, 173] on div "0,09128667 ETH 394.972,57 CLP 0,00000535 BTC 627,12 CLP 0,0000364 SOL 7,76 CLP …" at bounding box center [1122, 220] width 177 height 189
click at [1099, 181] on div "0,09128667 ETH 394.972,57 CLP 0,00000535 BTC 627,12 CLP 0,0000364 SOL 7,76 CLP …" at bounding box center [1122, 220] width 177 height 189
drag, startPoint x: 1196, startPoint y: 397, endPoint x: 1182, endPoint y: 305, distance: 93.3
click at [1196, 396] on div at bounding box center [1188, 397] width 27 height 27
checkbox input "false"
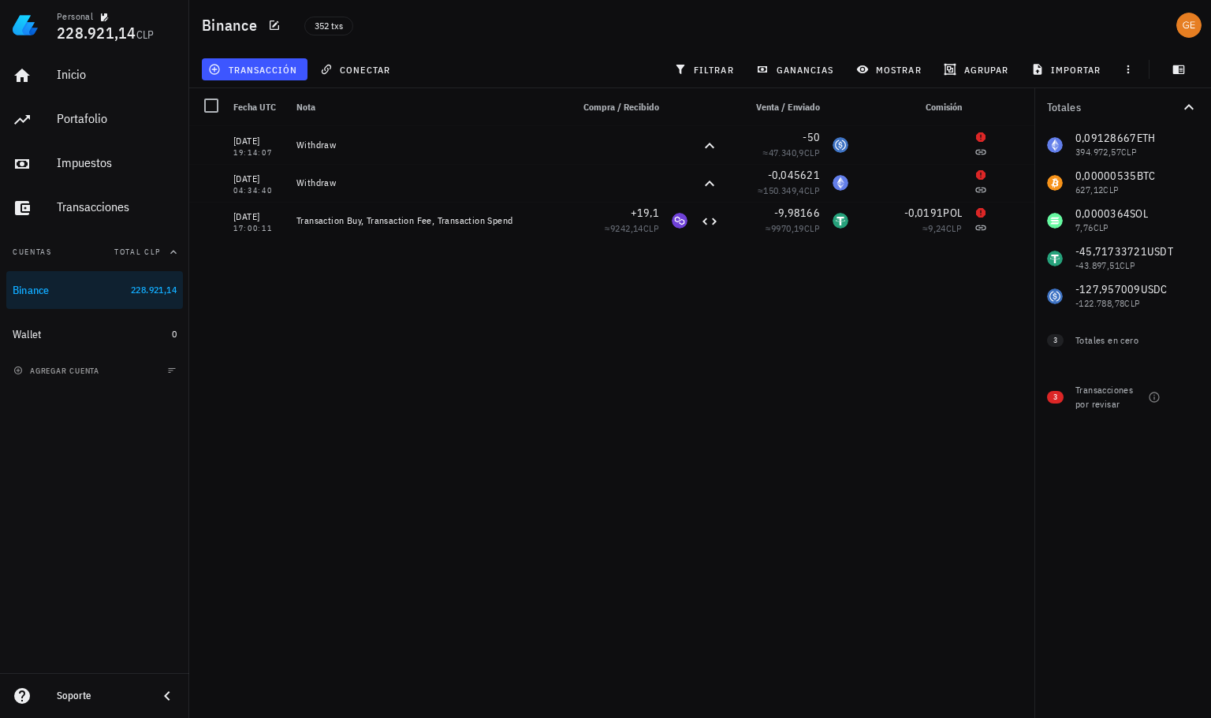
click at [1103, 175] on div "0,09128667 ETH 394.972,57 CLP 0,00000535 BTC 627,12 CLP 0,0000364 SOL 7,76 CLP …" at bounding box center [1122, 220] width 177 height 189
click at [1055, 182] on div "0,09128667 ETH 394.972,57 CLP 0,00000535 BTC 627,12 CLP 0,0000364 SOL 7,76 CLP …" at bounding box center [1122, 220] width 177 height 189
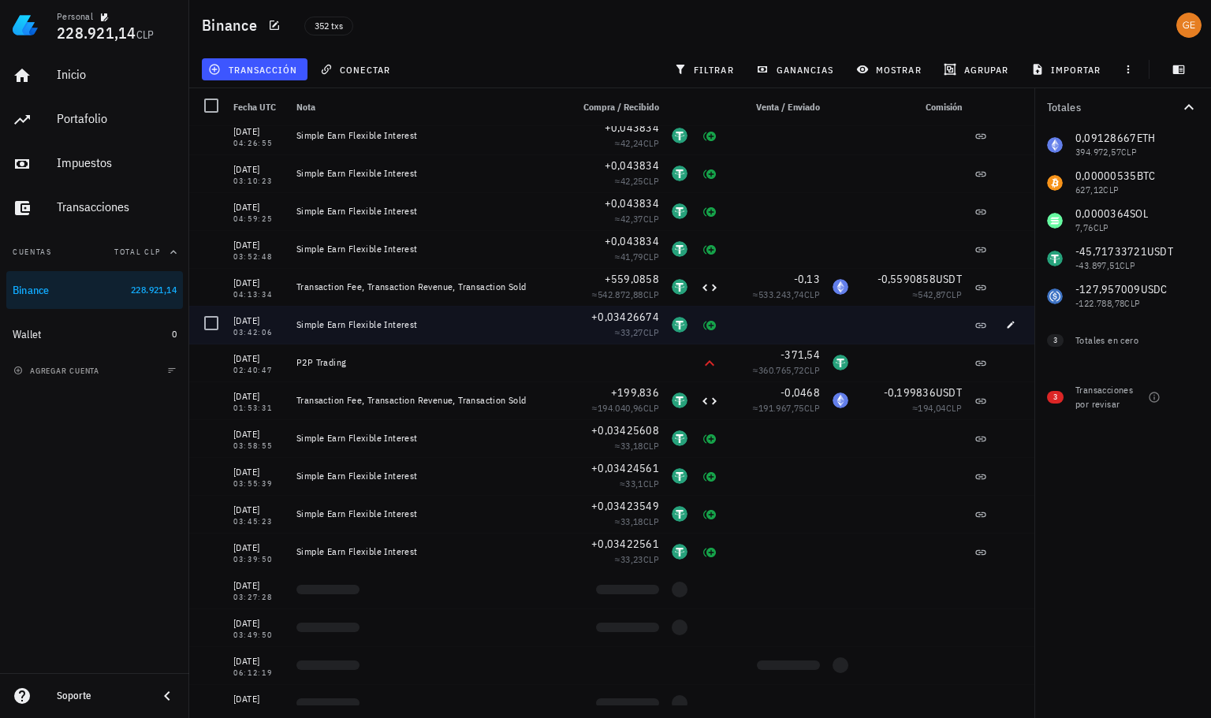
scroll to position [2207, 0]
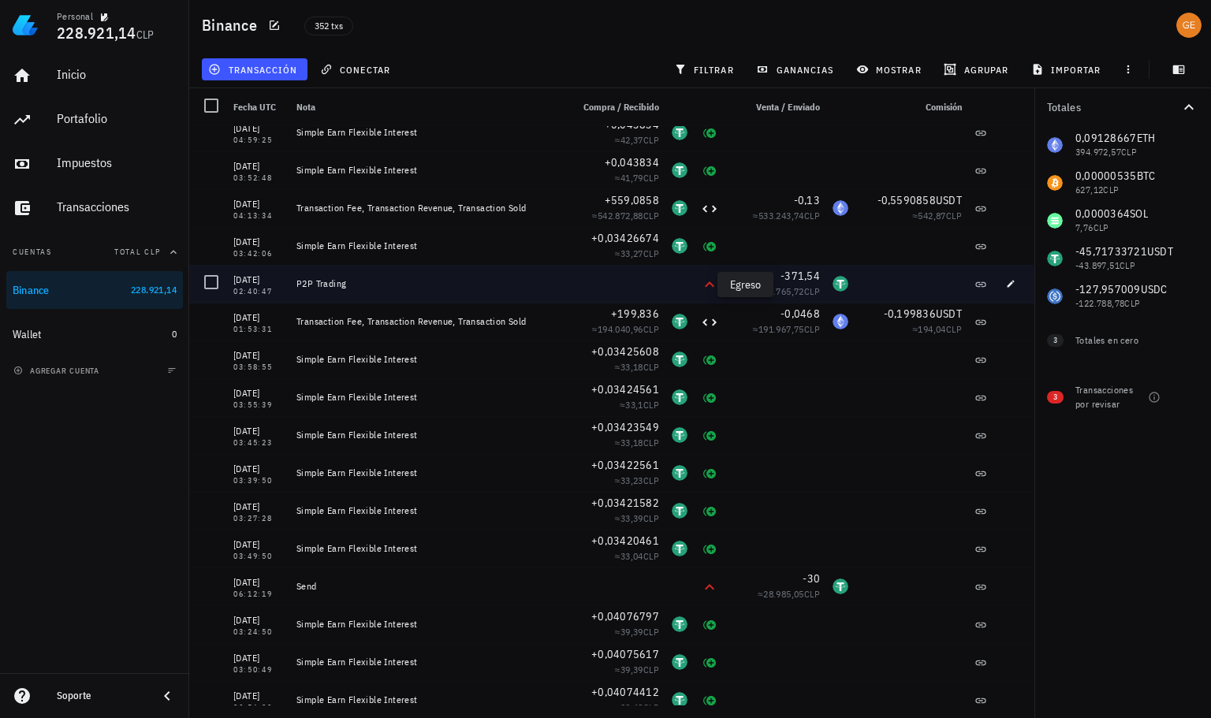
click at [700, 281] on icon at bounding box center [709, 284] width 19 height 19
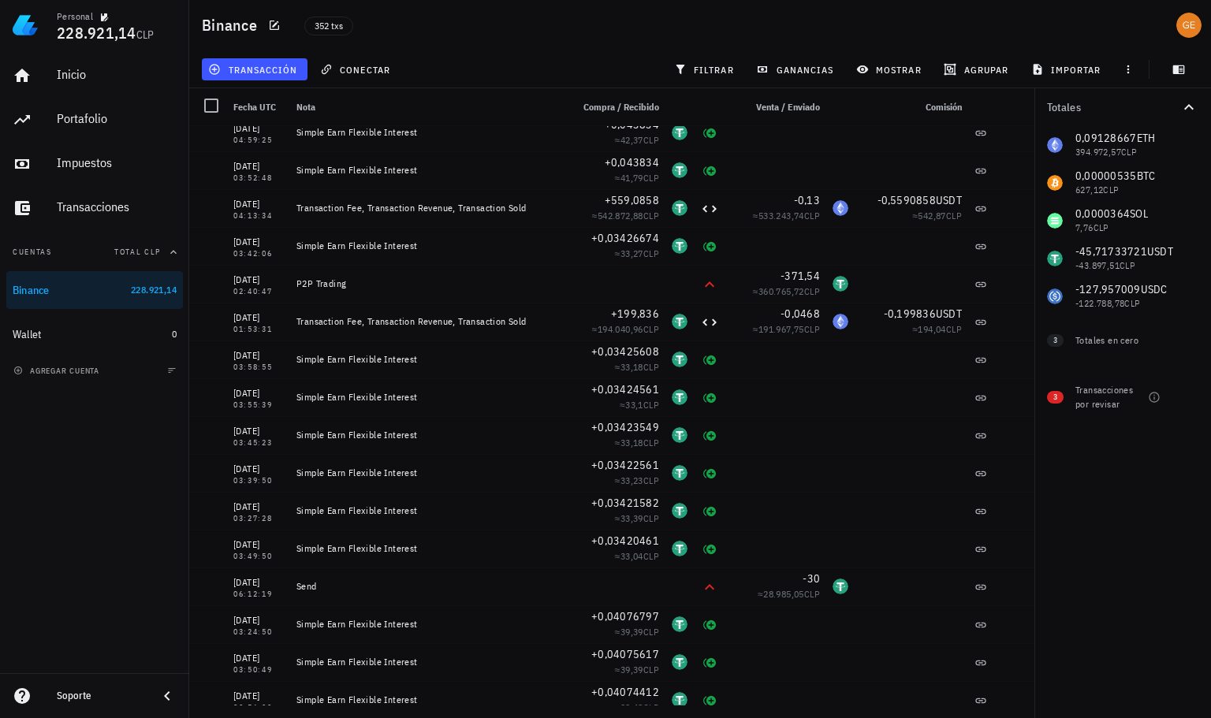
click at [1002, 32] on div "Binance 352 txs" at bounding box center [699, 25] width 1021 height 50
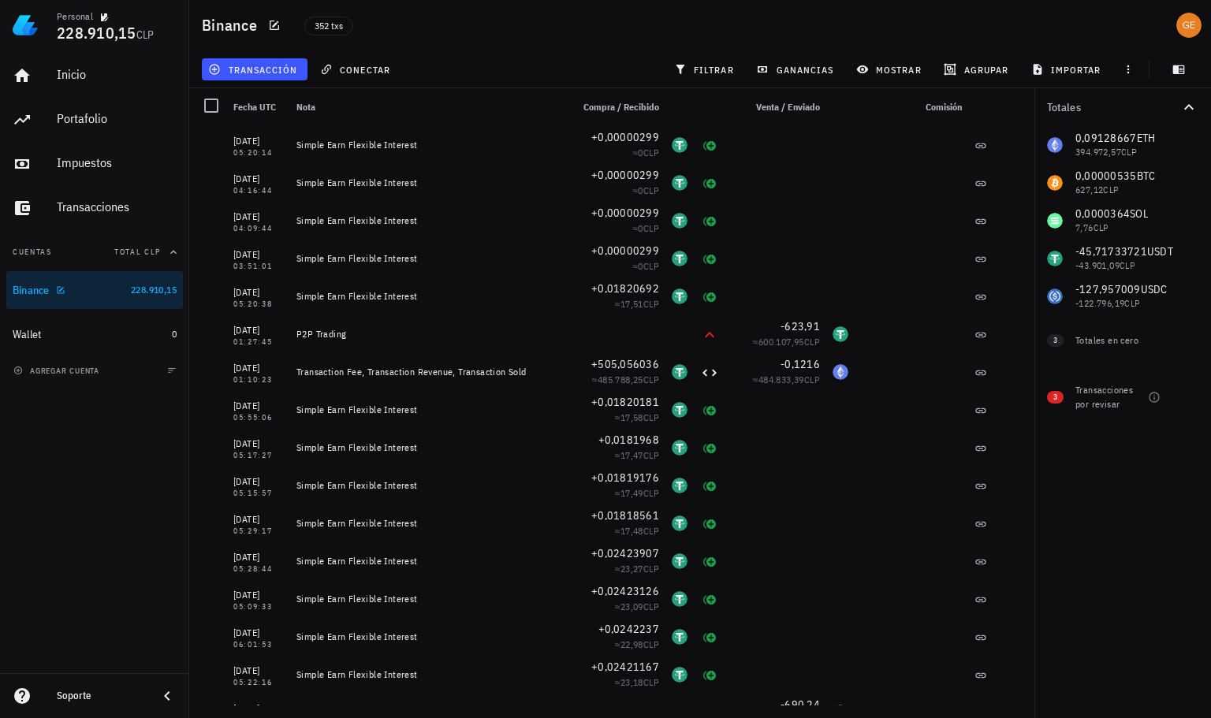
click at [102, 297] on div "Binance" at bounding box center [69, 290] width 112 height 15
click at [1187, 30] on div "avatar" at bounding box center [1188, 25] width 25 height 25
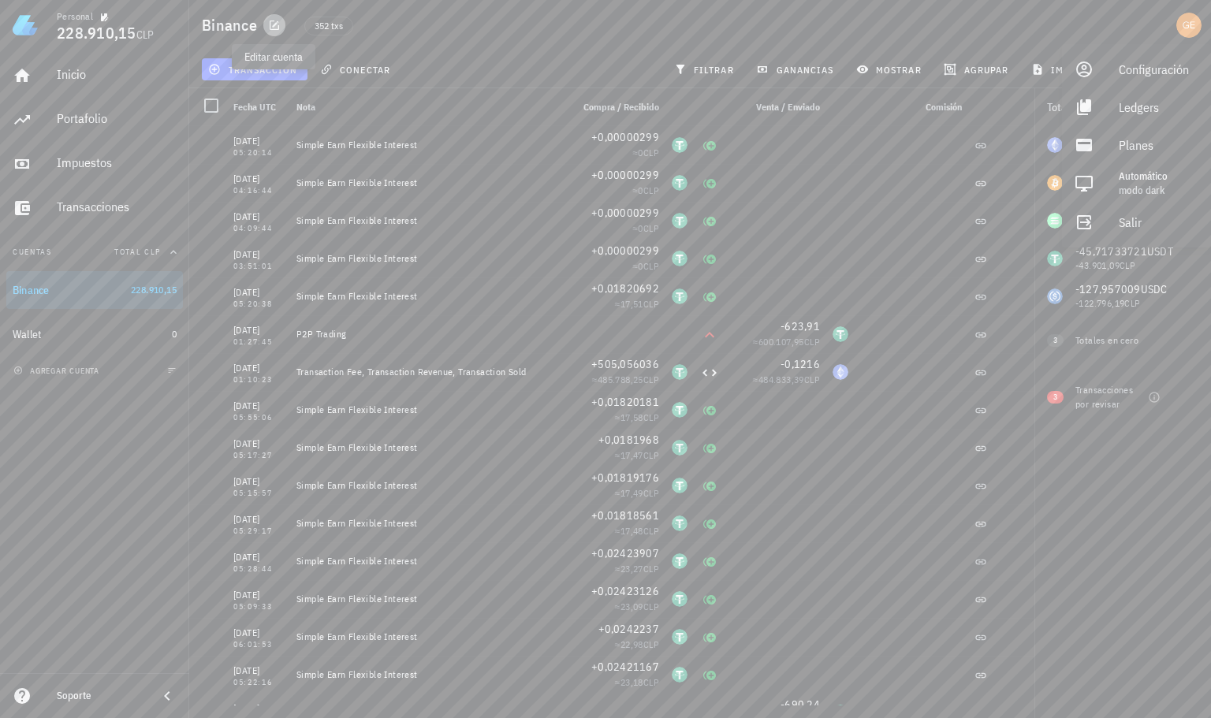
click at [279, 28] on icon "button" at bounding box center [274, 25] width 13 height 13
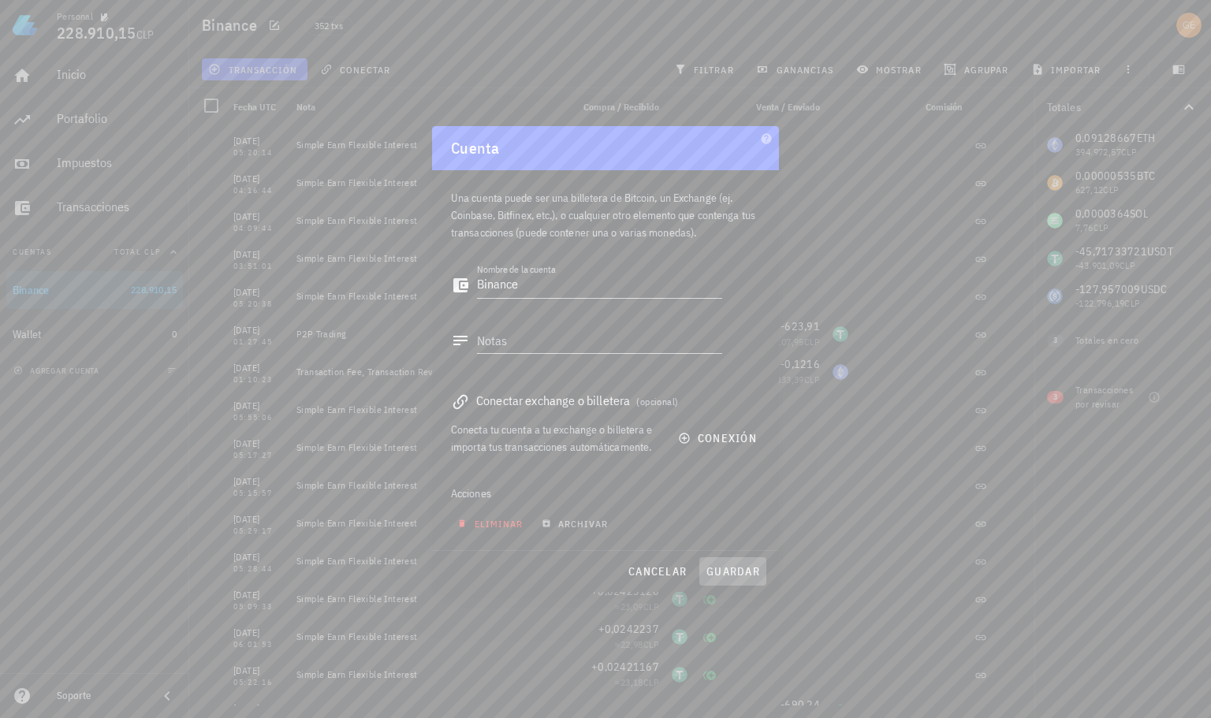
drag, startPoint x: 735, startPoint y: 567, endPoint x: 481, endPoint y: 519, distance: 258.3
click at [536, 519] on div "Cuenta Una cuenta puede ser una billetera de Bitcoin, un Exchange (ej. Coinbase…" at bounding box center [605, 359] width 347 height 466
click at [481, 518] on span "eliminar" at bounding box center [491, 524] width 62 height 12
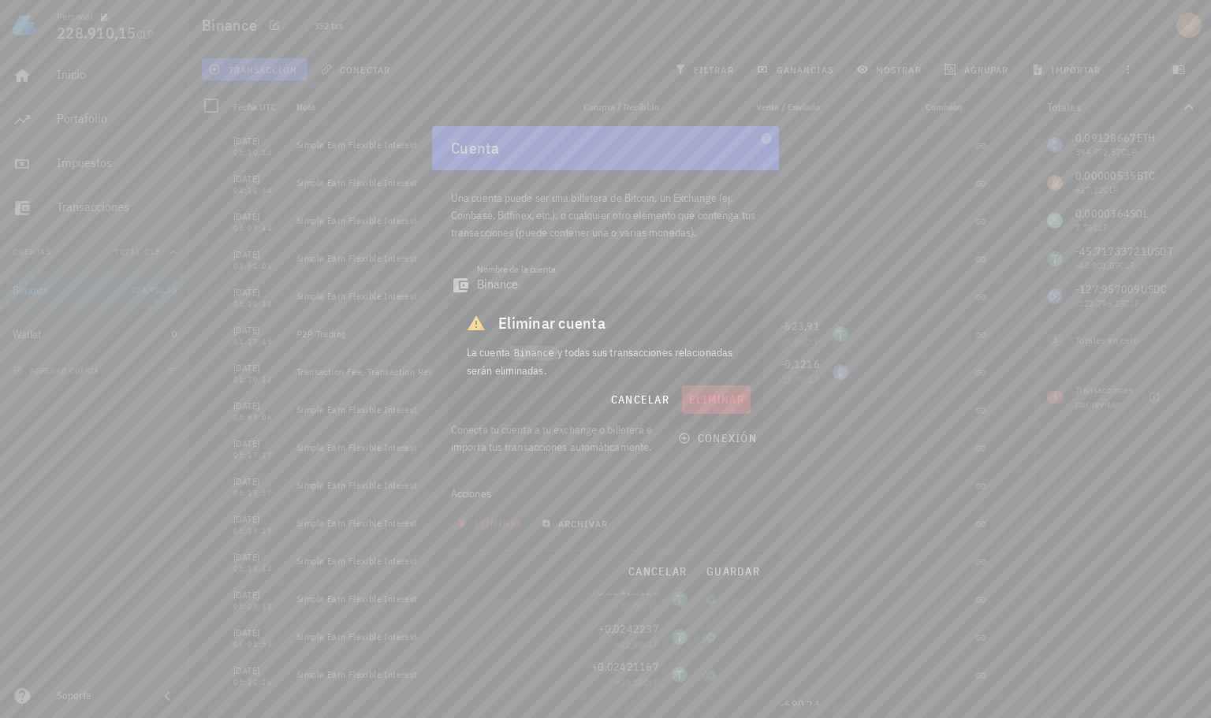
click at [710, 404] on span "eliminar" at bounding box center [716, 399] width 56 height 14
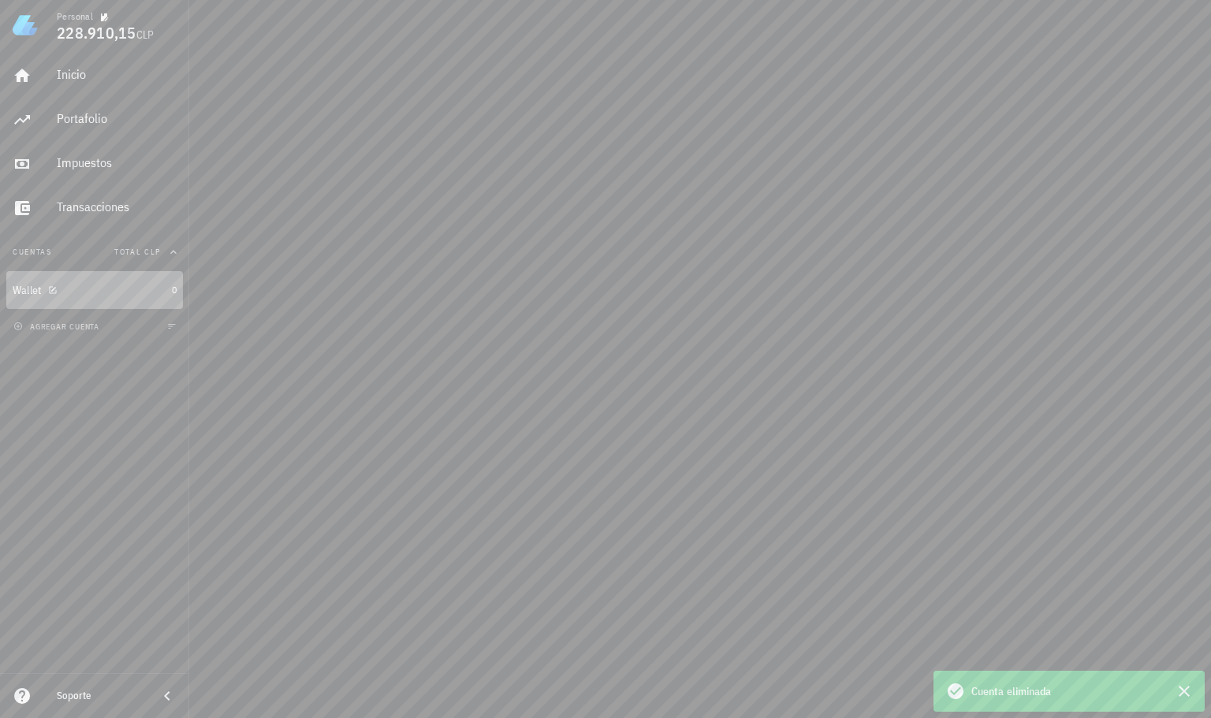
click at [86, 292] on div "Wallet" at bounding box center [89, 290] width 153 height 15
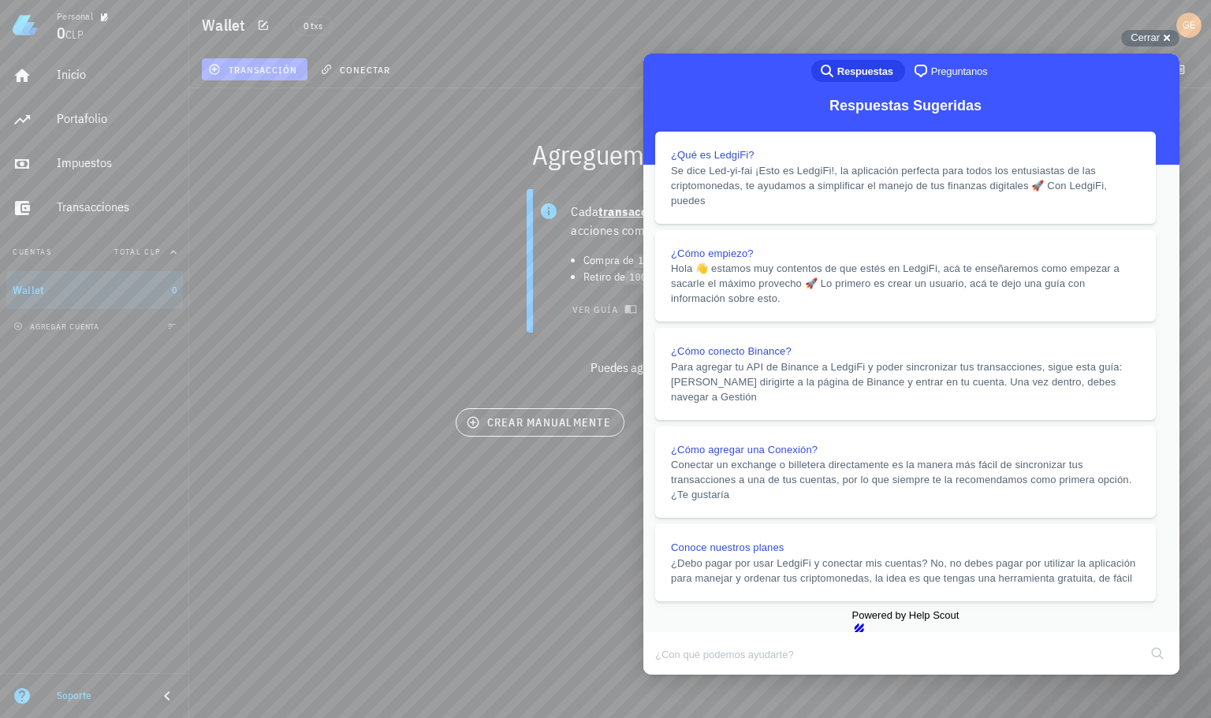
click at [234, 27] on h1 "Wallet" at bounding box center [227, 25] width 50 height 25
click at [270, 18] on button "button" at bounding box center [263, 25] width 22 height 22
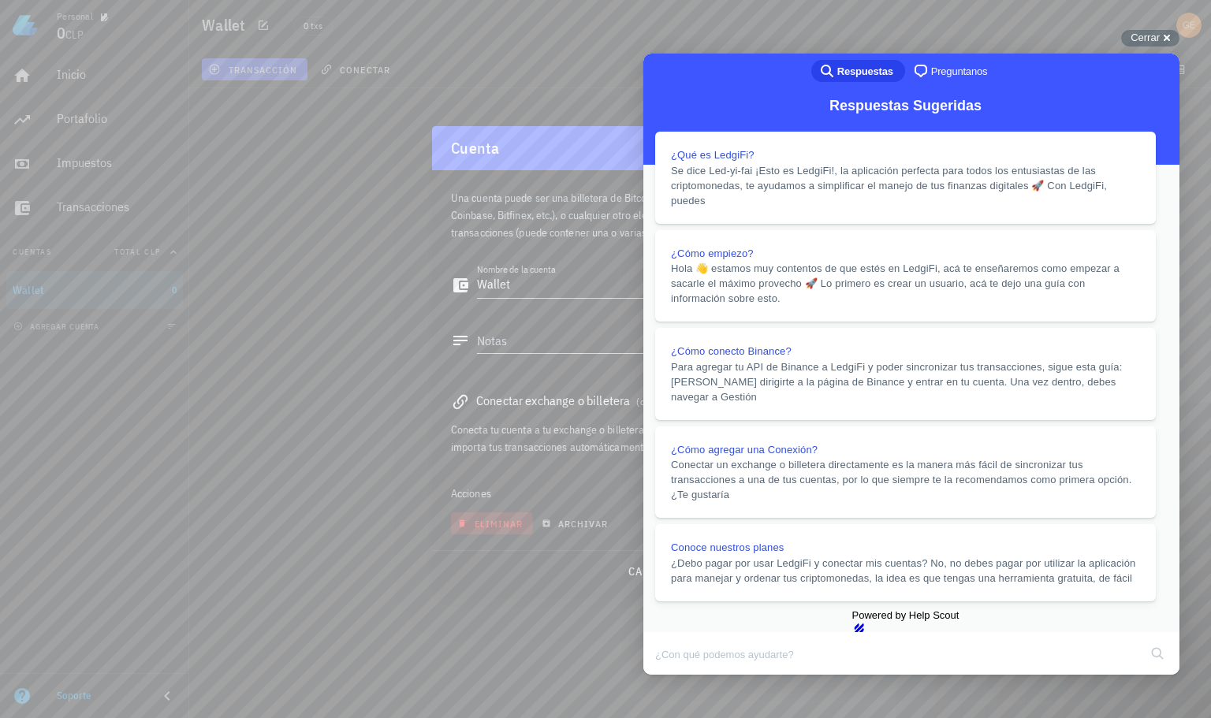
click at [478, 513] on button "eliminar" at bounding box center [492, 523] width 82 height 22
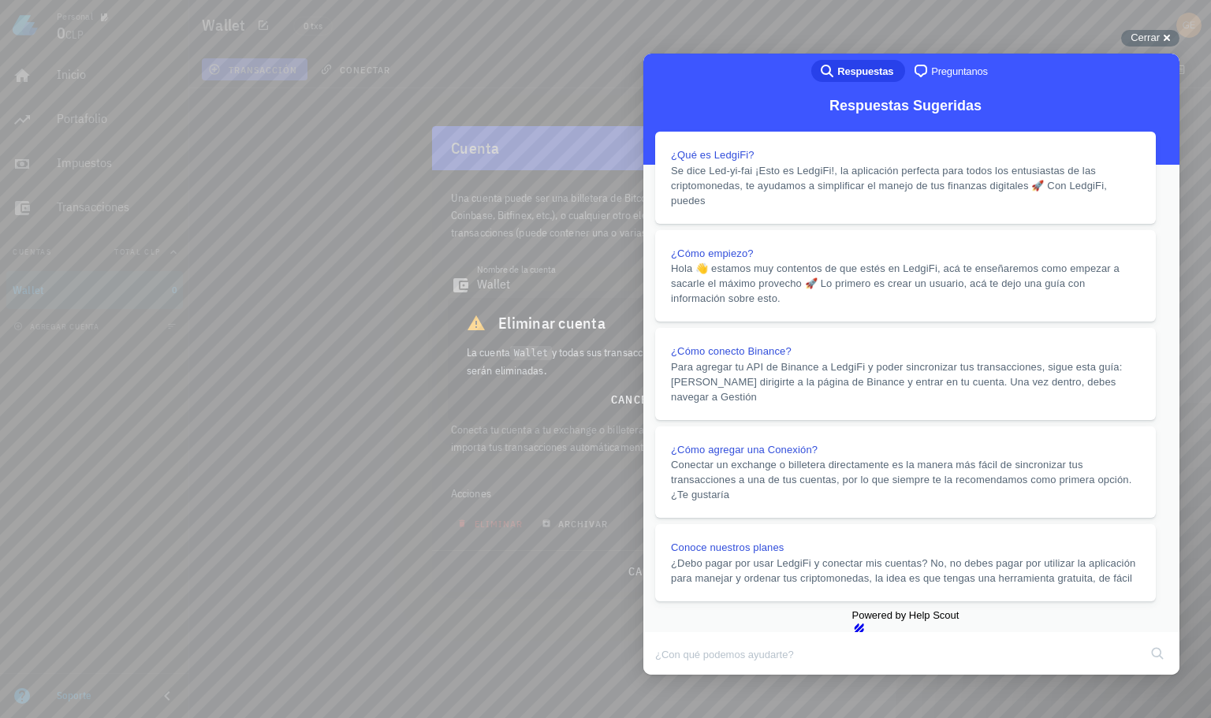
click at [672, 675] on button "Close" at bounding box center [658, 685] width 28 height 20
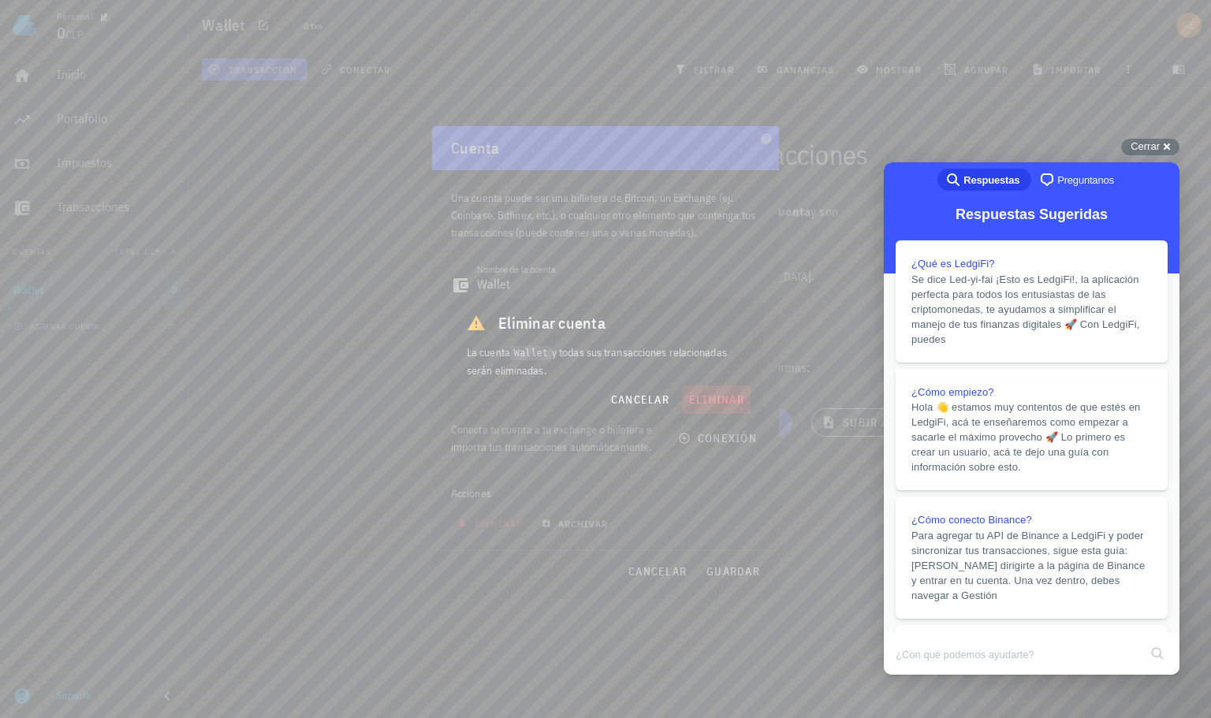
drag, startPoint x: 709, startPoint y: 400, endPoint x: 735, endPoint y: 376, distance: 35.1
click at [710, 397] on span "eliminar" at bounding box center [716, 399] width 56 height 14
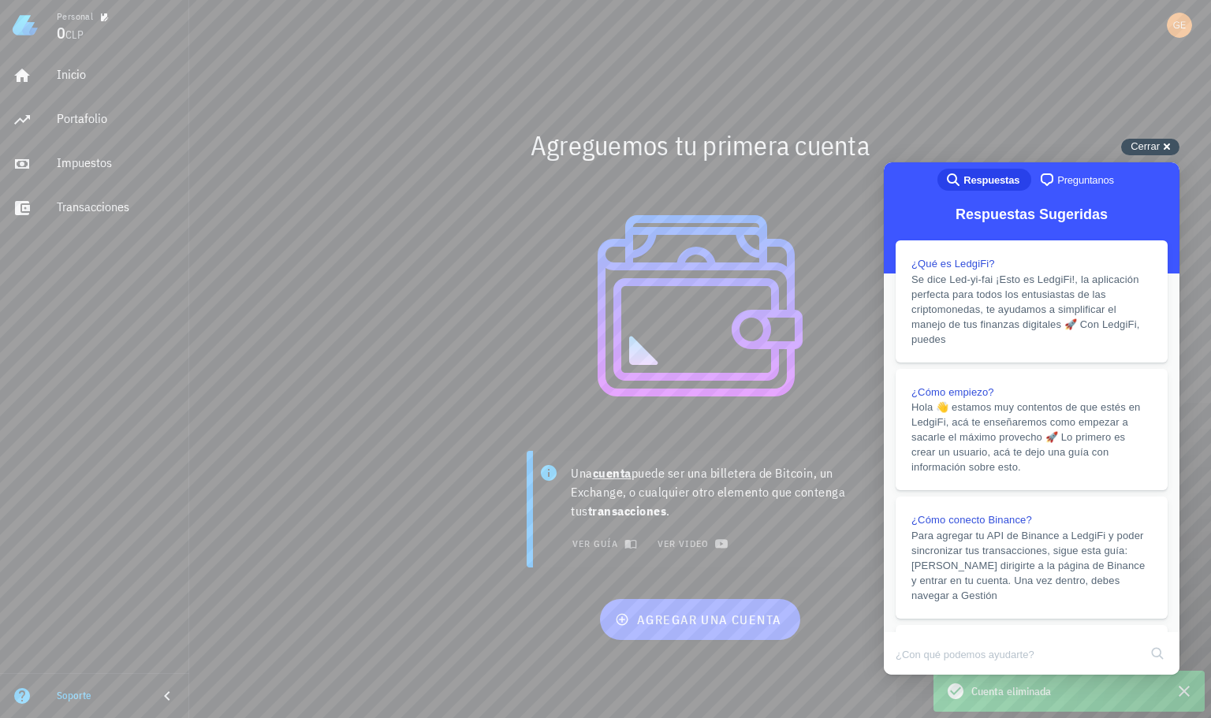
click at [1151, 143] on span "Cerrar" at bounding box center [1144, 146] width 29 height 12
